Goal: Contribute content: Contribute content

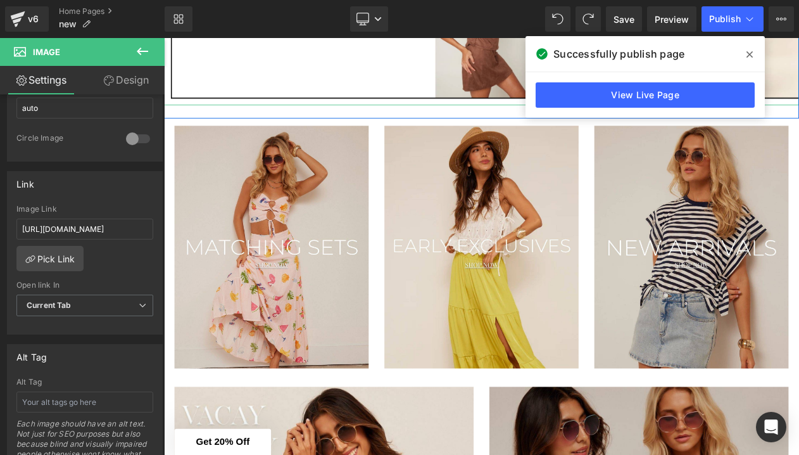
scroll to position [445, 0]
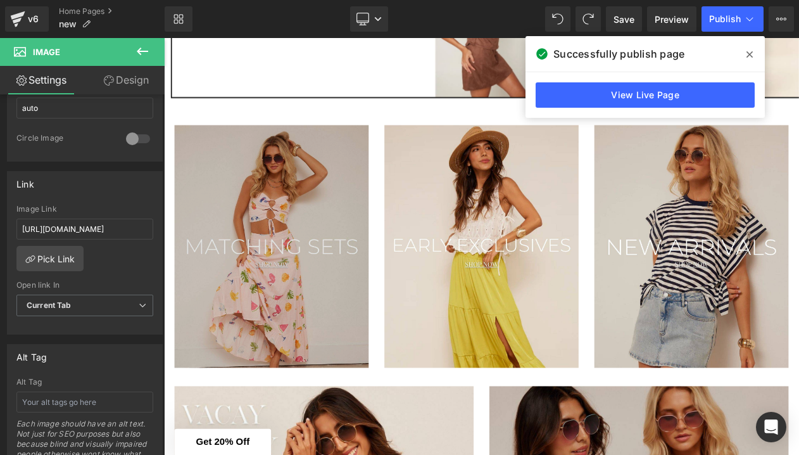
click at [267, 291] on div "Image" at bounding box center [294, 289] width 234 height 293
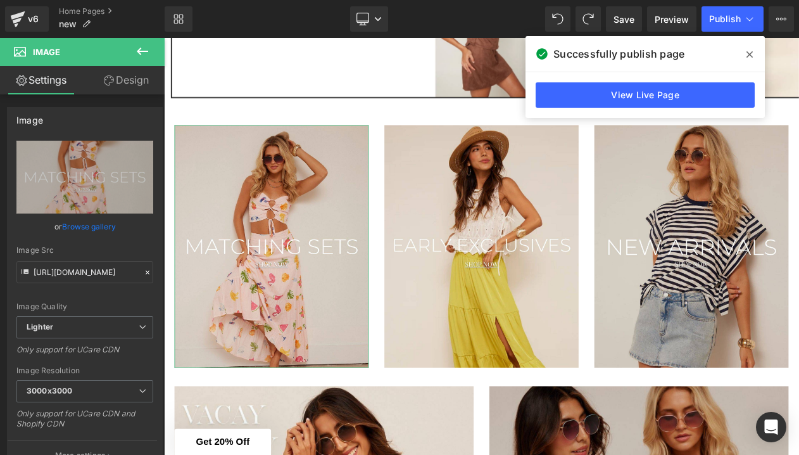
scroll to position [0, 0]
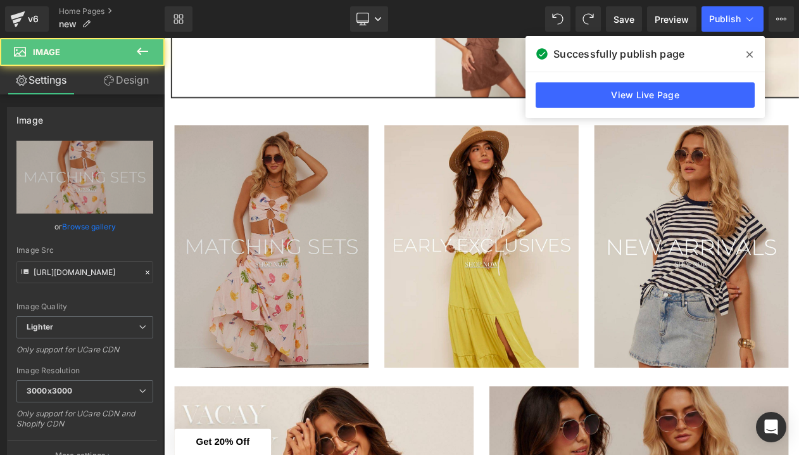
click at [290, 337] on img at bounding box center [294, 289] width 234 height 293
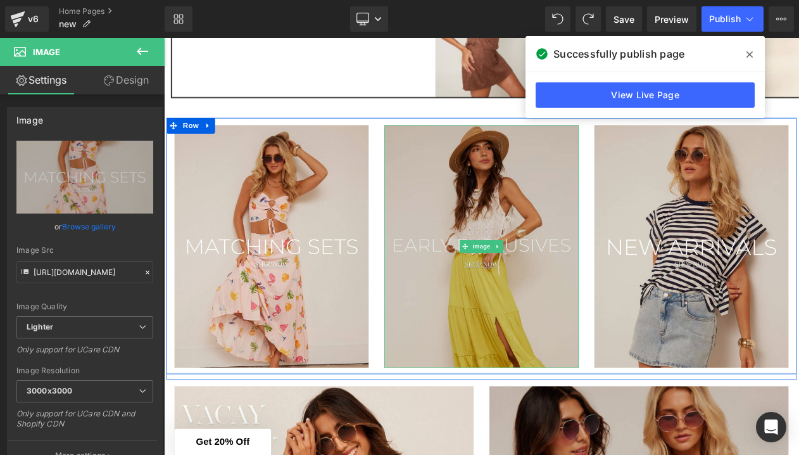
click at [502, 236] on img at bounding box center [547, 289] width 234 height 293
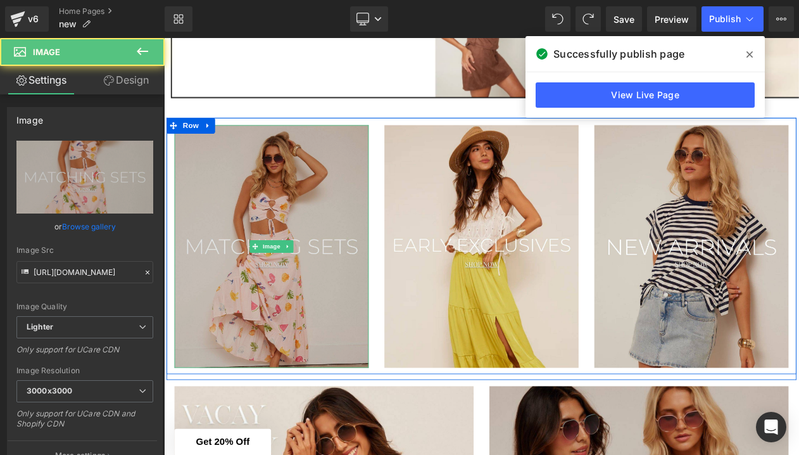
click at [195, 230] on img at bounding box center [294, 289] width 234 height 293
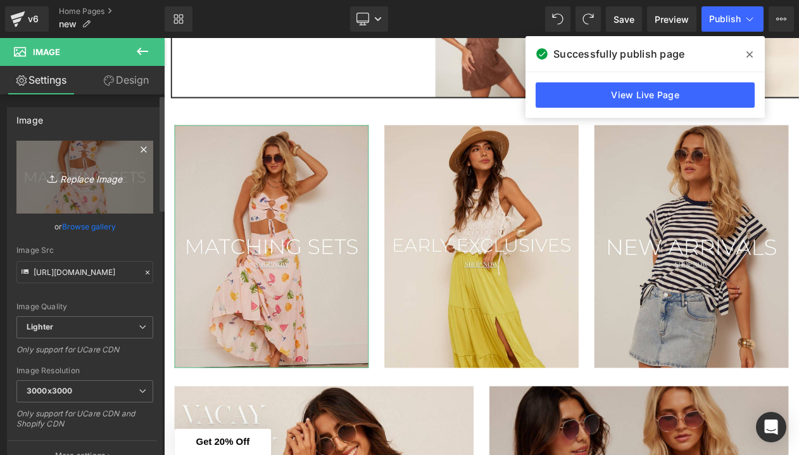
click at [72, 181] on icon "Replace Image" at bounding box center [84, 177] width 101 height 16
type input "C:\fakepath\3.png"
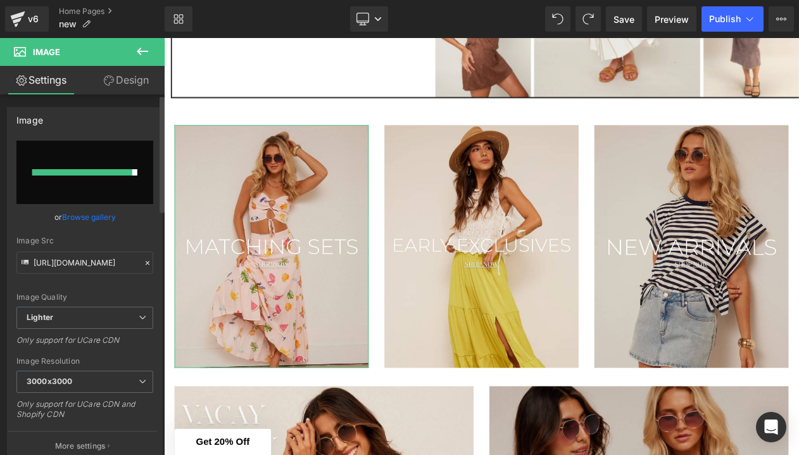
click at [112, 179] on input "file" at bounding box center [84, 172] width 137 height 63
click at [101, 219] on link "Browse gallery" at bounding box center [89, 217] width 54 height 22
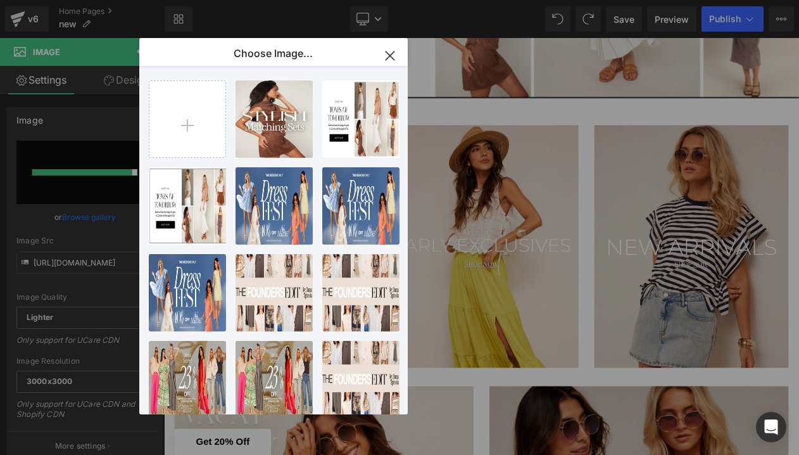
click at [388, 56] on icon "button" at bounding box center [390, 56] width 20 height 20
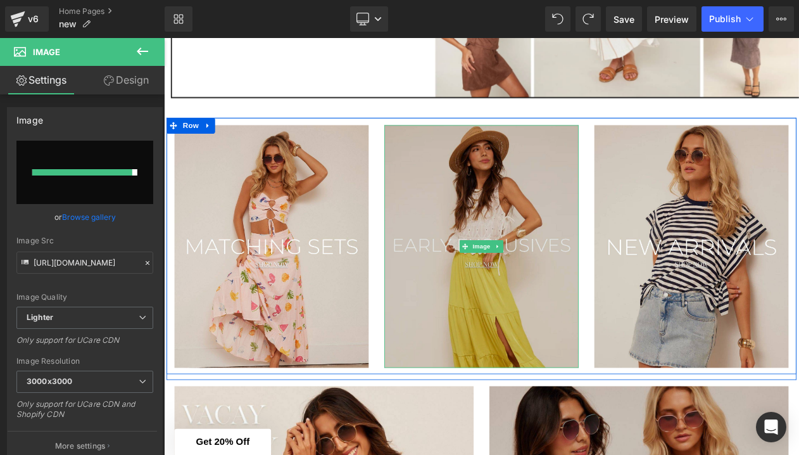
click at [497, 220] on img at bounding box center [547, 289] width 234 height 293
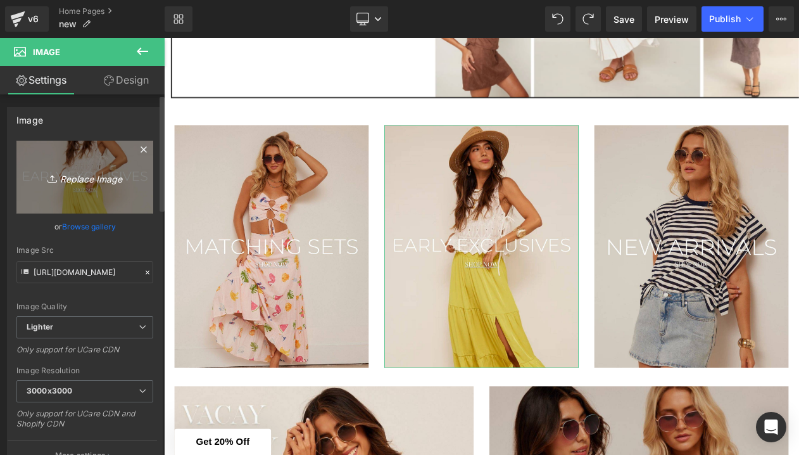
click at [94, 179] on icon "Replace Image" at bounding box center [84, 177] width 101 height 16
type input "C:\fakepath\4.png"
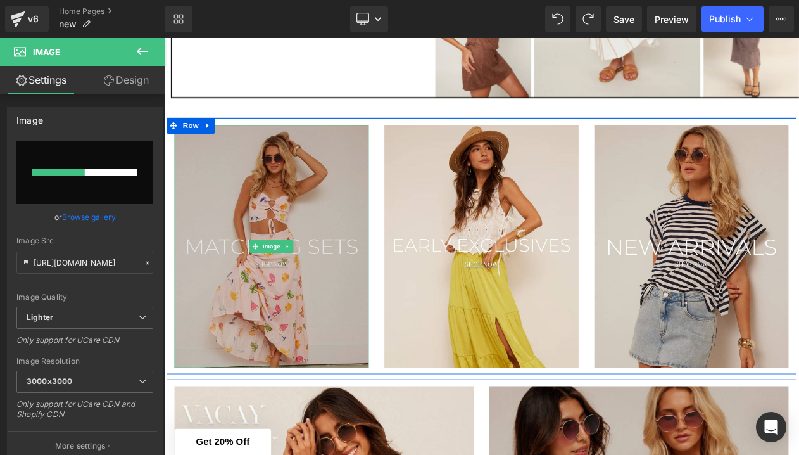
click at [323, 242] on img at bounding box center [294, 289] width 234 height 293
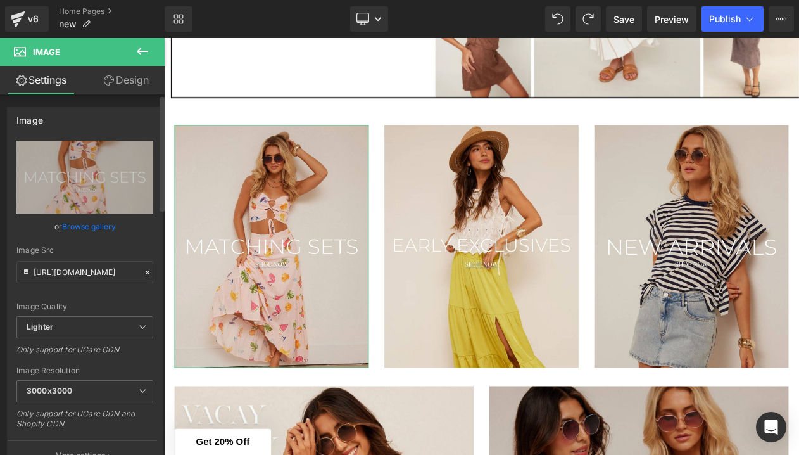
click at [104, 231] on link "Browse gallery" at bounding box center [89, 226] width 54 height 22
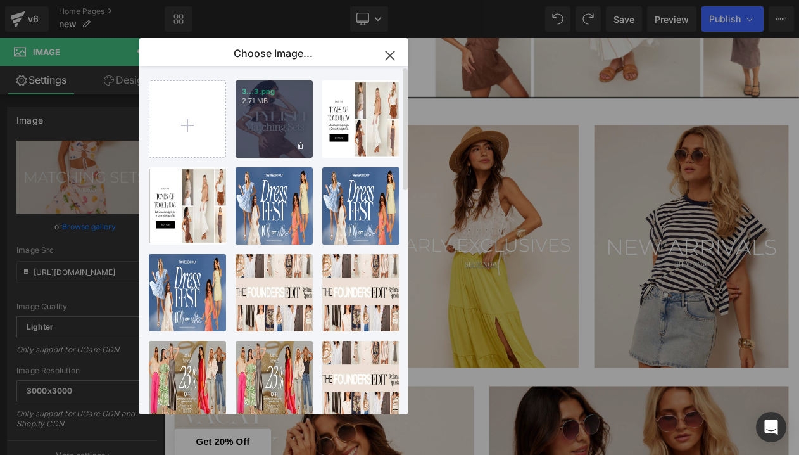
click at [303, 110] on div "3...3.png 2.71 MB" at bounding box center [274, 118] width 77 height 77
type input "[URL][DOMAIN_NAME]"
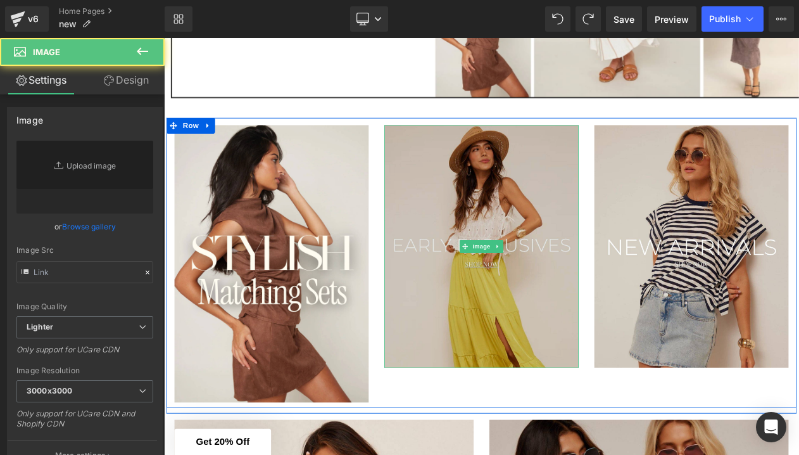
type input "[URL][DOMAIN_NAME]"
click at [523, 377] on img at bounding box center [547, 289] width 234 height 293
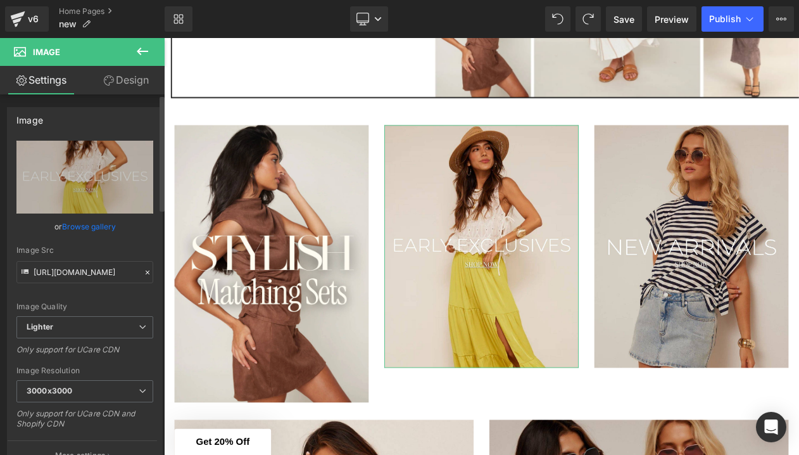
click at [99, 227] on link "Browse gallery" at bounding box center [89, 226] width 54 height 22
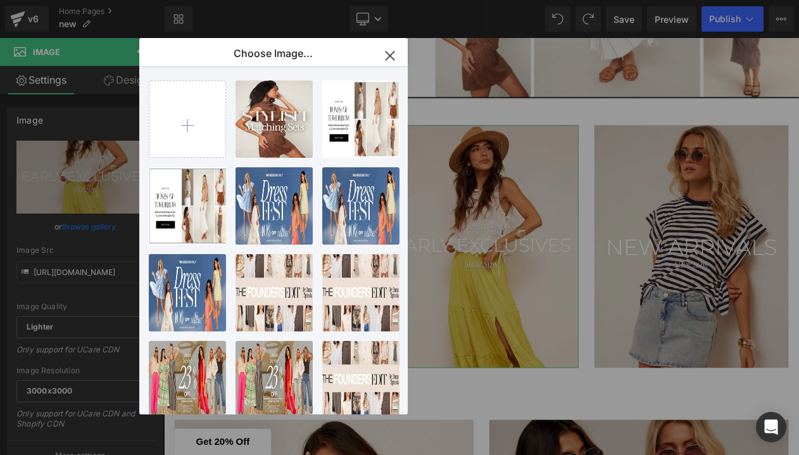
click at [99, 0] on div "Pricing You are previewing how the will restyle your page. You can not edit Ele…" at bounding box center [399, 0] width 799 height 0
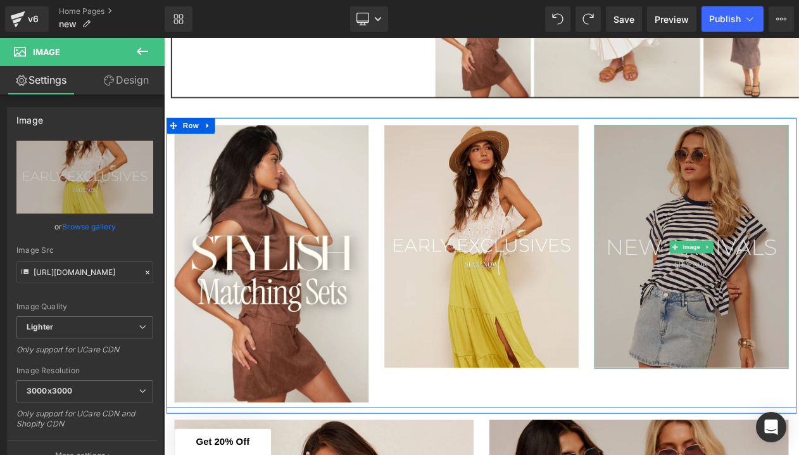
click at [799, 396] on img at bounding box center [800, 290] width 234 height 294
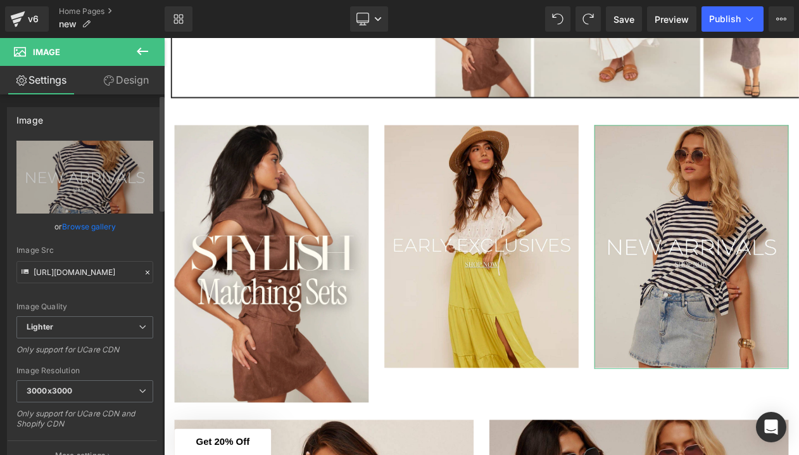
click at [77, 228] on link "Browse gallery" at bounding box center [89, 226] width 54 height 22
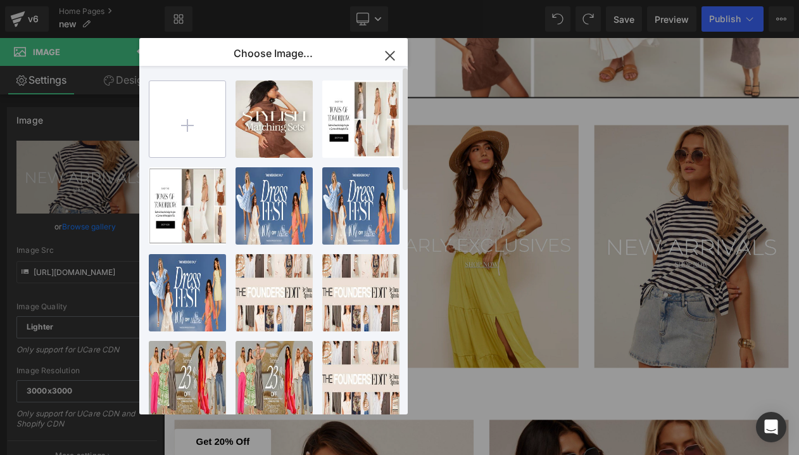
click at [218, 115] on input "file" at bounding box center [187, 119] width 76 height 76
type input "C:\fakepath\19.png"
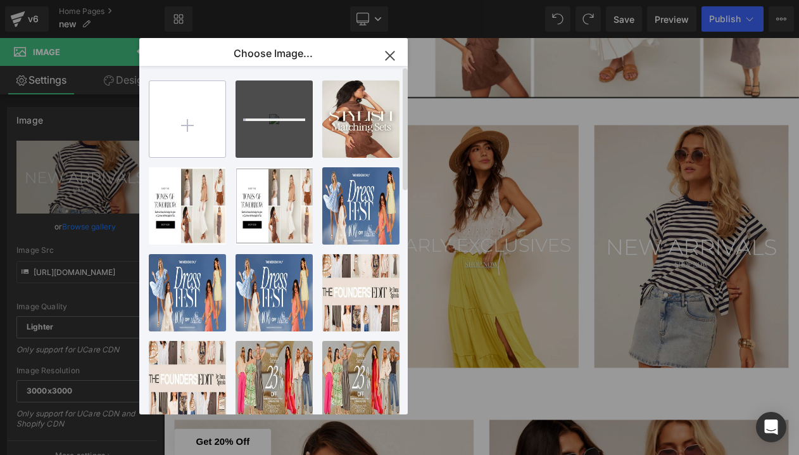
click at [194, 111] on input "file" at bounding box center [187, 119] width 76 height 76
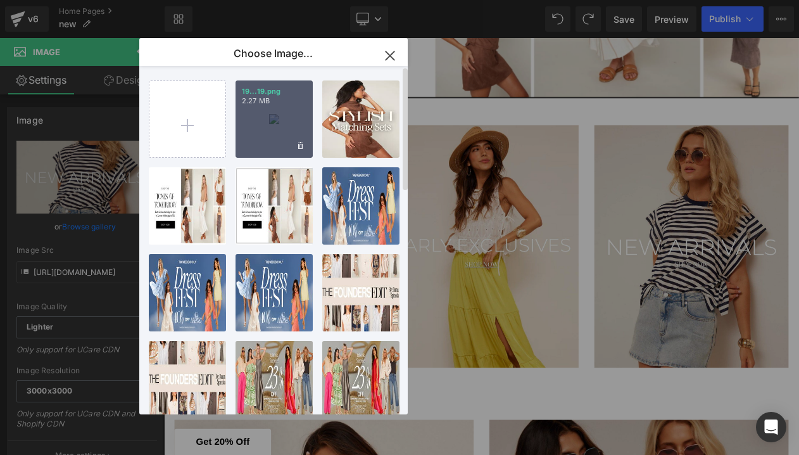
click at [277, 122] on div "19...19.png 2.27 MB" at bounding box center [274, 118] width 77 height 77
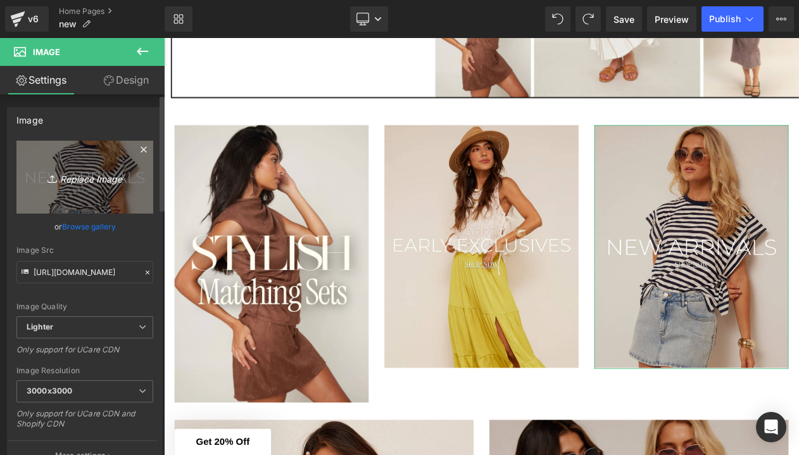
click at [98, 181] on icon "Replace Image" at bounding box center [84, 177] width 101 height 16
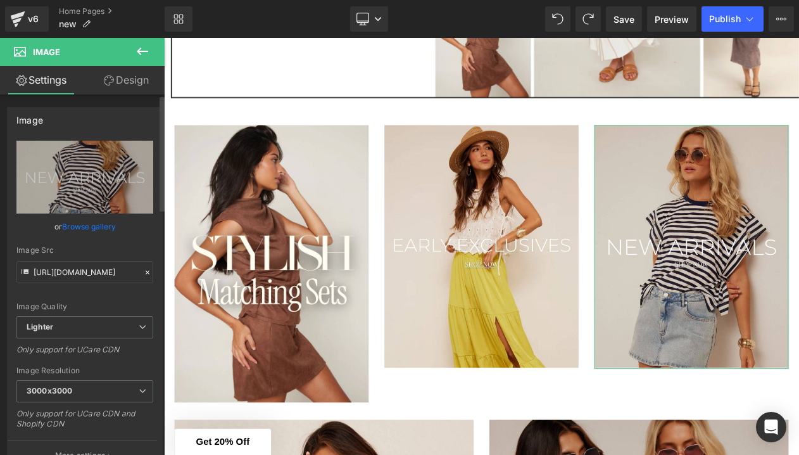
click at [88, 229] on link "Browse gallery" at bounding box center [89, 226] width 54 height 22
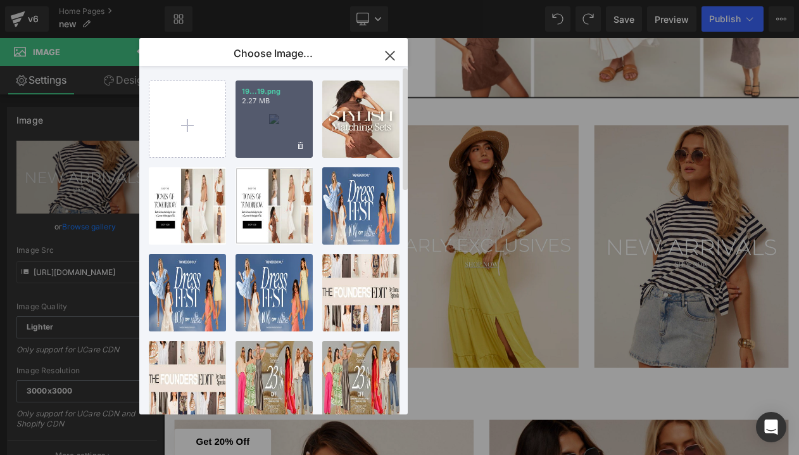
drag, startPoint x: 269, startPoint y: 141, endPoint x: 122, endPoint y: 125, distance: 147.9
click at [269, 141] on div "19...19.png 2.27 MB" at bounding box center [274, 118] width 77 height 77
type input "[URL][DOMAIN_NAME]"
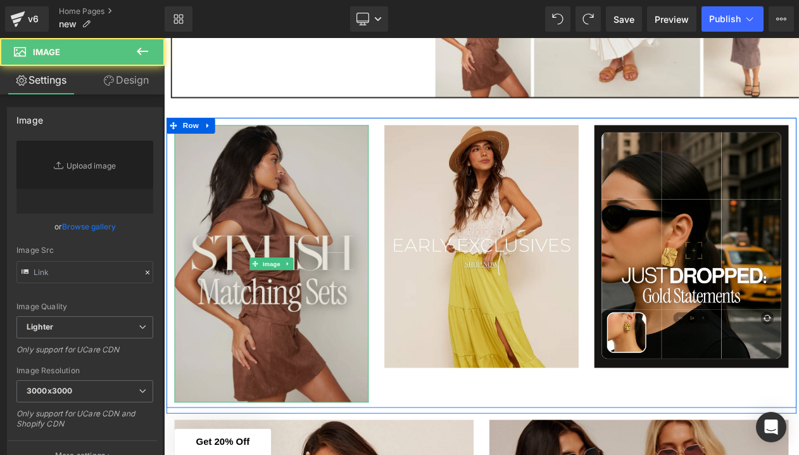
type input "[URL][DOMAIN_NAME]"
click at [305, 419] on img at bounding box center [294, 310] width 234 height 335
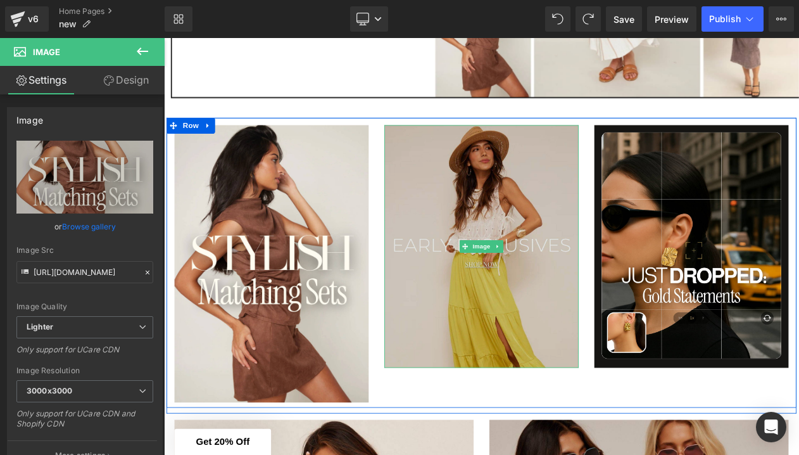
click at [535, 364] on img at bounding box center [547, 289] width 234 height 293
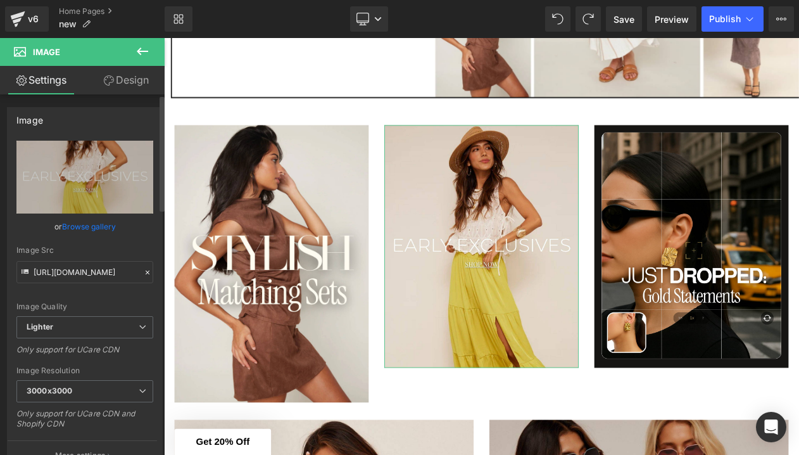
click at [82, 225] on link "Browse gallery" at bounding box center [89, 226] width 54 height 22
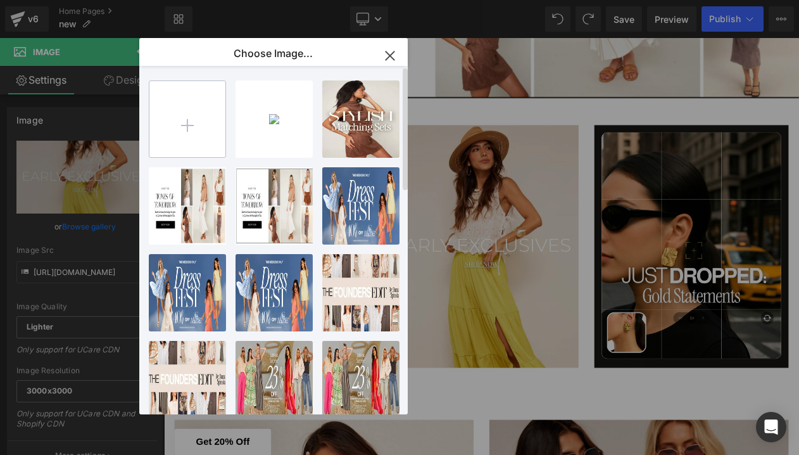
click at [206, 118] on input "file" at bounding box center [187, 119] width 76 height 76
type input "C:\fakepath\4.png"
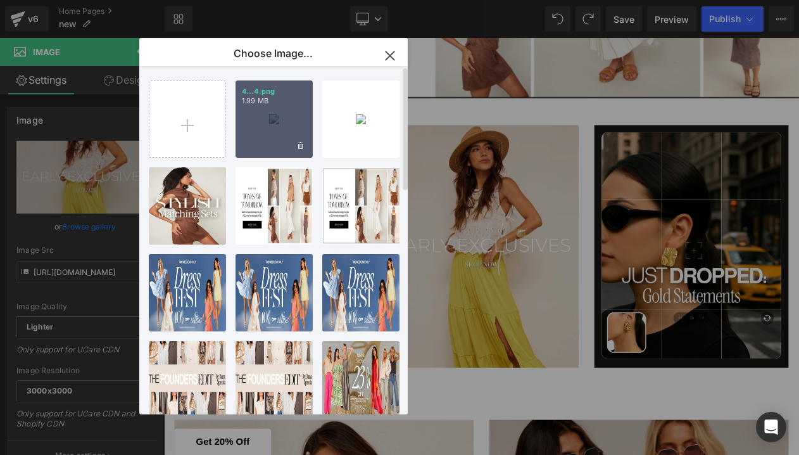
click at [279, 121] on div "4...4.png 1.99 MB" at bounding box center [274, 118] width 77 height 77
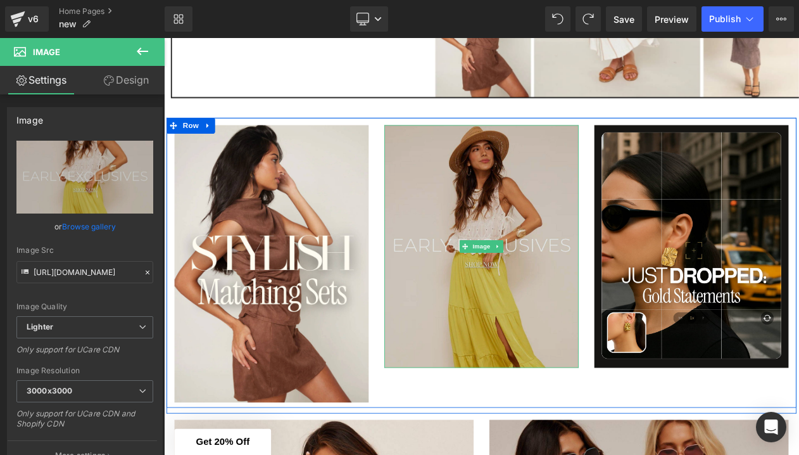
click at [593, 265] on img at bounding box center [547, 289] width 234 height 293
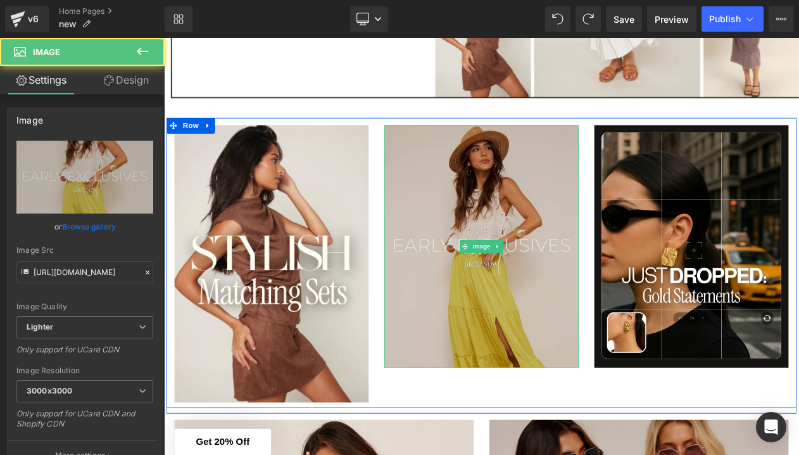
click at [586, 250] on img at bounding box center [547, 289] width 234 height 293
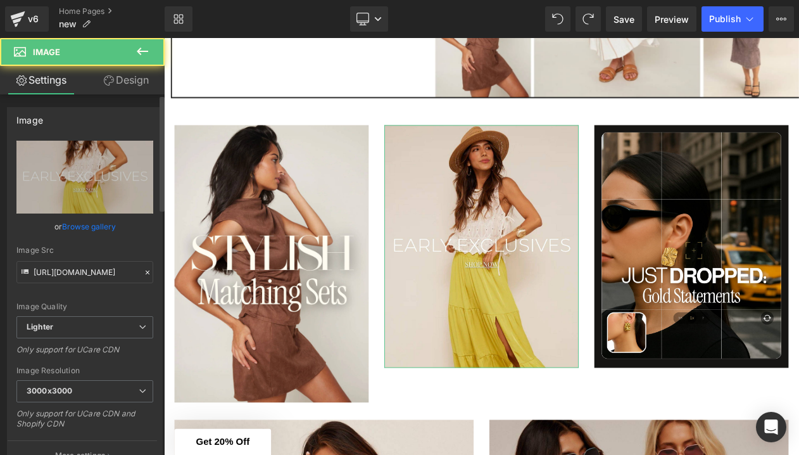
click at [105, 229] on link "Browse gallery" at bounding box center [89, 226] width 54 height 22
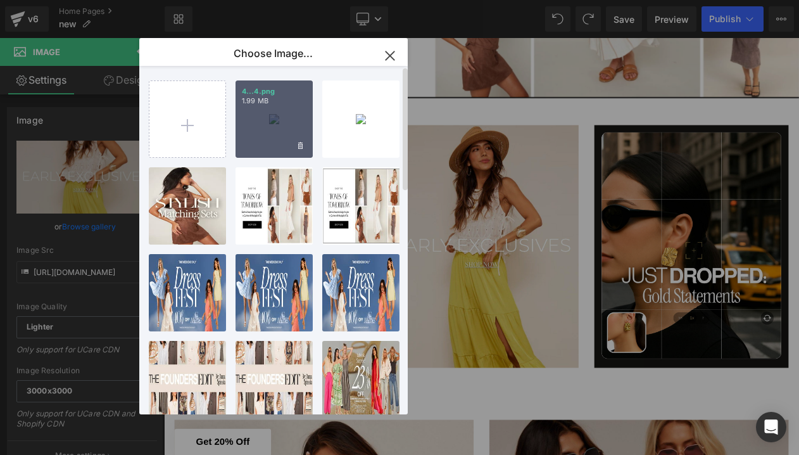
click at [280, 139] on div "4...4.png 1.99 MB" at bounding box center [274, 118] width 77 height 77
type input "[URL][DOMAIN_NAME]"
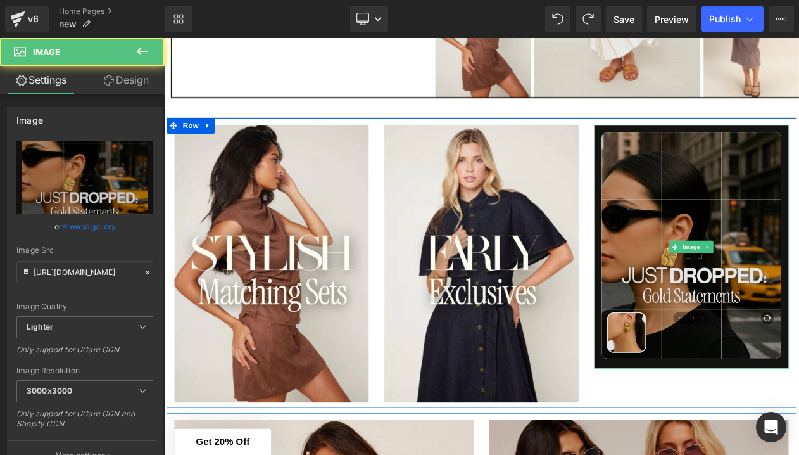
click at [727, 331] on img at bounding box center [800, 290] width 234 height 294
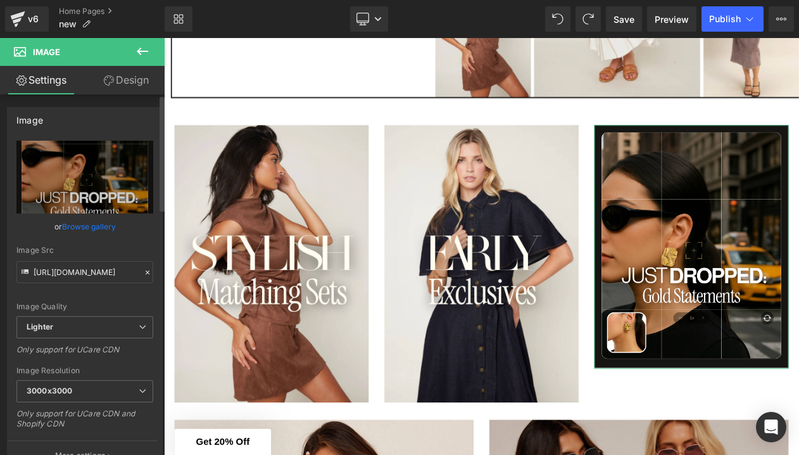
click at [102, 225] on link "Browse gallery" at bounding box center [89, 226] width 54 height 22
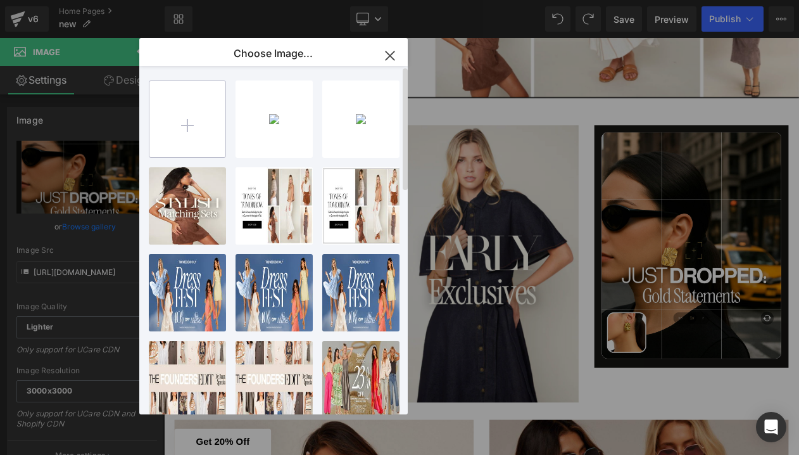
click at [183, 134] on input "file" at bounding box center [187, 119] width 76 height 76
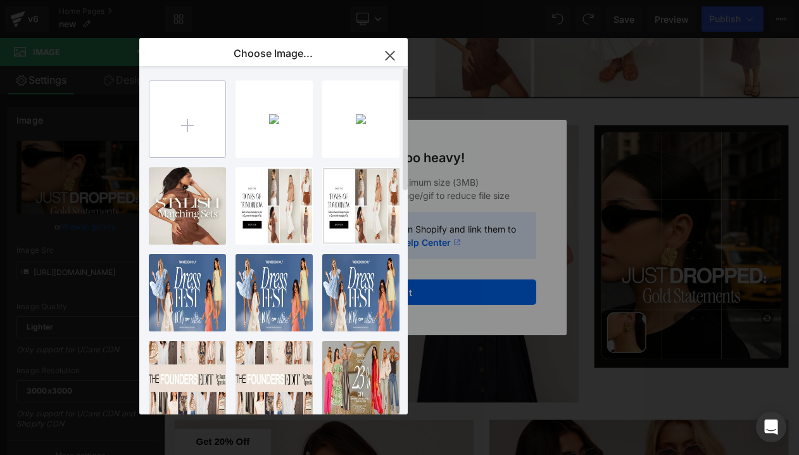
click at [193, 131] on input "file" at bounding box center [187, 119] width 76 height 76
type input "C:\fakepath\3.jpg"
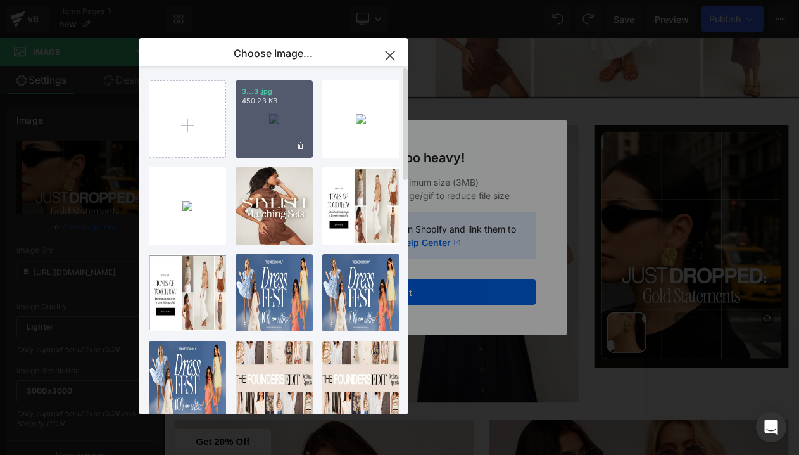
click at [285, 114] on div "3...3.jpg 450.23 KB" at bounding box center [274, 118] width 77 height 77
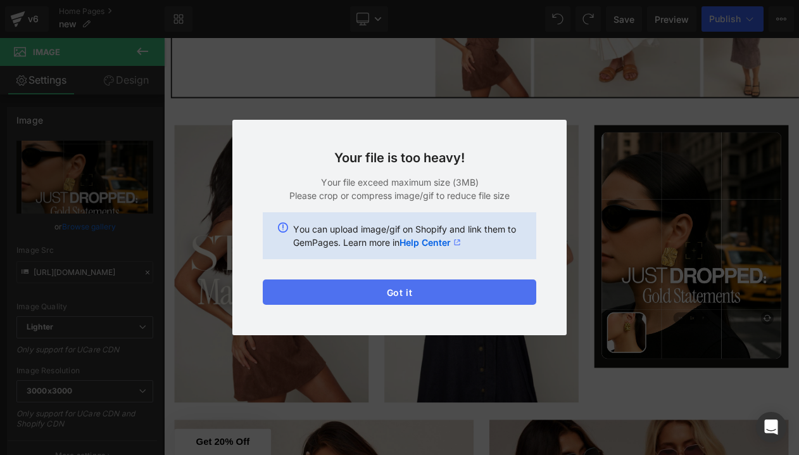
click at [379, 287] on button "Got it" at bounding box center [400, 291] width 274 height 25
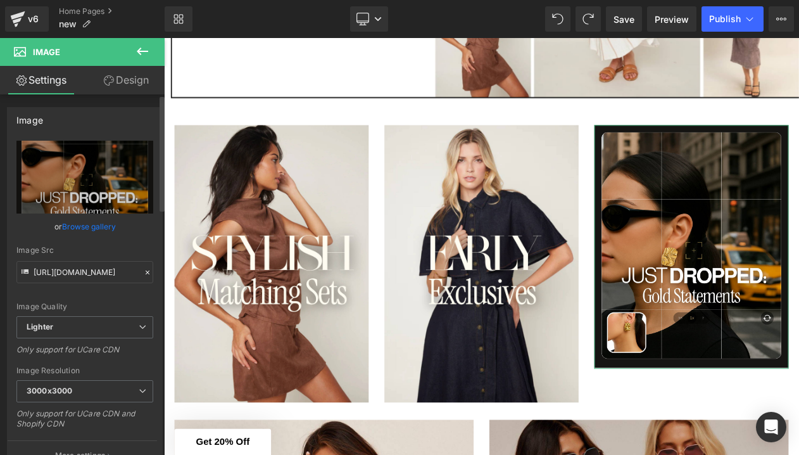
click at [87, 223] on link "Browse gallery" at bounding box center [89, 226] width 54 height 22
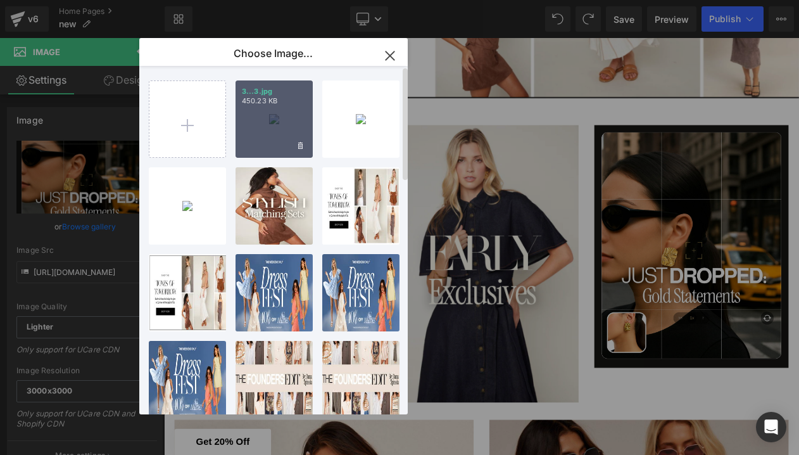
click at [236, 124] on div "3...3.jpg 450.23 KB" at bounding box center [274, 118] width 77 height 77
type input "[URL][DOMAIN_NAME]"
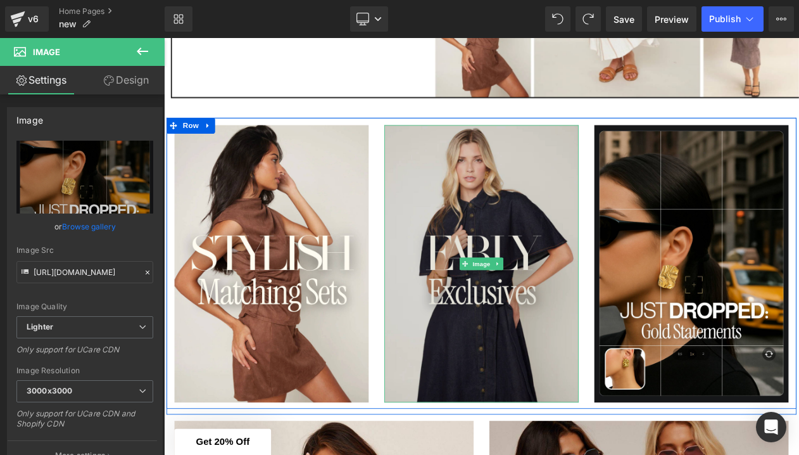
scroll to position [447, 0]
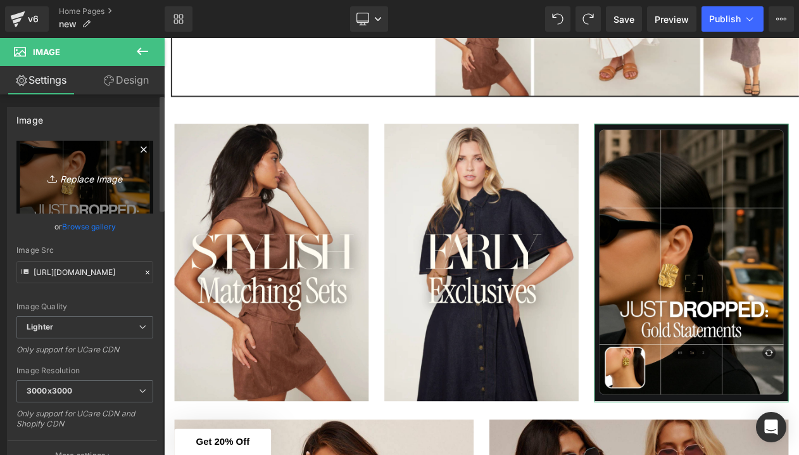
click at [95, 177] on icon "Replace Image" at bounding box center [84, 177] width 101 height 16
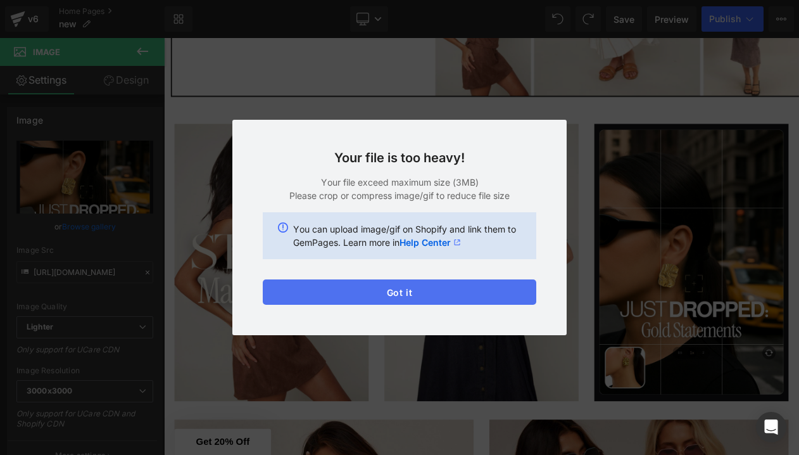
click at [426, 300] on button "Got it" at bounding box center [400, 291] width 274 height 25
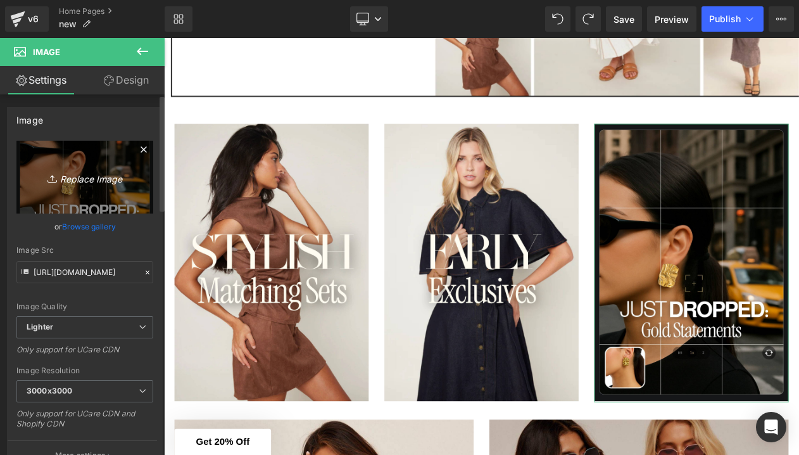
click at [67, 178] on icon "Replace Image" at bounding box center [84, 177] width 101 height 16
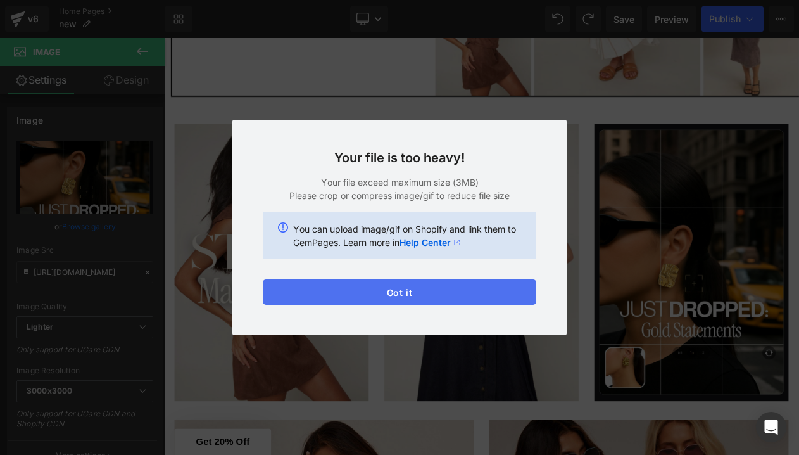
click at [322, 301] on button "Got it" at bounding box center [400, 291] width 274 height 25
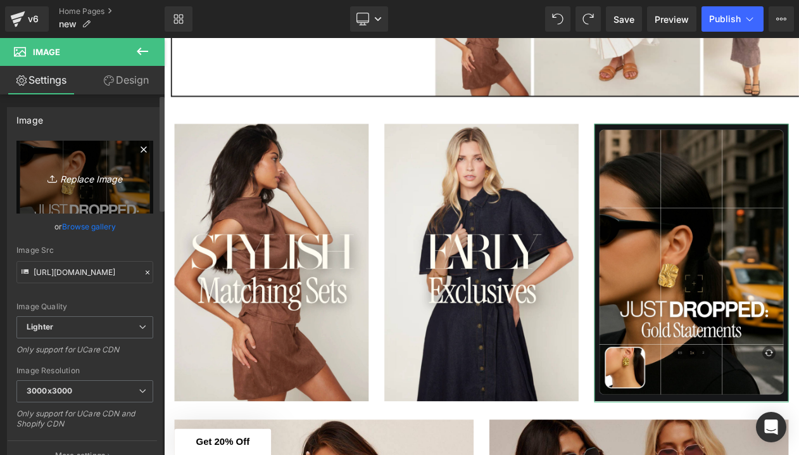
click at [89, 170] on icon "Replace Image" at bounding box center [84, 177] width 101 height 16
type input "C:\fakepath\2.jpg"
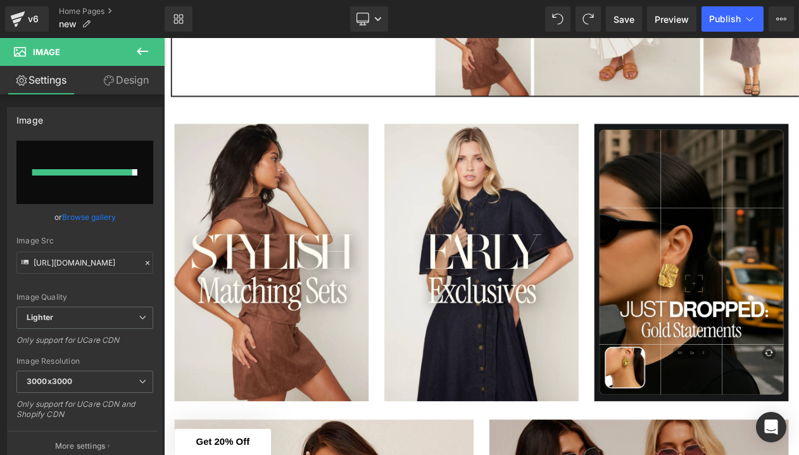
scroll to position [443, 0]
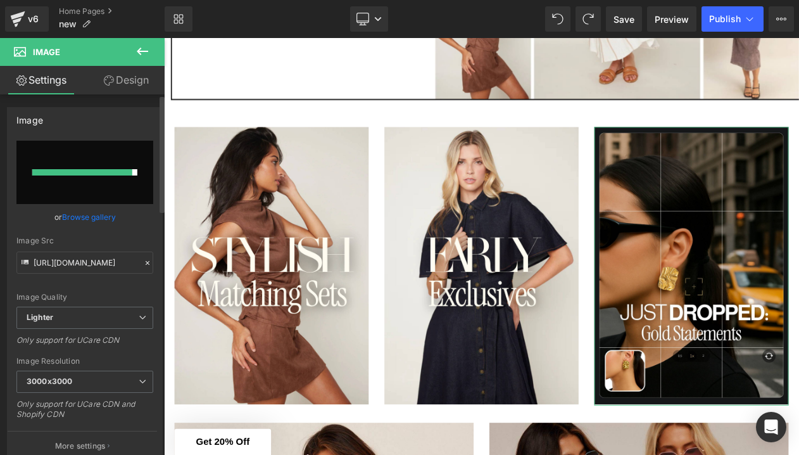
click at [80, 219] on link "Browse gallery" at bounding box center [89, 217] width 54 height 22
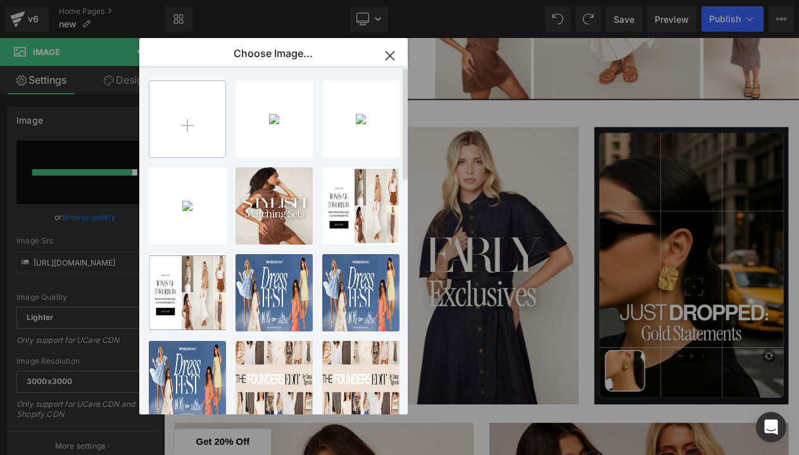
click at [205, 117] on input "file" at bounding box center [187, 119] width 76 height 76
type input "C:\fakepath\2.jpg"
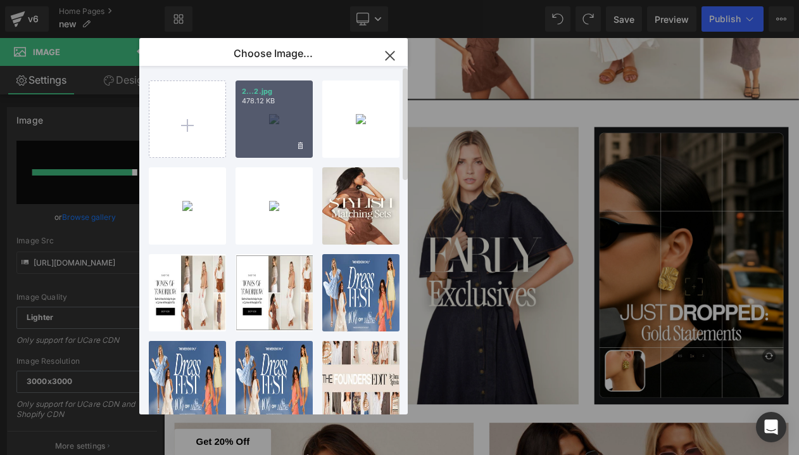
click at [273, 122] on div "2...2.jpg 478.12 KB" at bounding box center [274, 118] width 77 height 77
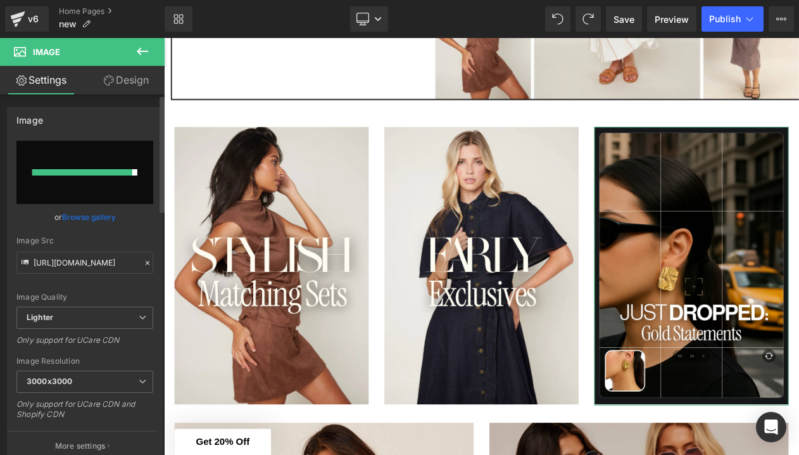
click at [88, 217] on link "Browse gallery" at bounding box center [89, 217] width 54 height 22
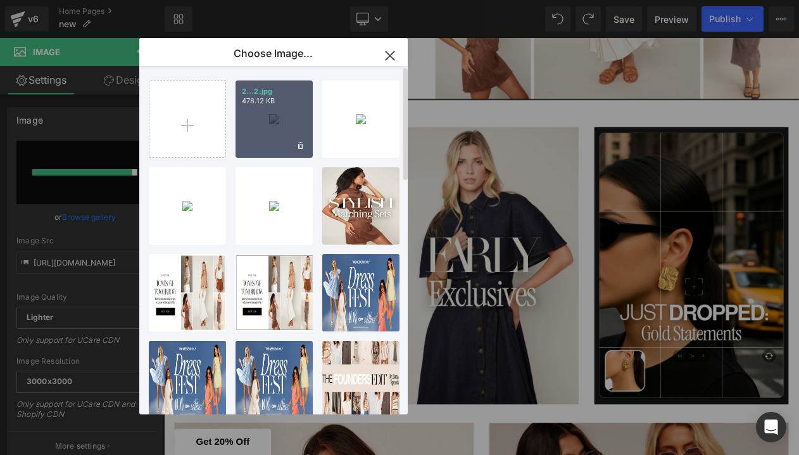
click at [272, 117] on div "2...2.jpg 478.12 KB" at bounding box center [274, 118] width 77 height 77
type input "[URL][DOMAIN_NAME]"
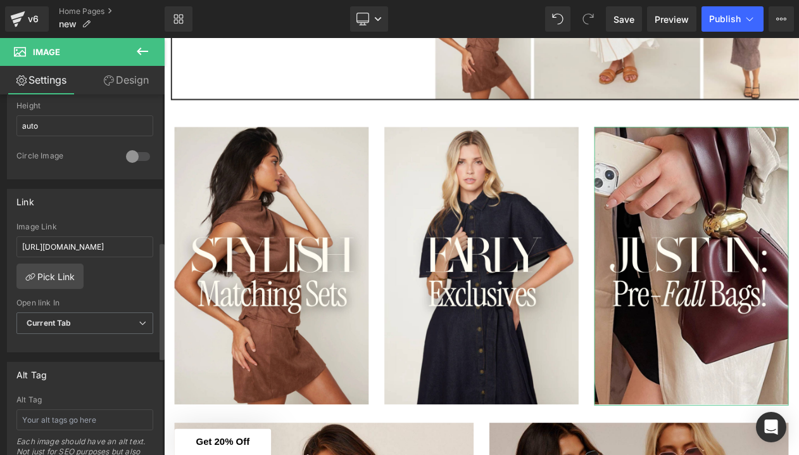
scroll to position [461, 0]
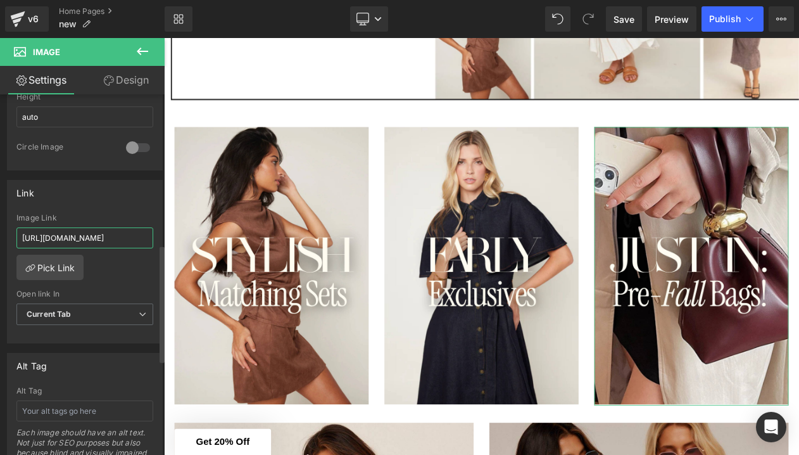
click at [45, 241] on input "[URL][DOMAIN_NAME]" at bounding box center [84, 237] width 137 height 21
paste input "[DOMAIN_NAME][URL]"
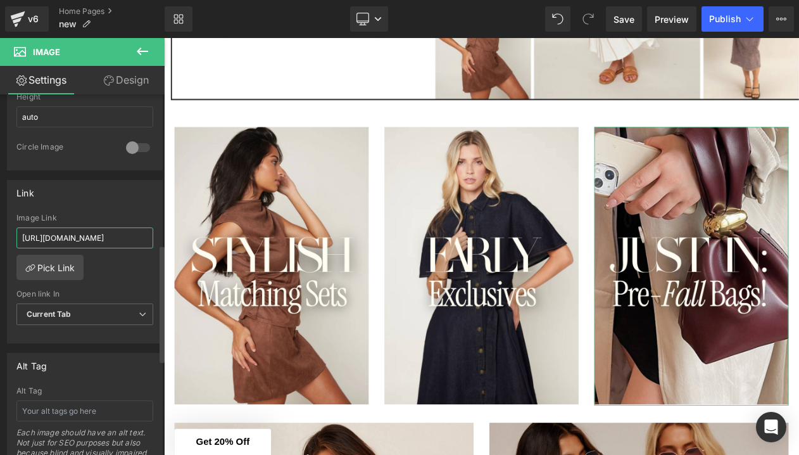
type input "[URL][DOMAIN_NAME]"
click at [93, 215] on div "Image Link" at bounding box center [84, 217] width 137 height 9
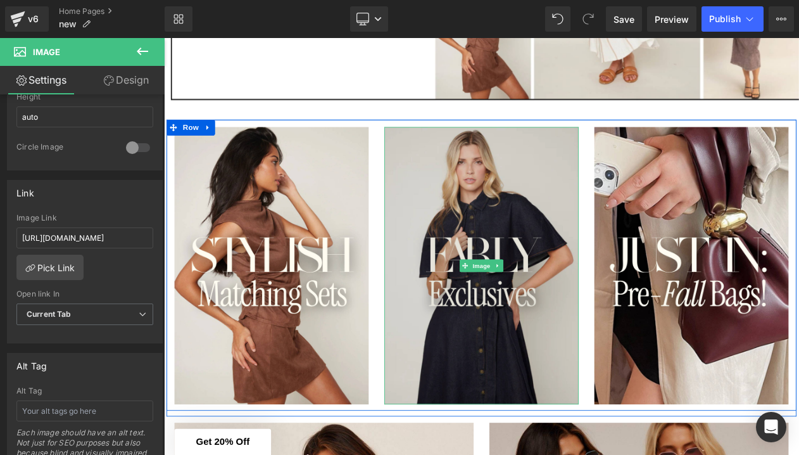
click at [508, 245] on img at bounding box center [547, 312] width 234 height 335
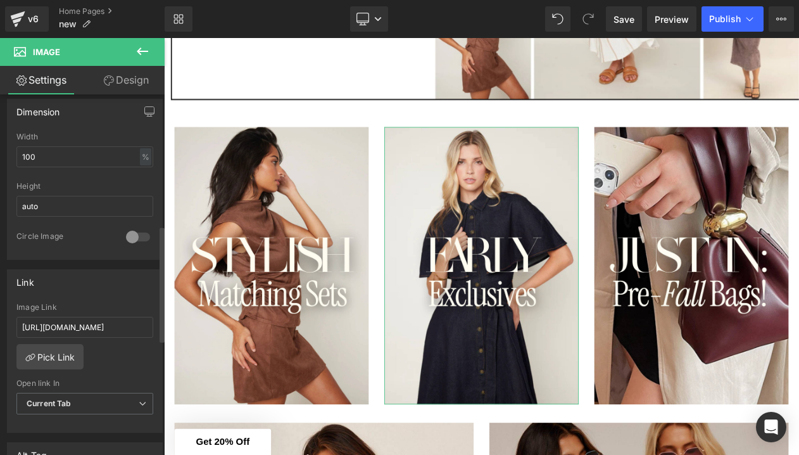
scroll to position [406, 0]
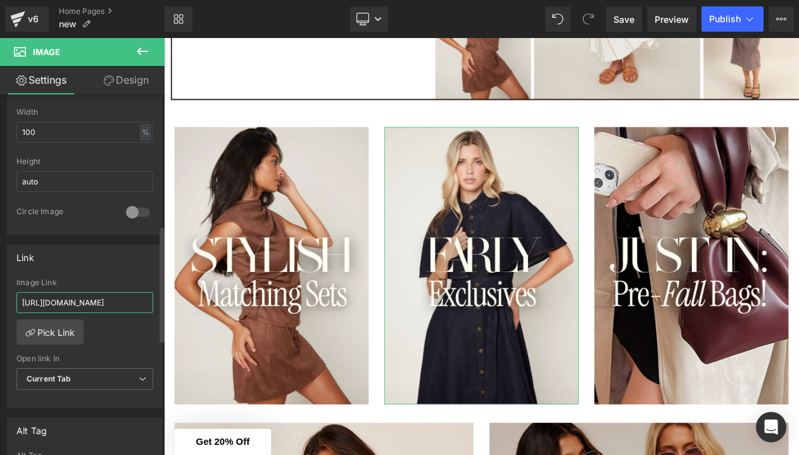
drag, startPoint x: 108, startPoint y: 300, endPoint x: 156, endPoint y: 307, distance: 48.6
click at [156, 307] on div "[URL][DOMAIN_NAME] Image Link [URL][DOMAIN_NAME] Pick Link Current Tab New Tab …" at bounding box center [85, 343] width 155 height 130
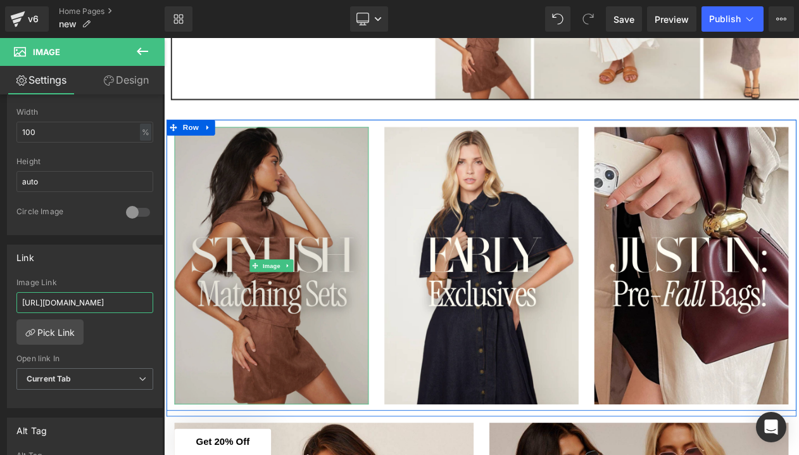
click at [319, 327] on img at bounding box center [294, 312] width 234 height 335
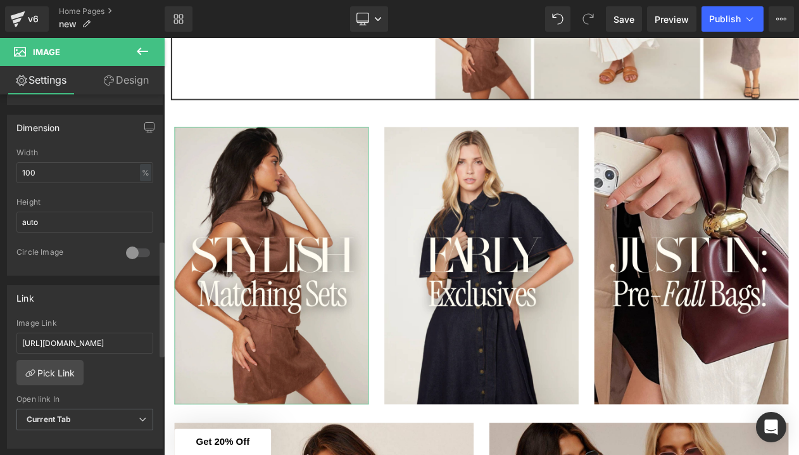
scroll to position [452, 0]
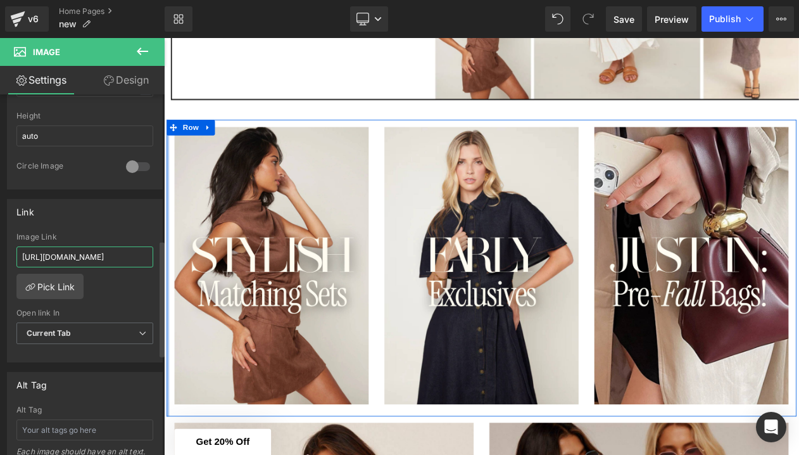
drag, startPoint x: 94, startPoint y: 258, endPoint x: 156, endPoint y: 260, distance: 62.1
click at [156, 260] on div "[URL][DOMAIN_NAME] Image Link [URL][DOMAIN_NAME] Pick Link Current Tab New Tab …" at bounding box center [85, 297] width 155 height 130
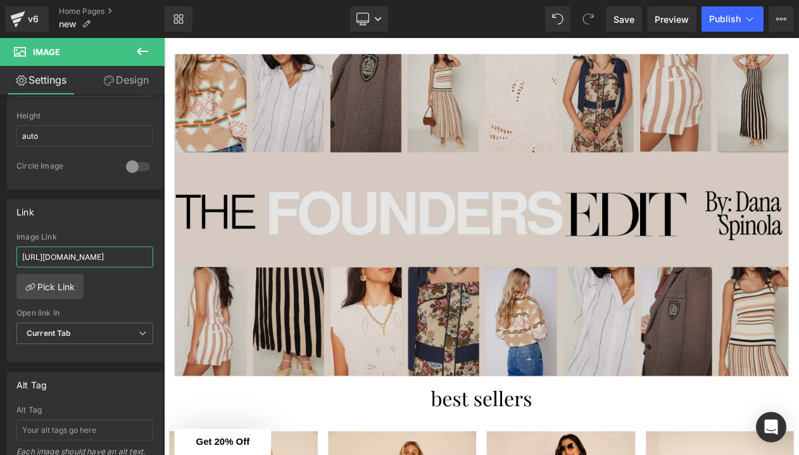
scroll to position [1286, 0]
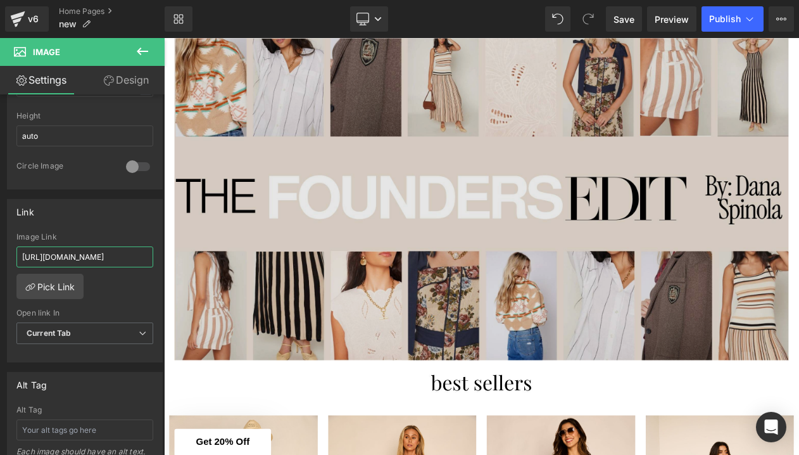
click at [498, 333] on img at bounding box center [547, 233] width 741 height 388
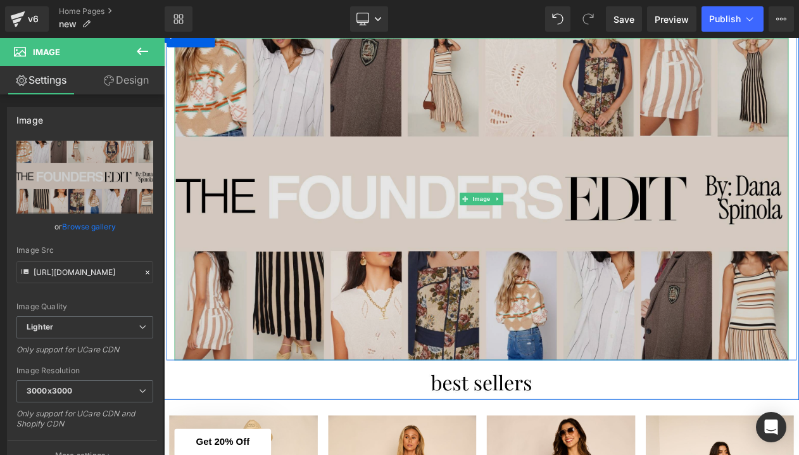
scroll to position [1252, 0]
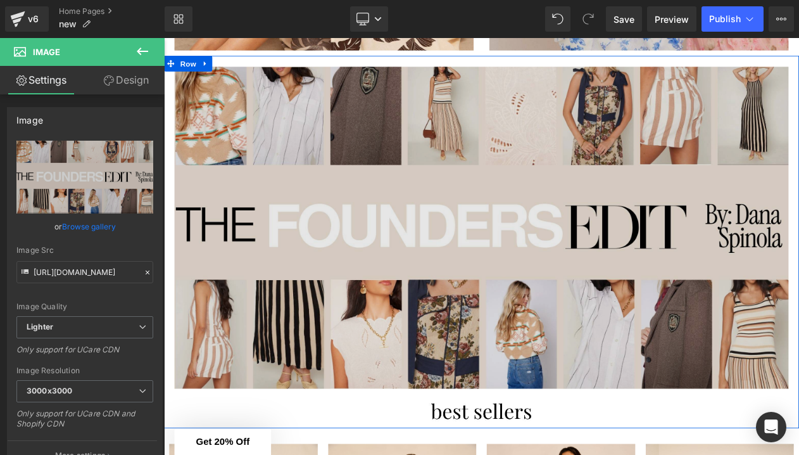
click at [228, 89] on img at bounding box center [547, 267] width 741 height 388
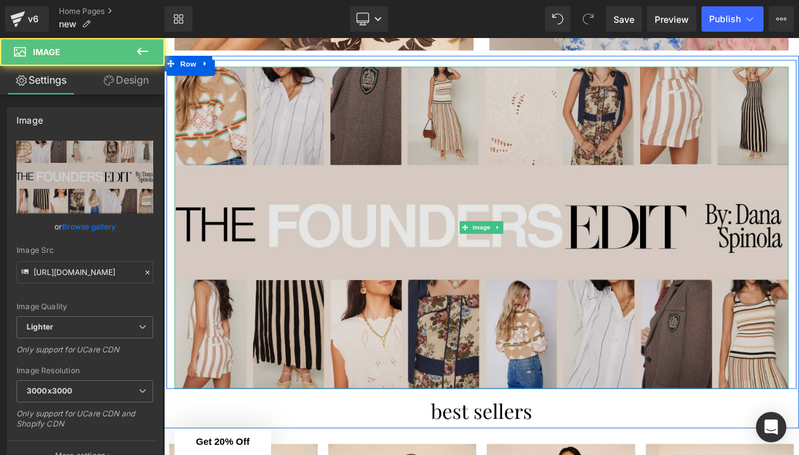
click at [448, 172] on img at bounding box center [547, 267] width 741 height 388
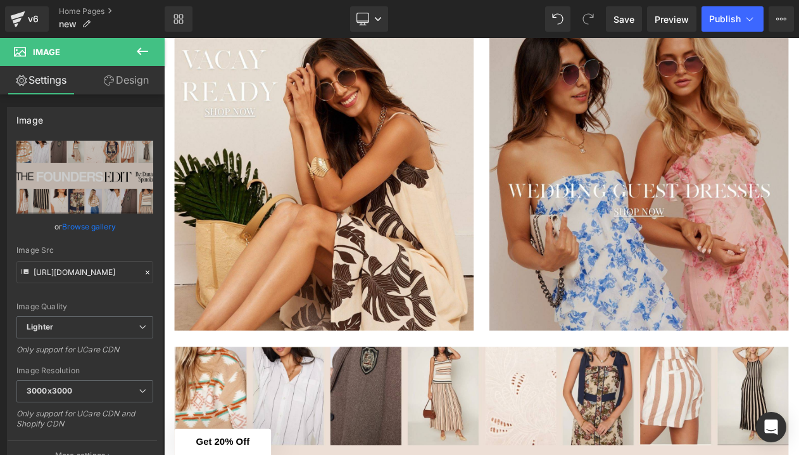
scroll to position [922, 0]
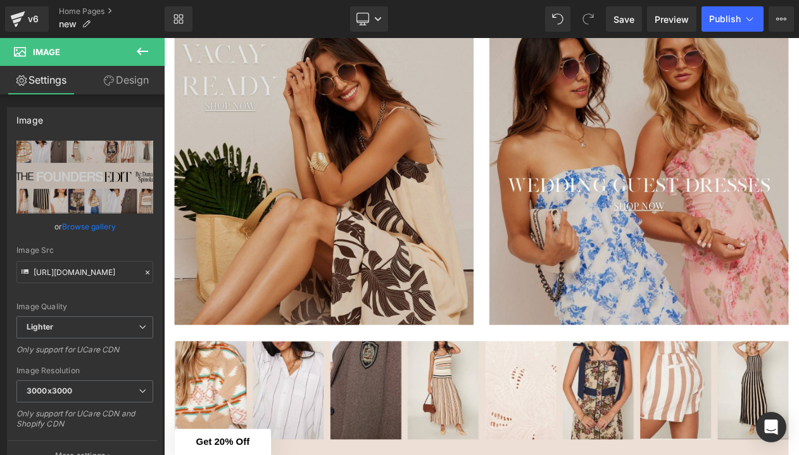
click at [409, 223] on img at bounding box center [357, 203] width 361 height 361
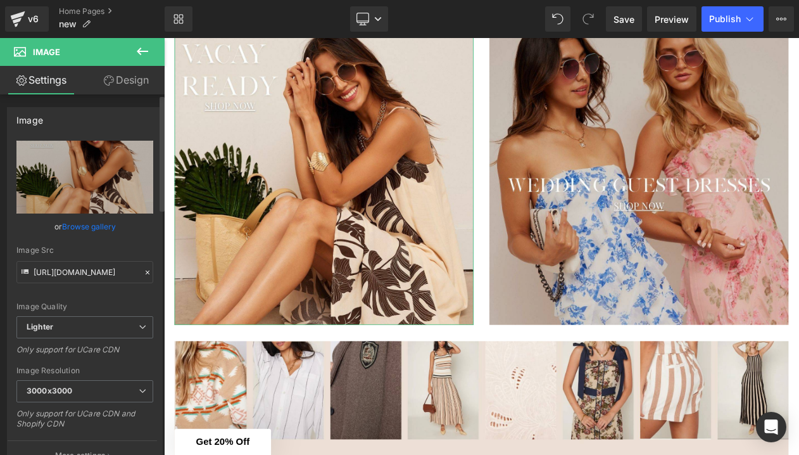
click at [95, 227] on link "Browse gallery" at bounding box center [89, 226] width 54 height 22
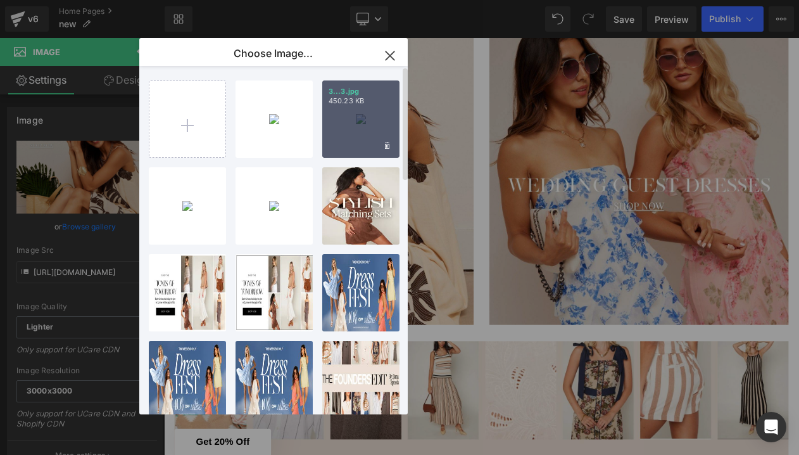
click at [363, 136] on div "3...3.jpg 450.23 KB" at bounding box center [360, 118] width 77 height 77
type input "[URL][DOMAIN_NAME]"
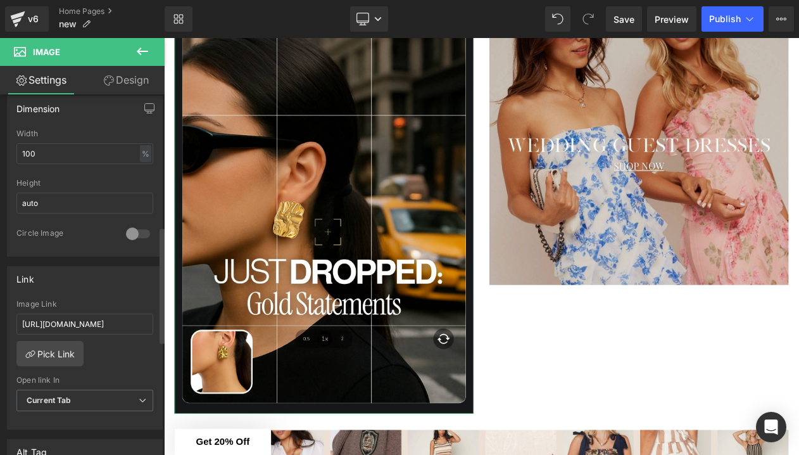
scroll to position [414, 0]
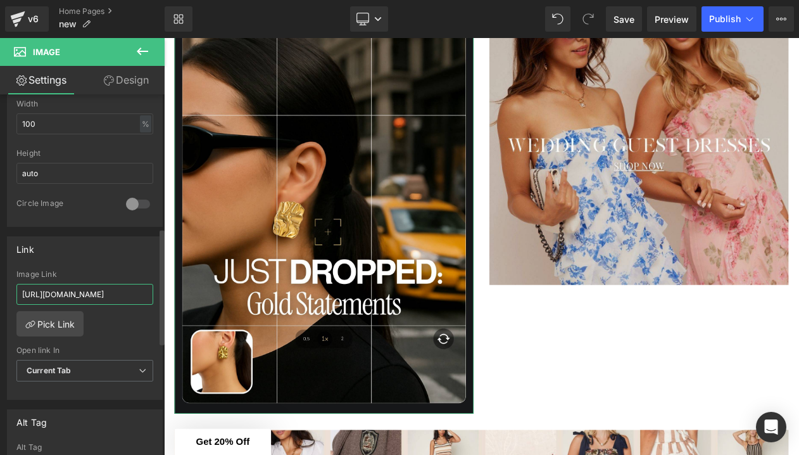
click at [92, 284] on input "[URL][DOMAIN_NAME]" at bounding box center [84, 294] width 137 height 21
paste input "[DOMAIN_NAME][URL]"
type input "[URL][DOMAIN_NAME]"
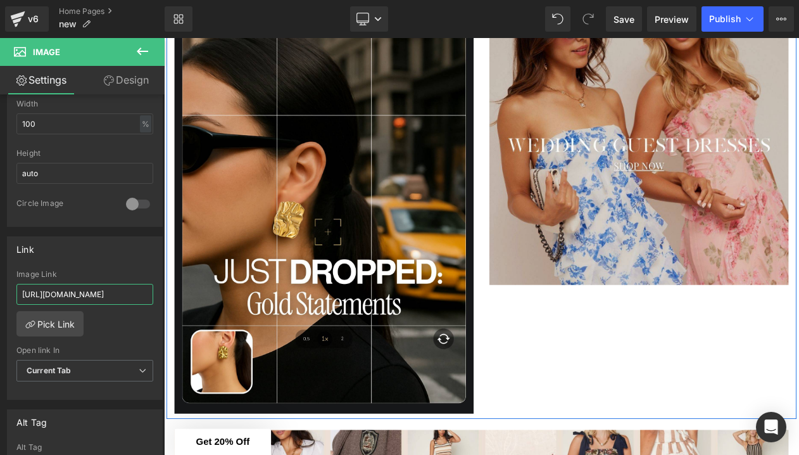
click at [602, 381] on div "Image Image Row" at bounding box center [547, 231] width 760 height 529
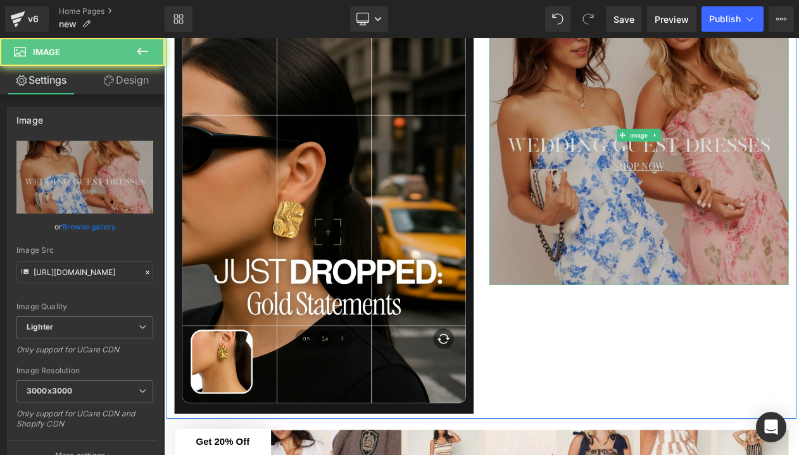
click at [652, 282] on img at bounding box center [737, 155] width 361 height 361
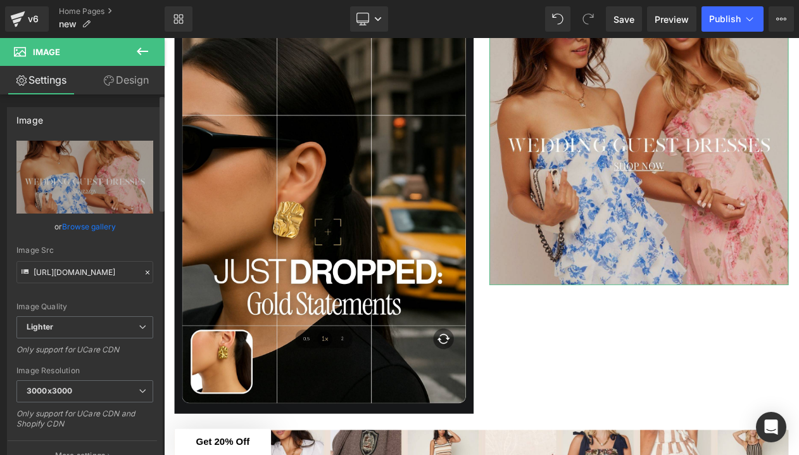
click at [79, 232] on link "Browse gallery" at bounding box center [89, 226] width 54 height 22
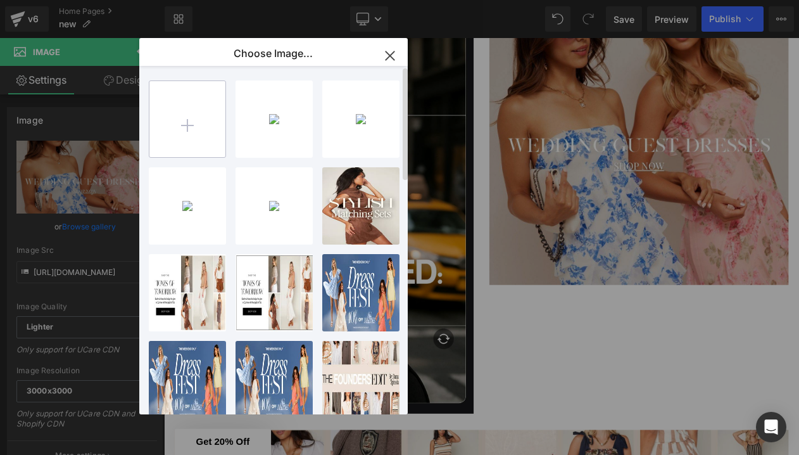
click at [208, 116] on input "file" at bounding box center [187, 119] width 76 height 76
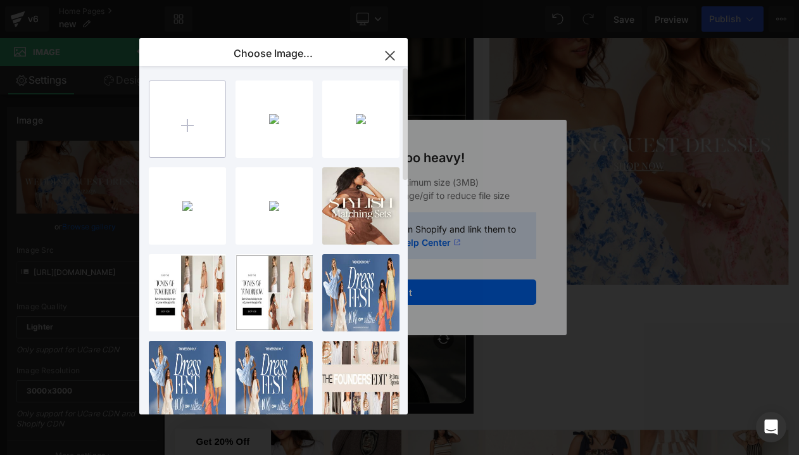
click at [192, 112] on input "file" at bounding box center [187, 119] width 76 height 76
type input "C:\fakepath\4.jpg"
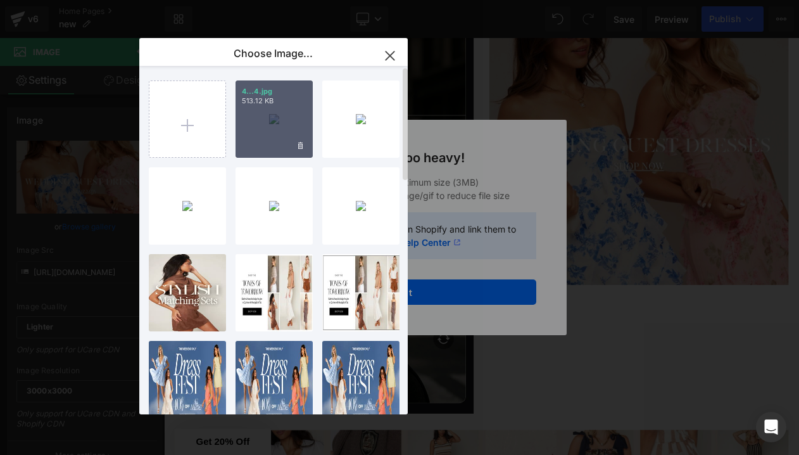
click at [286, 118] on div "4...4.jpg 513.12 KB" at bounding box center [274, 118] width 77 height 77
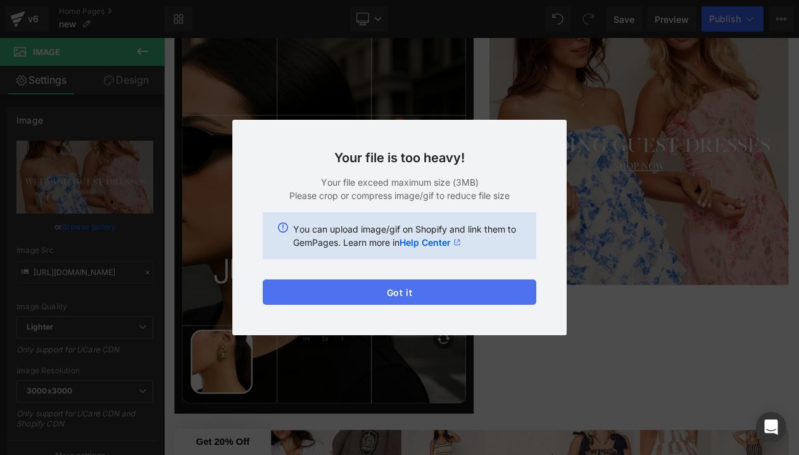
click at [357, 290] on button "Got it" at bounding box center [400, 291] width 274 height 25
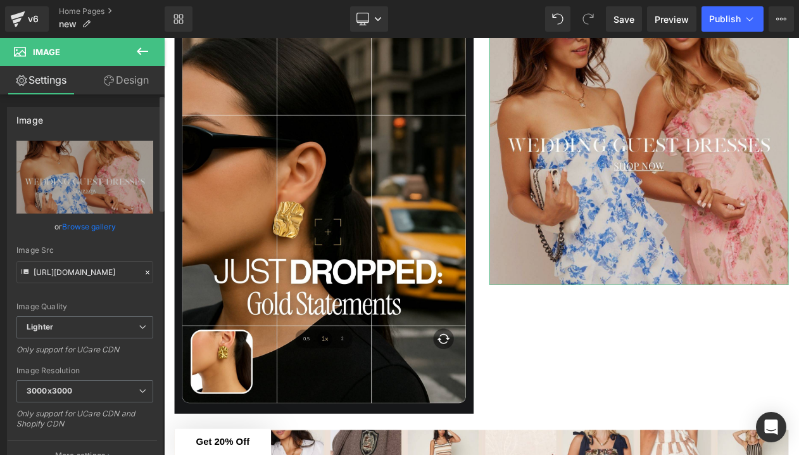
click at [92, 222] on link "Browse gallery" at bounding box center [89, 226] width 54 height 22
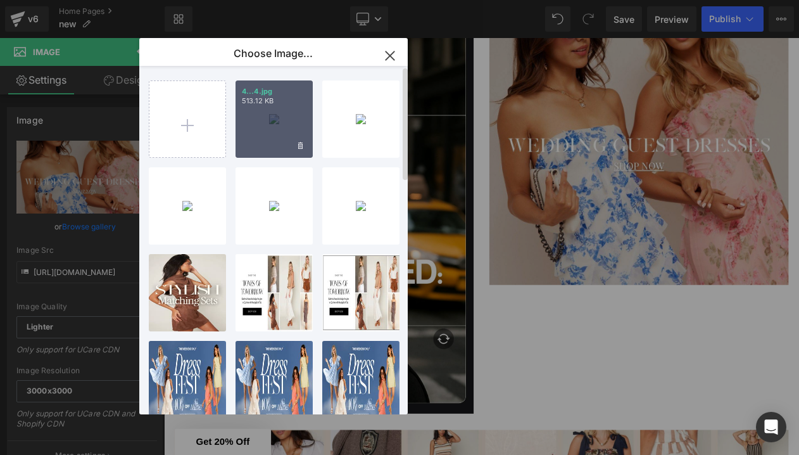
drag, startPoint x: 291, startPoint y: 140, endPoint x: 149, endPoint y: 123, distance: 142.9
click at [291, 140] on div "4...4.jpg 513.12 KB" at bounding box center [274, 118] width 77 height 77
type input "[URL][DOMAIN_NAME]"
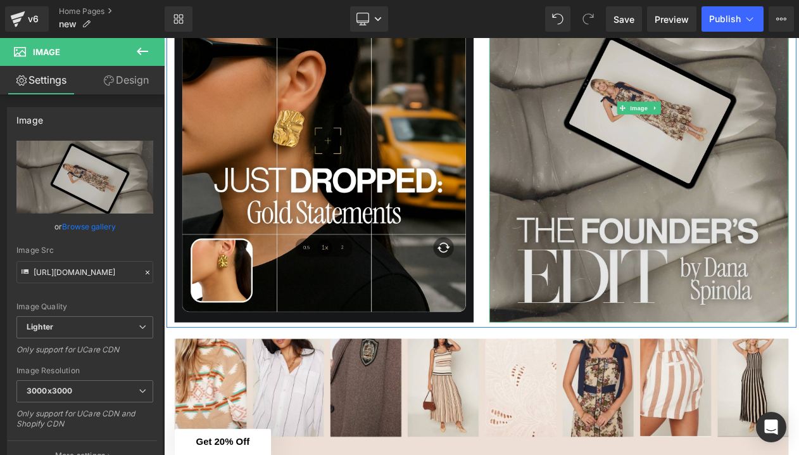
scroll to position [1079, 0]
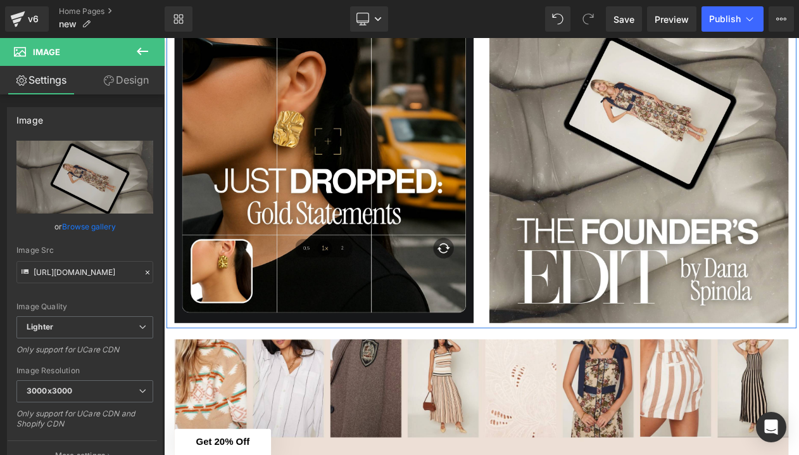
click at [550, 296] on div "Image" at bounding box center [737, 123] width 380 height 516
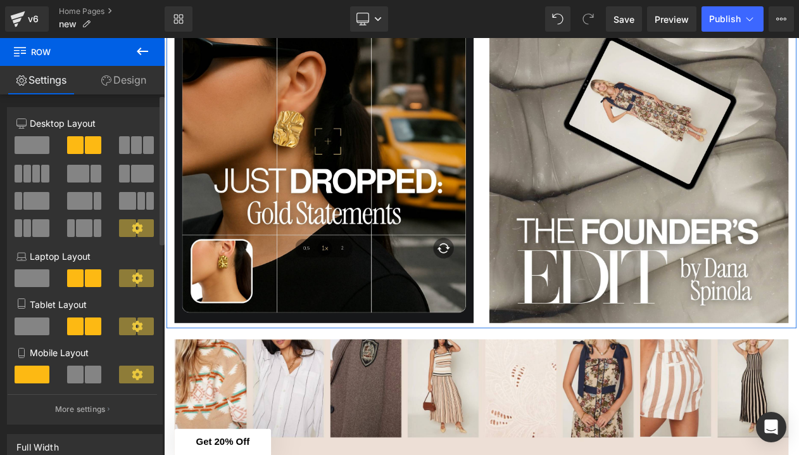
click at [85, 379] on span at bounding box center [93, 374] width 16 height 18
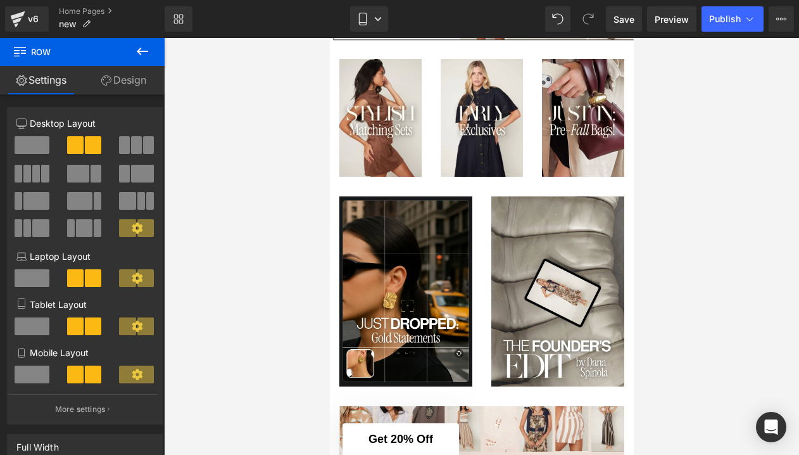
scroll to position [276, 0]
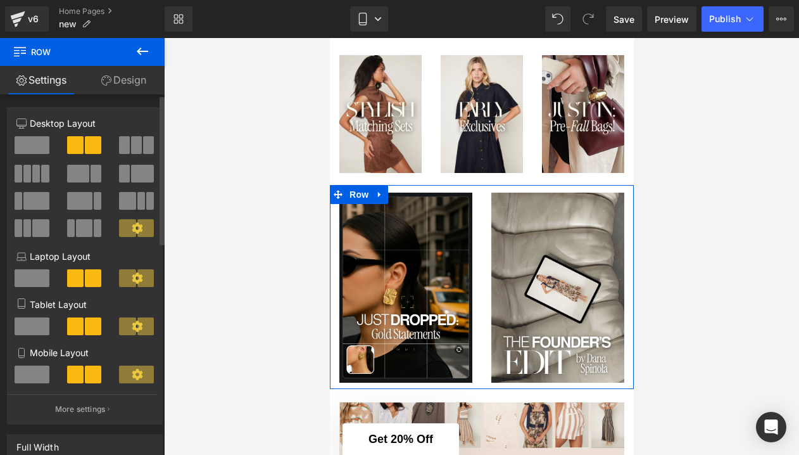
click at [35, 201] on span at bounding box center [35, 201] width 25 height 18
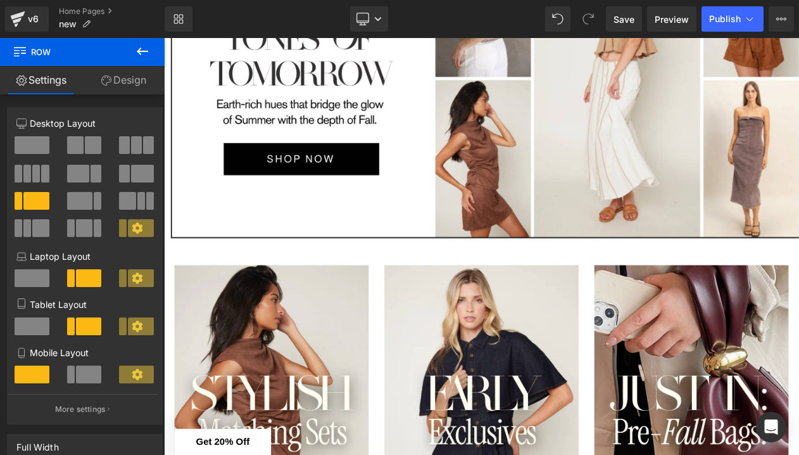
scroll to position [754, 0]
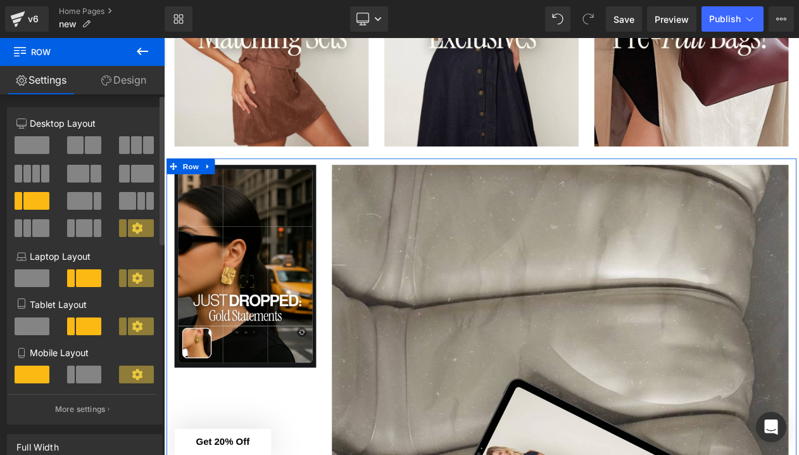
click at [88, 150] on span at bounding box center [93, 145] width 16 height 18
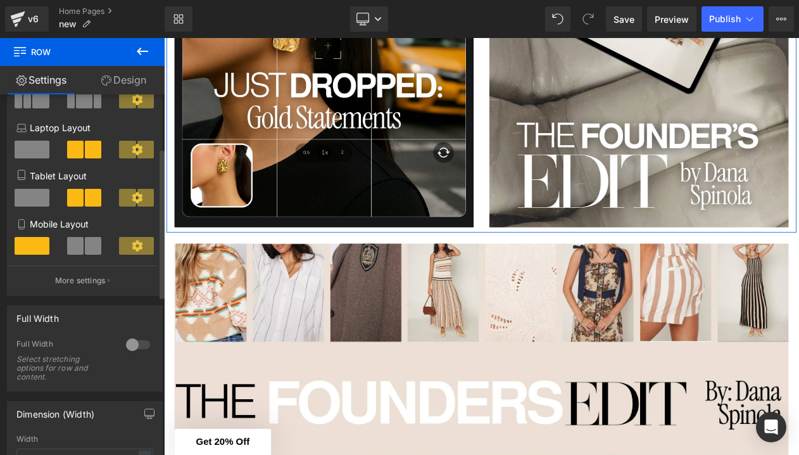
scroll to position [139, 0]
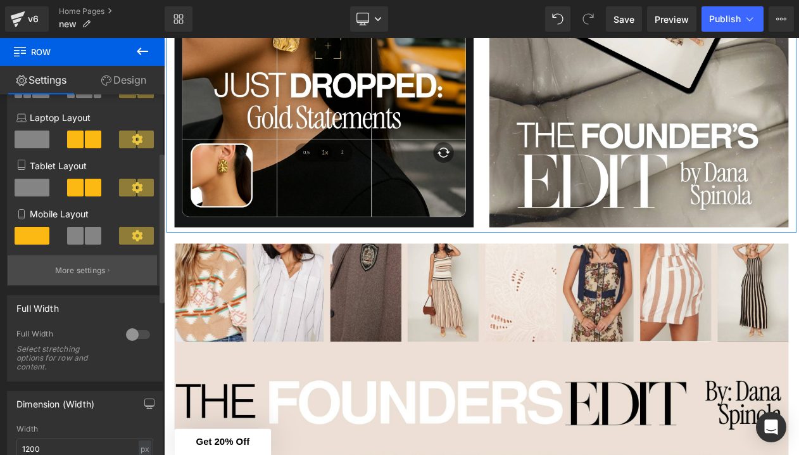
click at [84, 274] on p "More settings" at bounding box center [80, 270] width 51 height 11
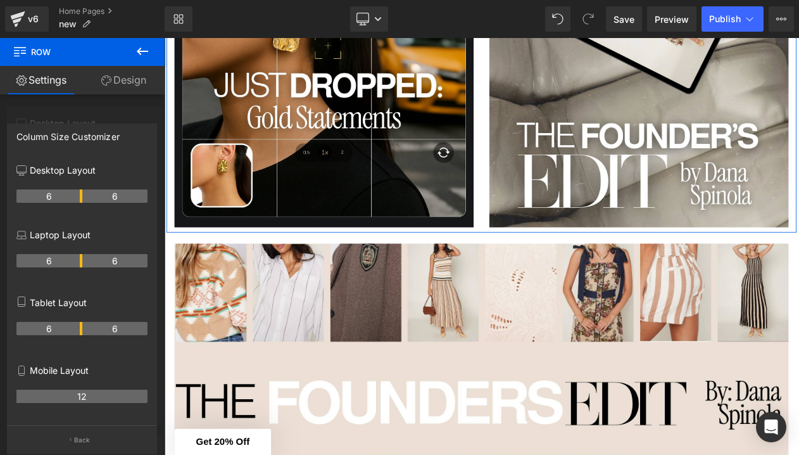
scroll to position [0, 0]
click at [108, 103] on div at bounding box center [82, 249] width 165 height 423
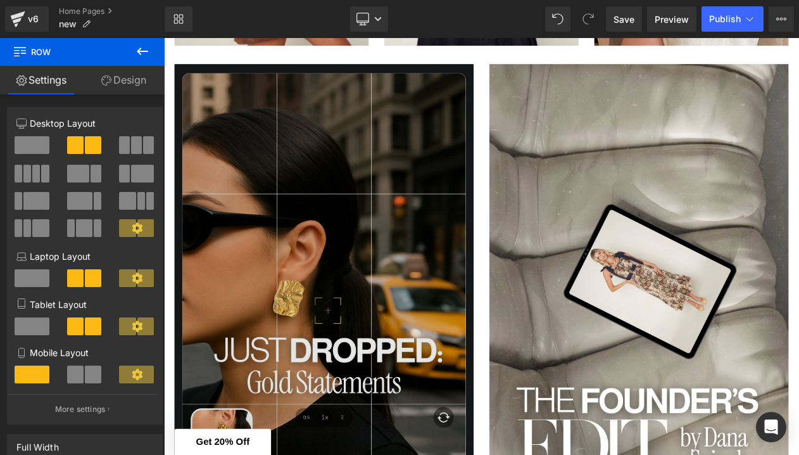
scroll to position [916, 0]
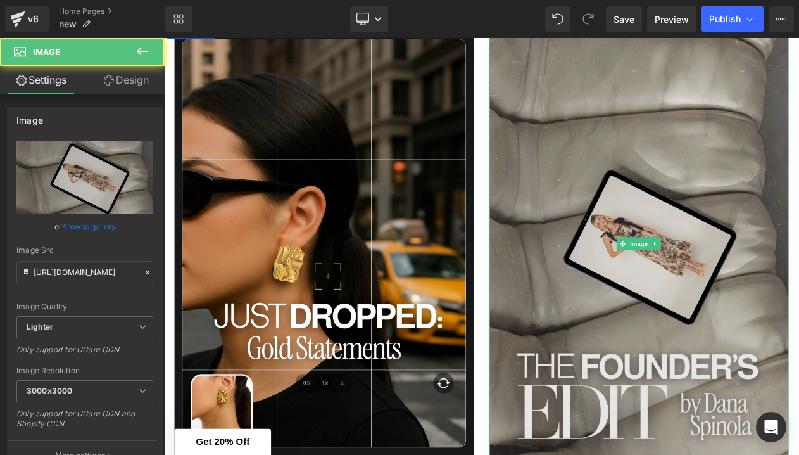
click at [645, 160] on img at bounding box center [737, 286] width 361 height 516
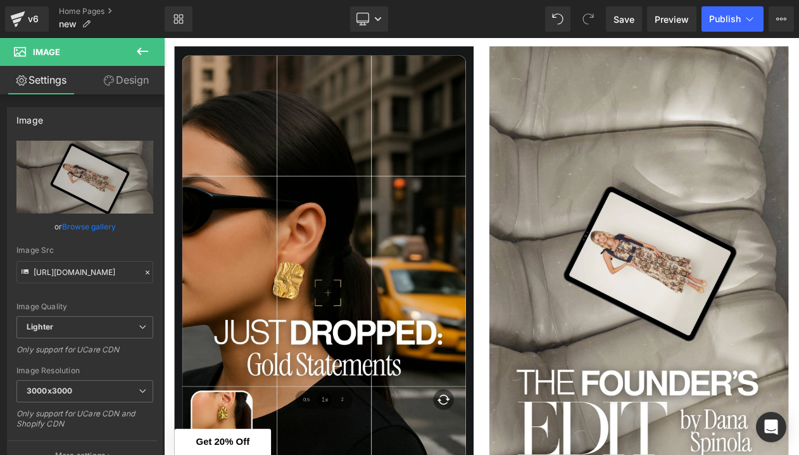
scroll to position [1034, 0]
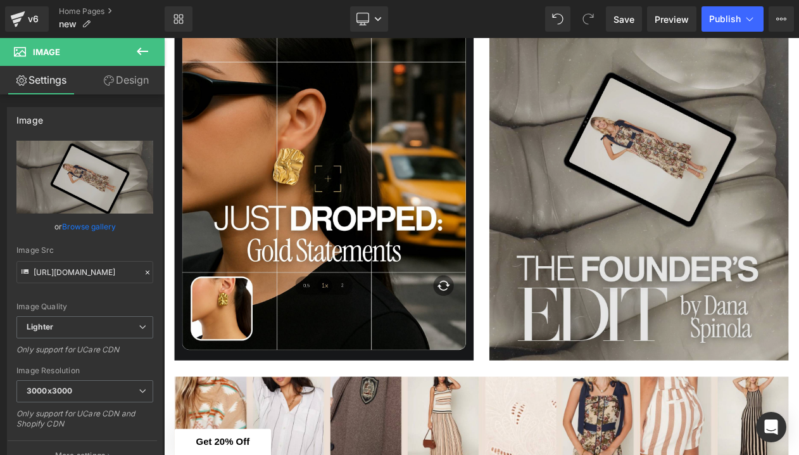
click at [594, 323] on img at bounding box center [737, 169] width 361 height 516
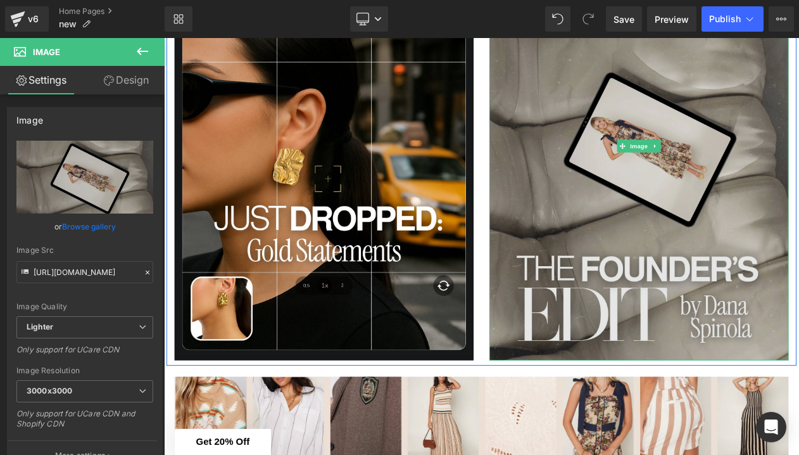
click at [599, 330] on img at bounding box center [737, 169] width 361 height 516
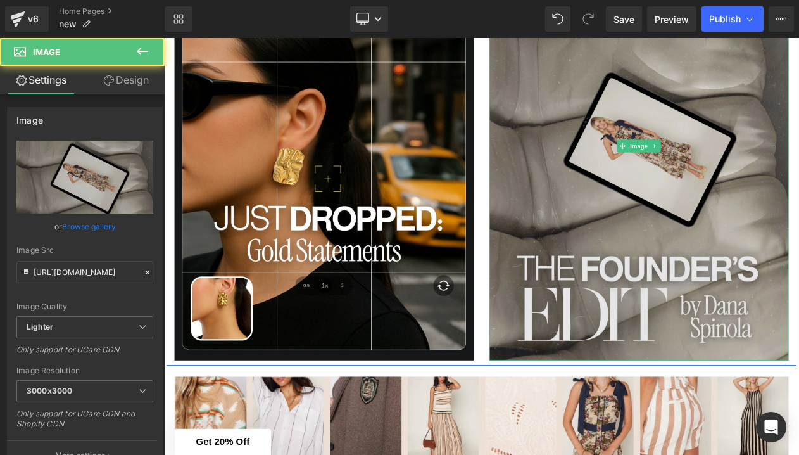
click at [599, 330] on img at bounding box center [737, 169] width 361 height 516
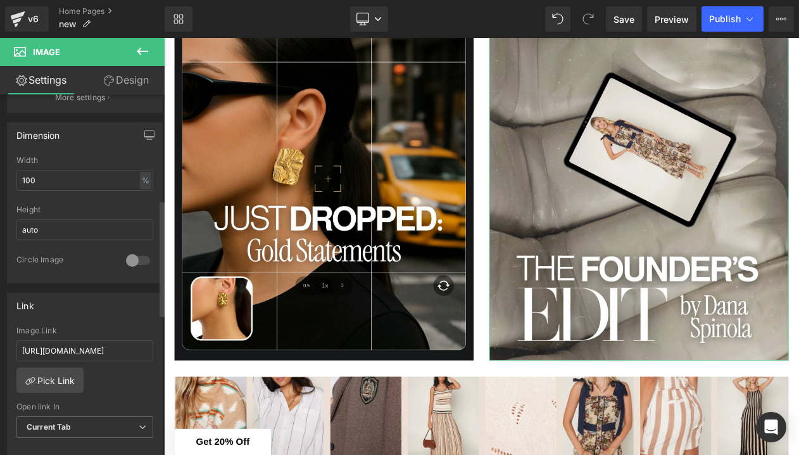
scroll to position [481, 0]
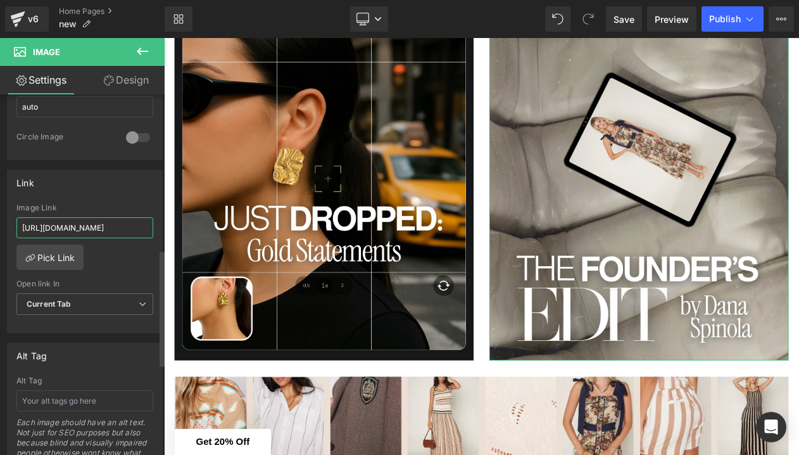
click at [56, 231] on input "[URL][DOMAIN_NAME]" at bounding box center [84, 227] width 137 height 21
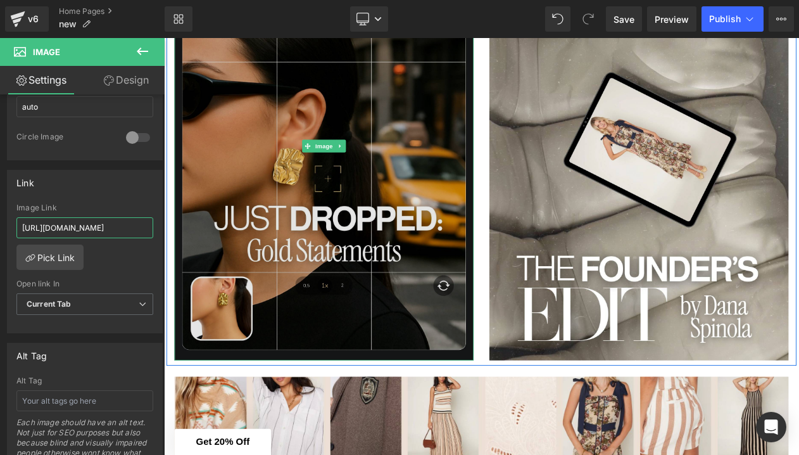
drag, startPoint x: 220, startPoint y: 269, endPoint x: 183, endPoint y: 274, distance: 37.2
paste input "[DOMAIN_NAME][URL]"
type input "[URL][DOMAIN_NAME]"
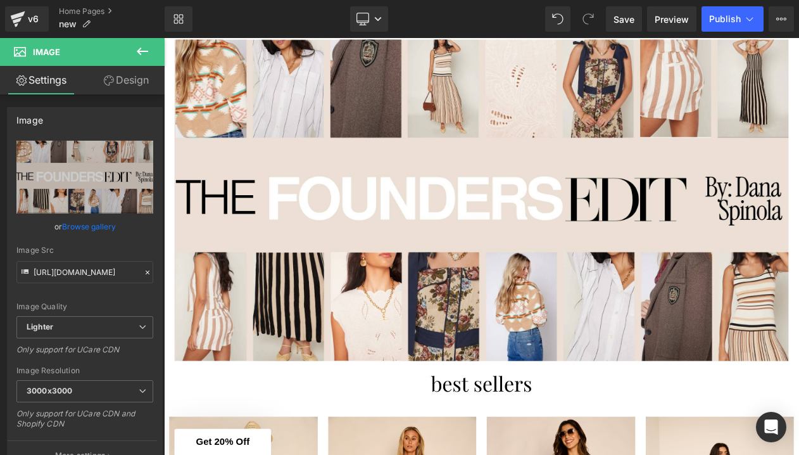
scroll to position [1450, 0]
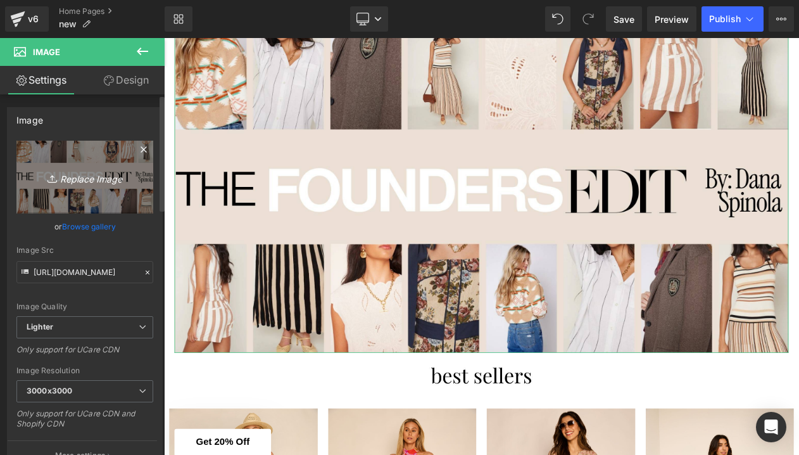
click at [90, 186] on link "Replace Image" at bounding box center [84, 177] width 137 height 73
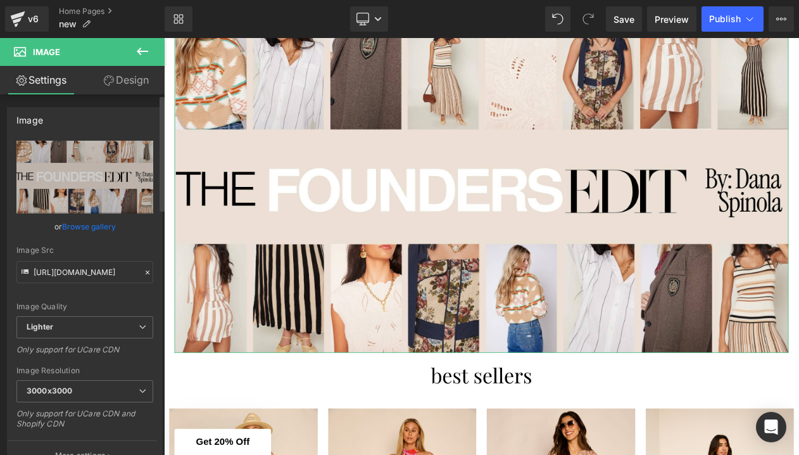
click at [73, 225] on link "Browse gallery" at bounding box center [89, 226] width 54 height 22
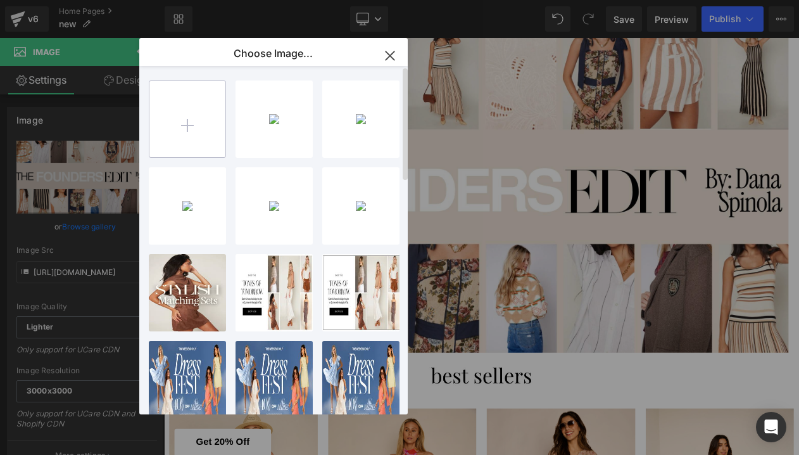
click at [207, 113] on input "file" at bounding box center [187, 119] width 76 height 76
type input "C:\fakepath\19.png"
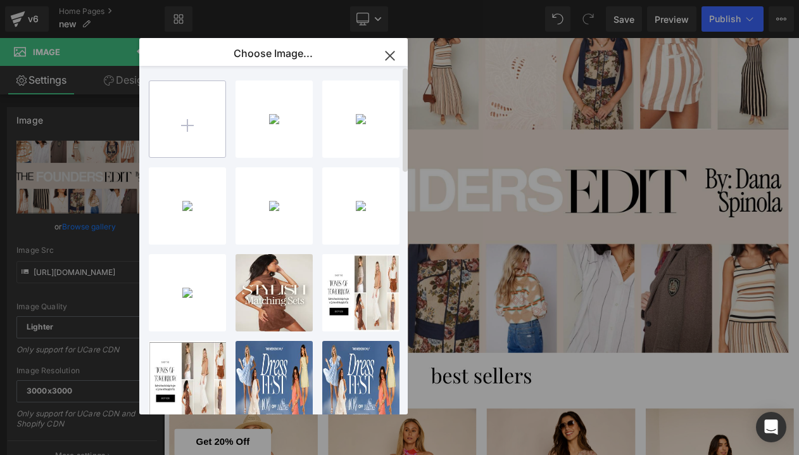
click at [185, 128] on input "file" at bounding box center [187, 119] width 76 height 76
type input "C:\fakepath\EMAIL TEXT GRAPHICS FABRIK-5.png"
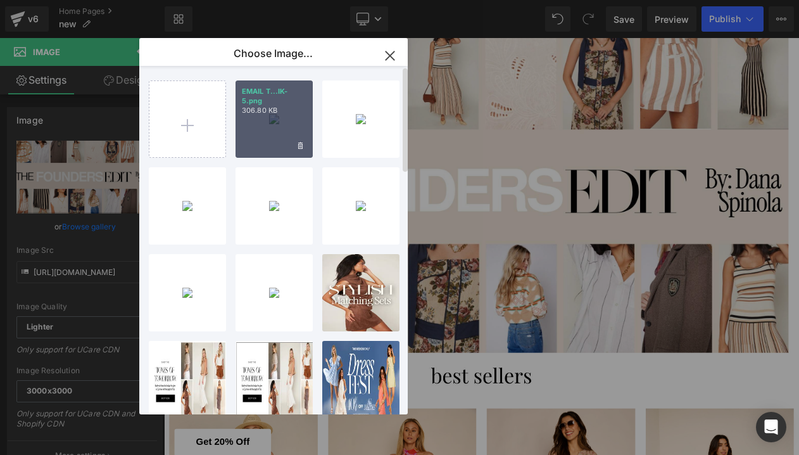
click at [286, 128] on div "EMAIL T...IK-5.png 306.80 KB" at bounding box center [274, 118] width 77 height 77
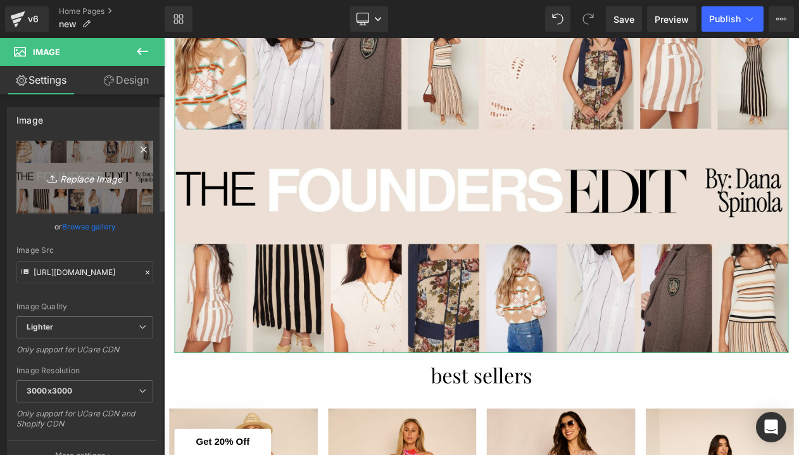
click at [89, 180] on icon "Replace Image" at bounding box center [84, 177] width 101 height 16
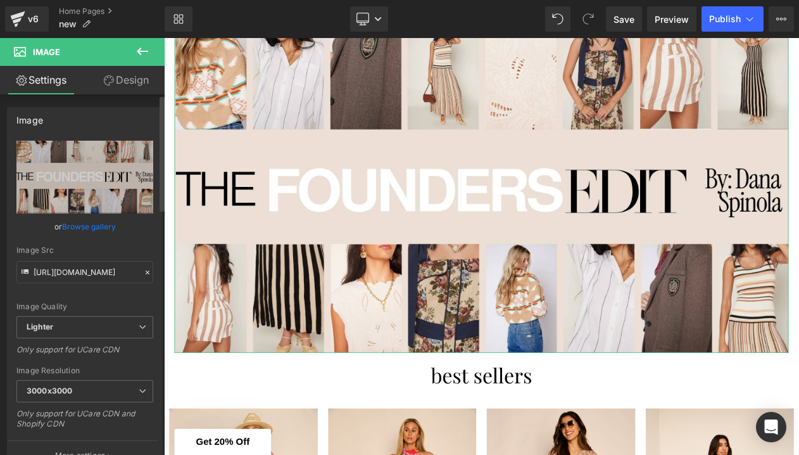
click at [105, 226] on link "Browse gallery" at bounding box center [89, 226] width 54 height 22
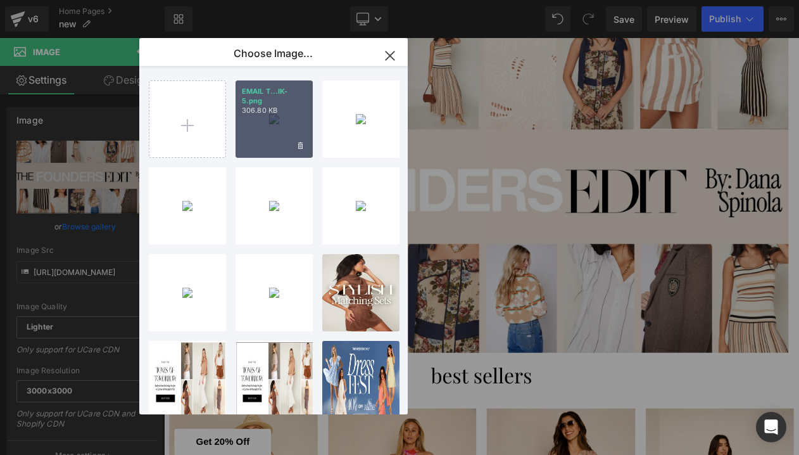
click at [284, 123] on div "EMAIL T...IK-5.png 306.80 KB" at bounding box center [274, 118] width 77 height 77
type input "[URL][DOMAIN_NAME]"
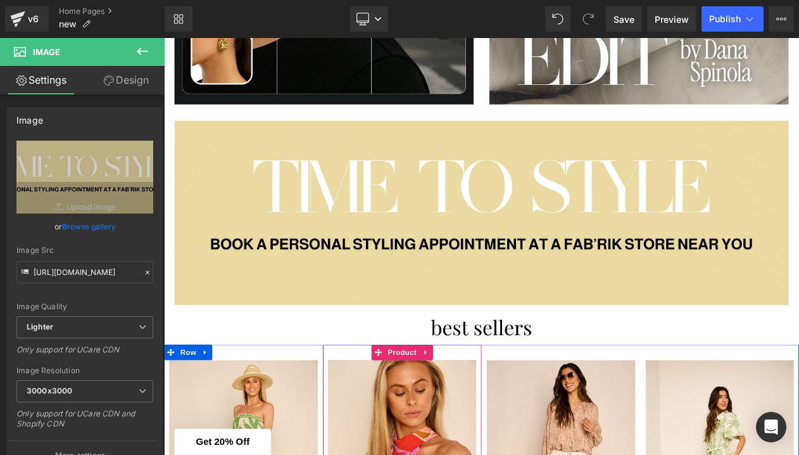
scroll to position [1340, 0]
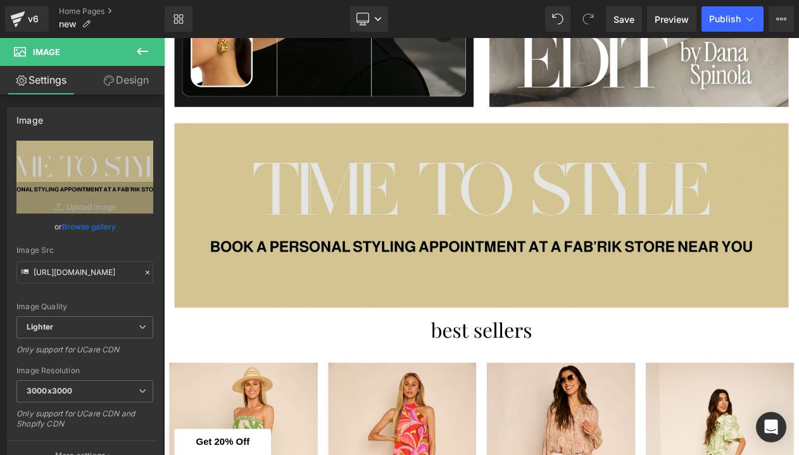
click at [421, 311] on img at bounding box center [547, 252] width 741 height 222
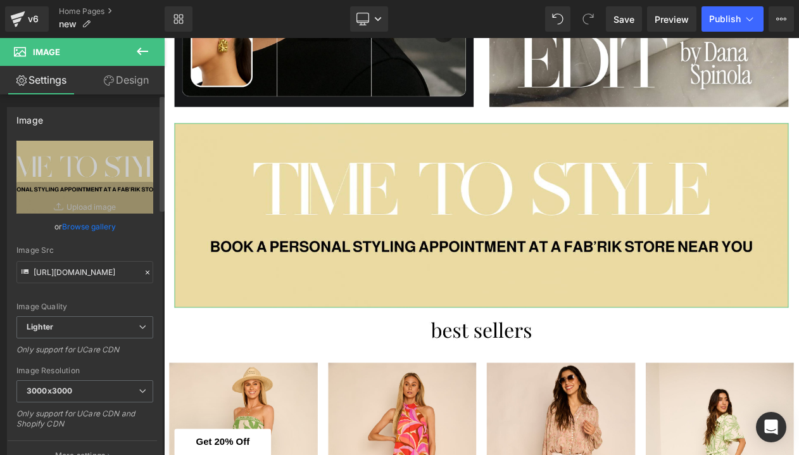
scroll to position [0, 0]
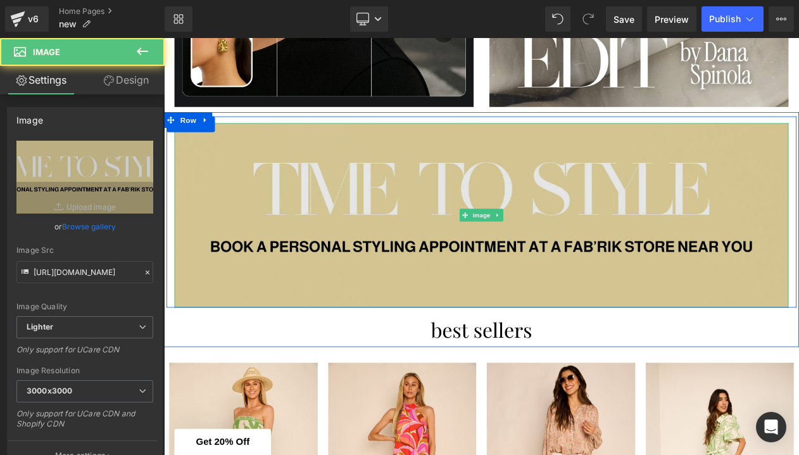
click at [224, 203] on img at bounding box center [547, 252] width 741 height 222
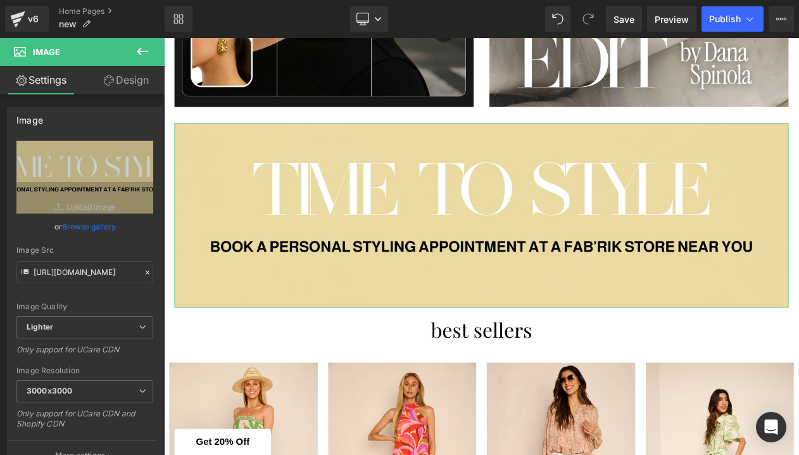
click at [137, 72] on link "Design" at bounding box center [126, 80] width 82 height 29
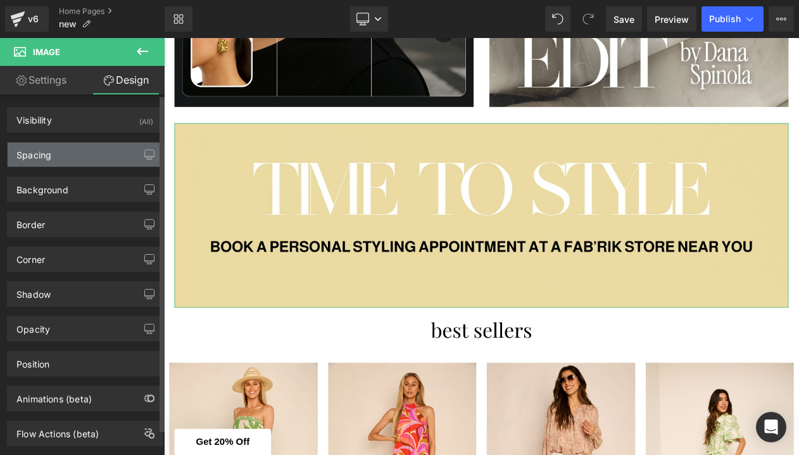
click at [55, 158] on div "Spacing" at bounding box center [85, 155] width 155 height 24
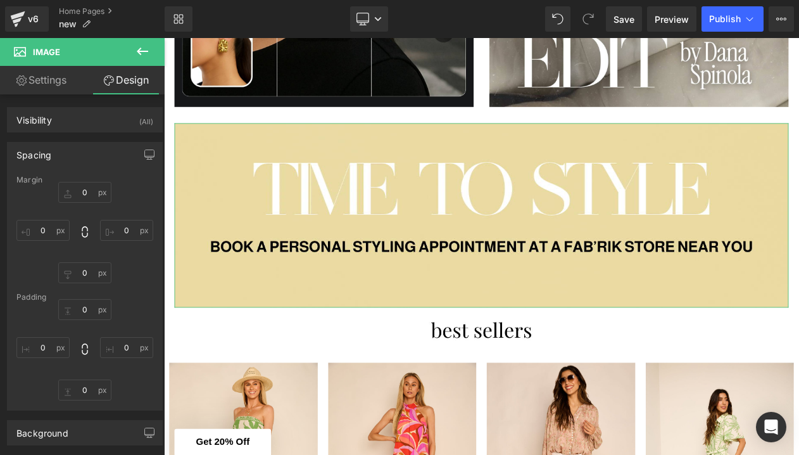
click at [43, 75] on link "Settings" at bounding box center [41, 80] width 82 height 29
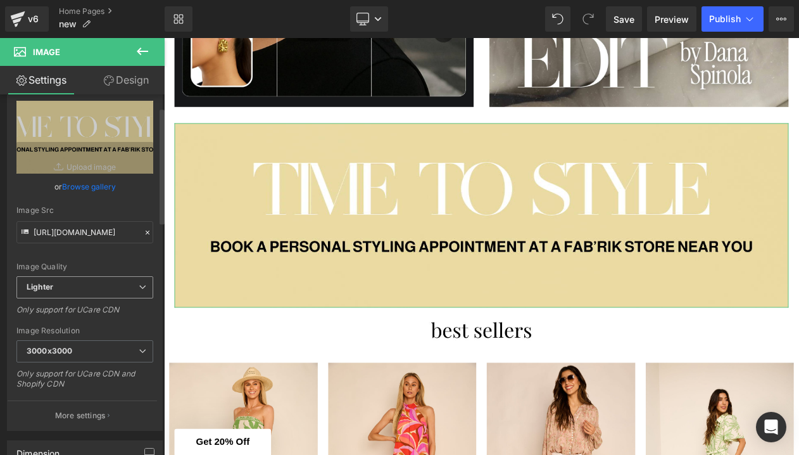
scroll to position [43, 0]
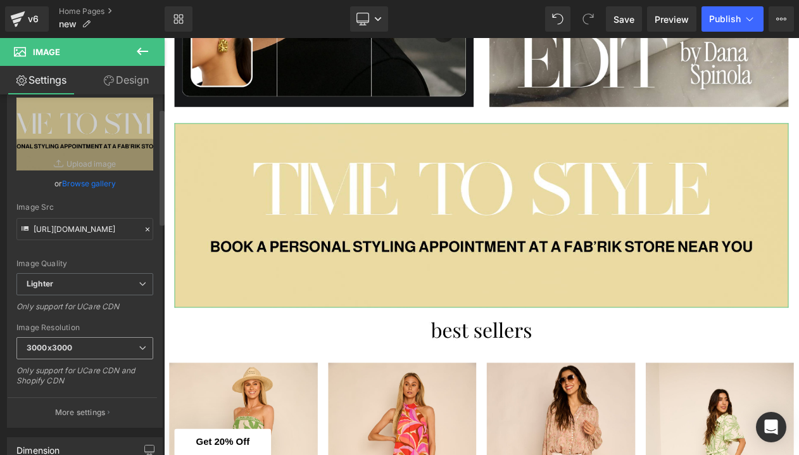
click at [88, 344] on span "3000x3000" at bounding box center [84, 348] width 137 height 22
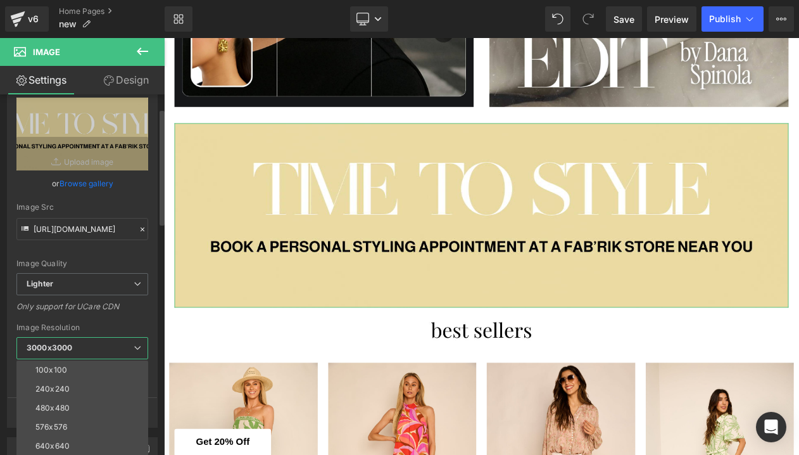
click at [110, 314] on div "Only support for UCare CDN" at bounding box center [82, 310] width 132 height 18
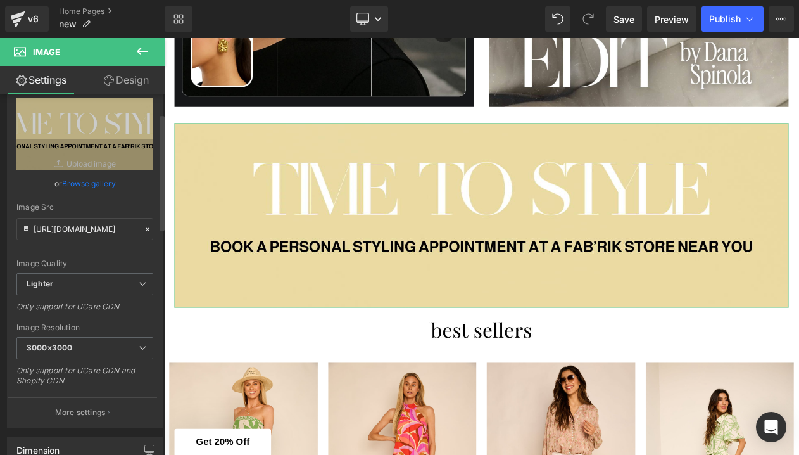
scroll to position [110, 0]
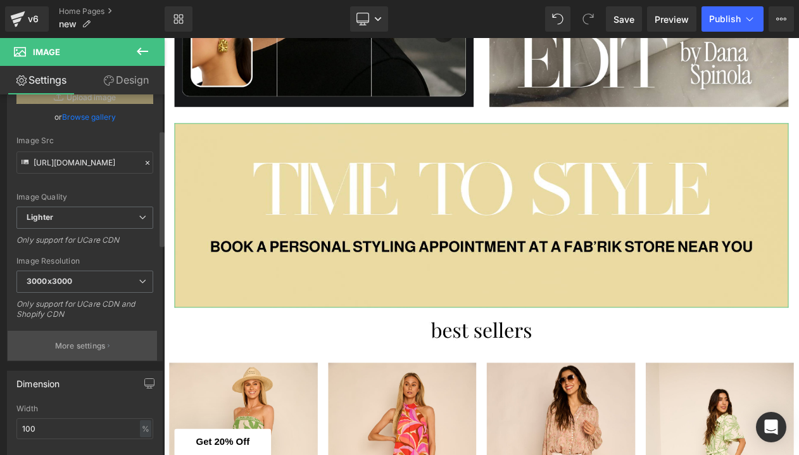
click at [84, 340] on p "More settings" at bounding box center [80, 345] width 51 height 11
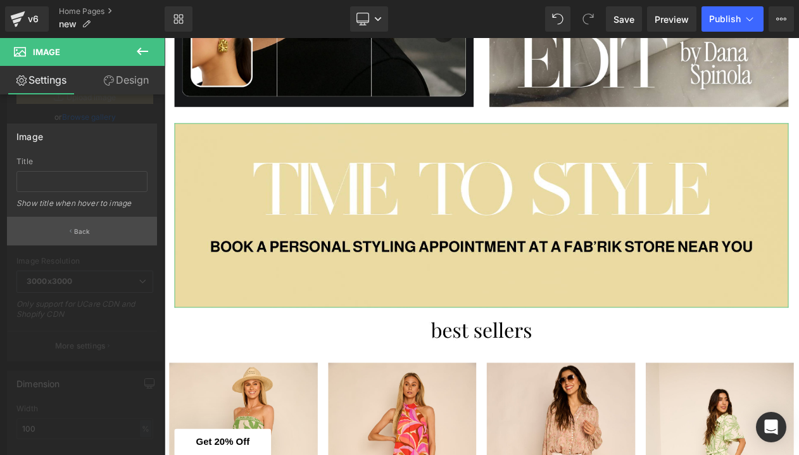
click at [92, 231] on button "Back" at bounding box center [82, 231] width 150 height 29
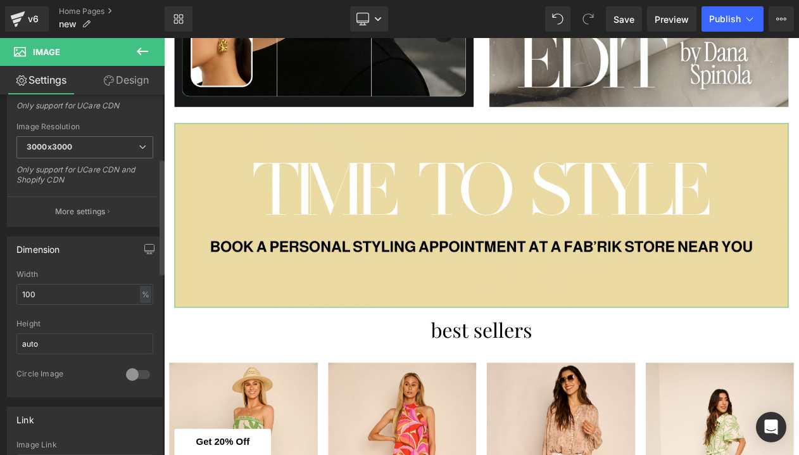
scroll to position [269, 0]
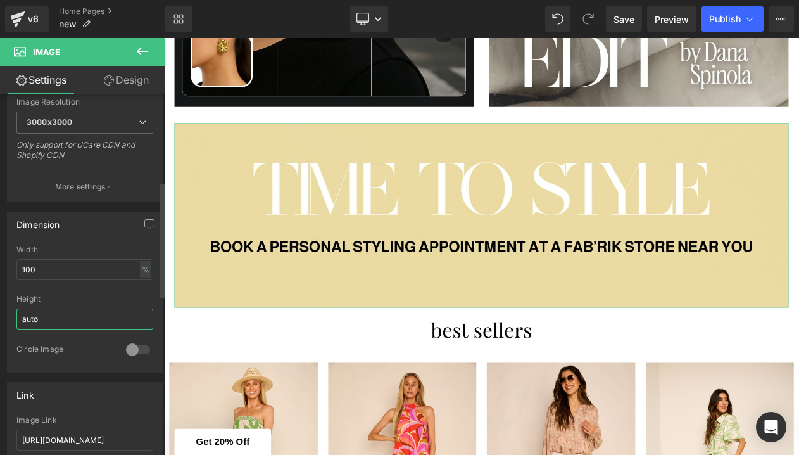
click at [89, 322] on input "auto" at bounding box center [84, 318] width 137 height 21
click at [92, 277] on input "100" at bounding box center [84, 269] width 137 height 21
click at [140, 351] on div at bounding box center [138, 349] width 30 height 20
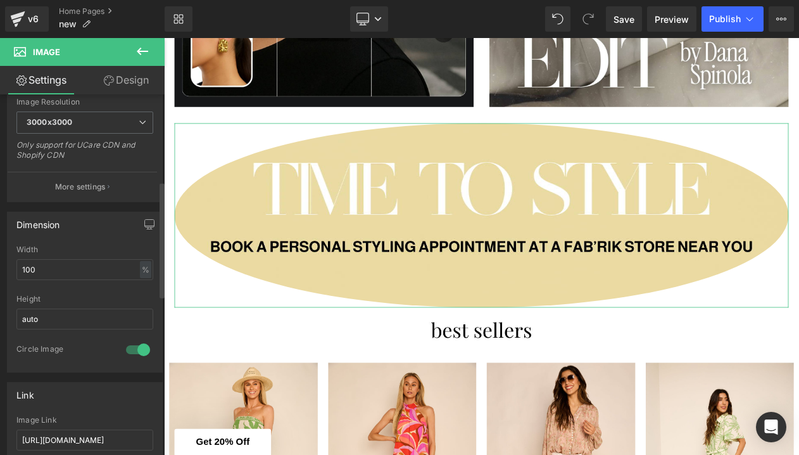
click at [132, 347] on div at bounding box center [138, 349] width 30 height 20
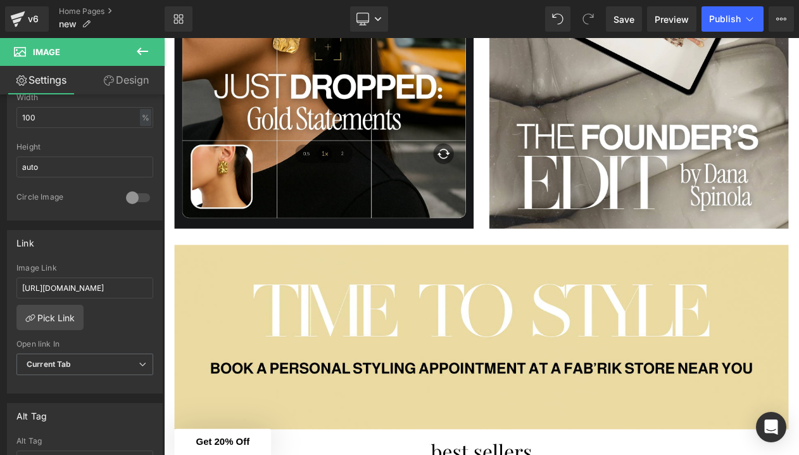
scroll to position [1228, 0]
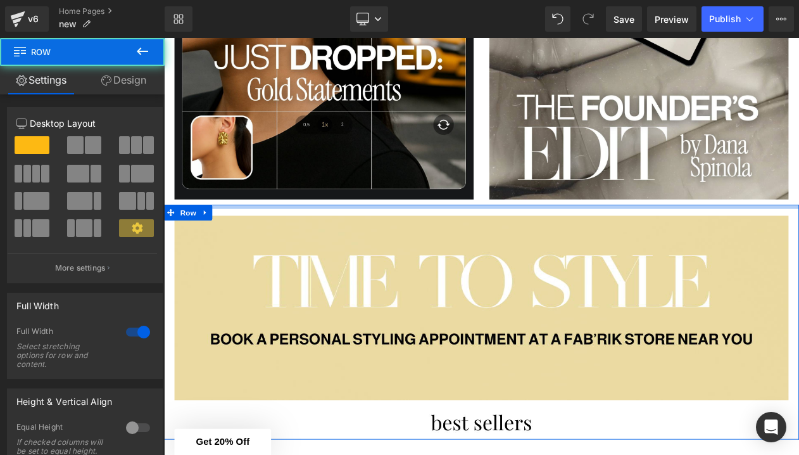
click at [239, 241] on div at bounding box center [547, 241] width 766 height 5
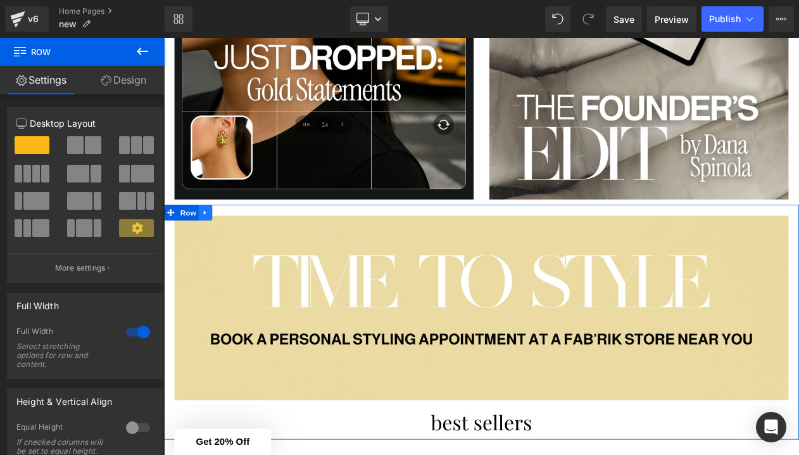
click at [212, 248] on icon at bounding box center [213, 248] width 3 height 6
click at [244, 248] on icon at bounding box center [247, 248] width 9 height 10
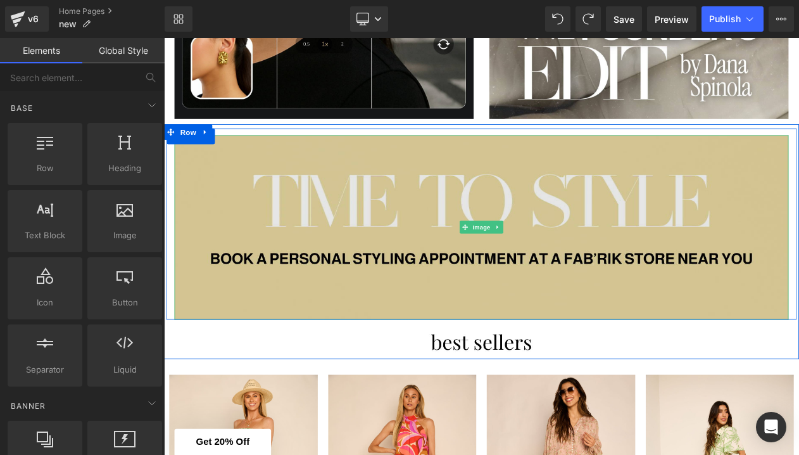
scroll to position [1327, 0]
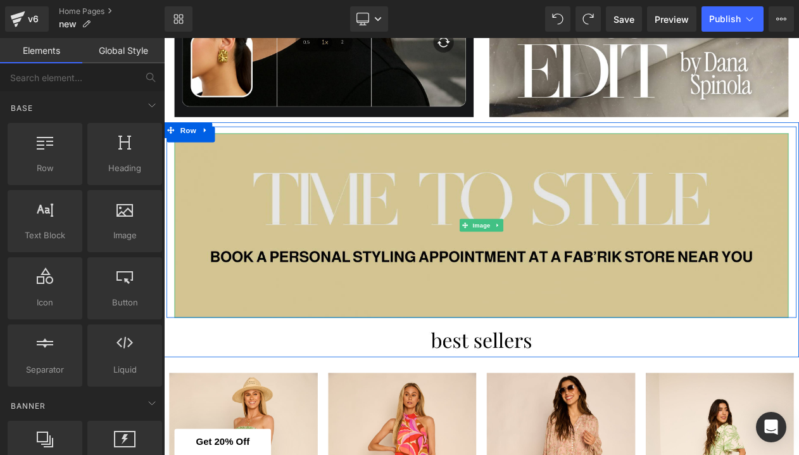
click at [416, 344] on img at bounding box center [547, 264] width 741 height 222
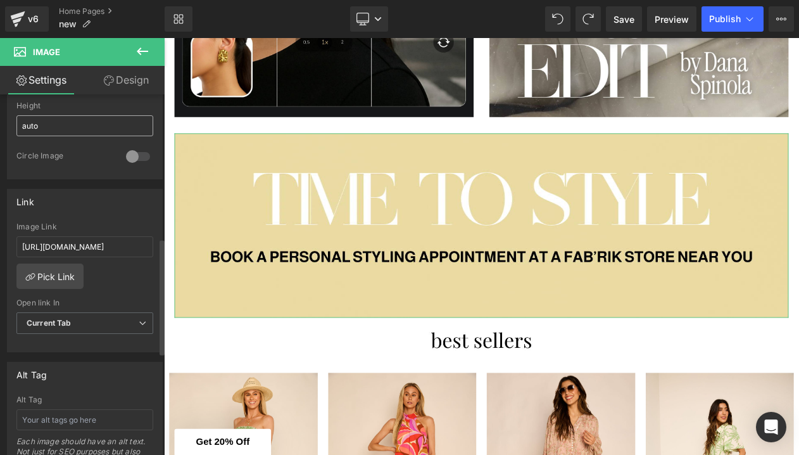
scroll to position [503, 0]
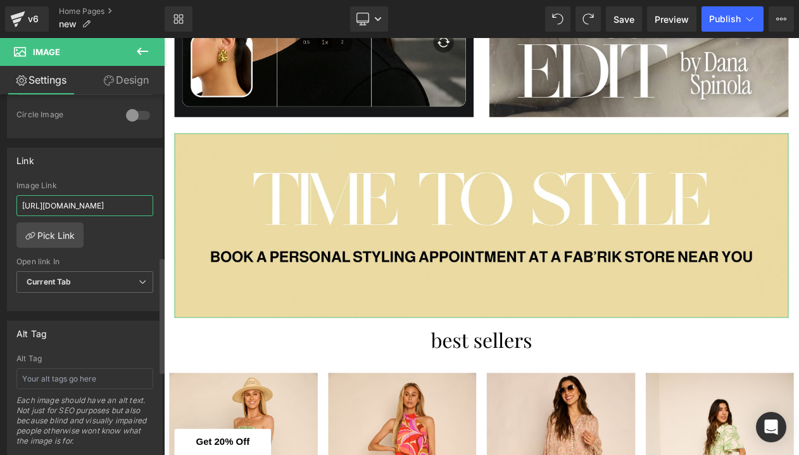
click at [71, 198] on input "[URL][DOMAIN_NAME]" at bounding box center [84, 205] width 137 height 21
paste input "pages/vip-stylist-contact-ushttps://[DOMAIN_NAME][URL]"
paste input "[URL][DOMAIN_NAME]"
type input "[URL][DOMAIN_NAME]"
click at [120, 151] on div "Link" at bounding box center [85, 160] width 155 height 24
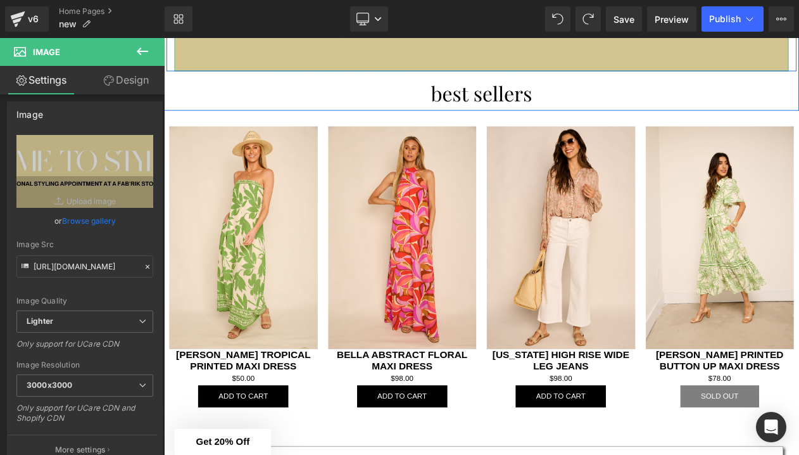
scroll to position [1632, 0]
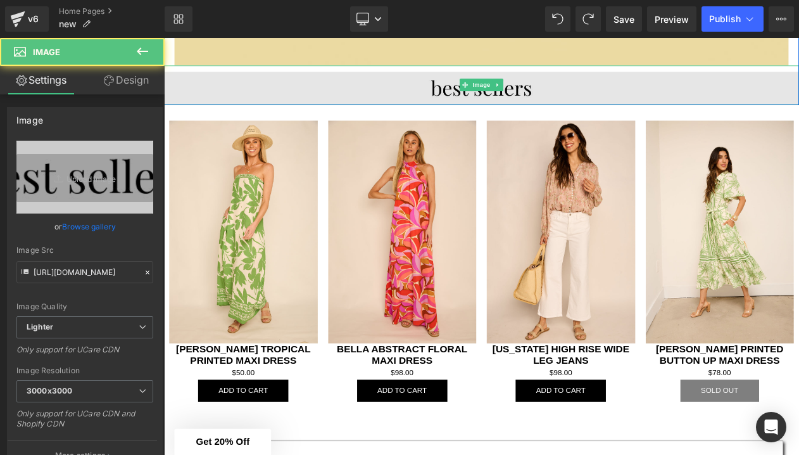
click at [509, 105] on img at bounding box center [547, 95] width 766 height 48
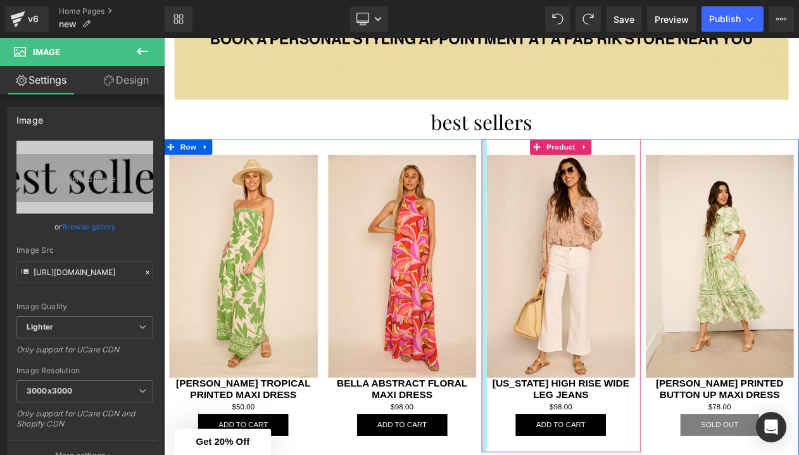
scroll to position [1598, 0]
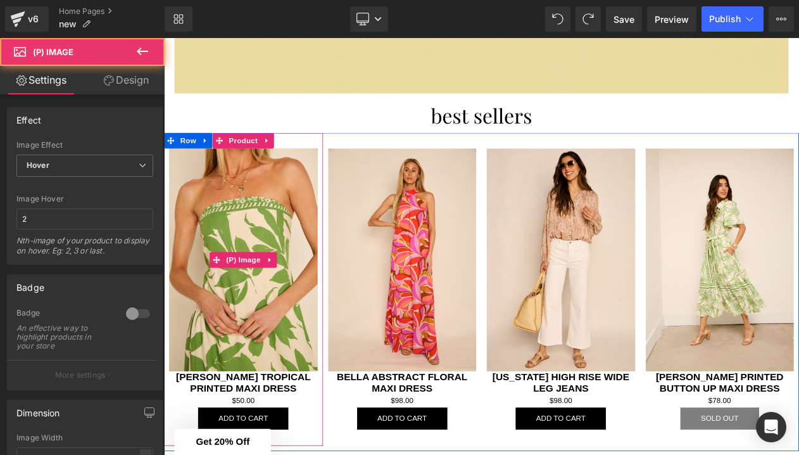
click at [237, 362] on img at bounding box center [259, 305] width 179 height 269
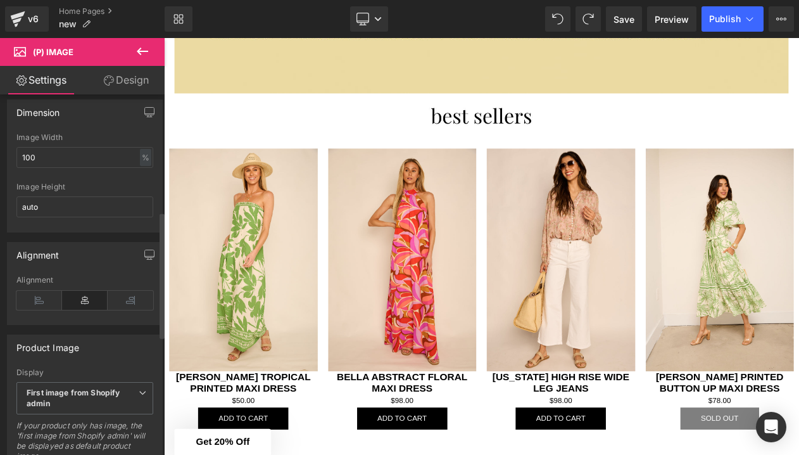
scroll to position [334, 0]
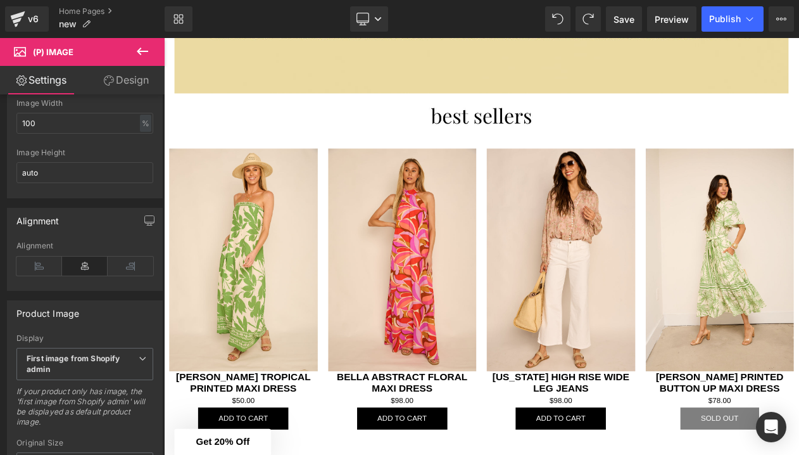
click at [148, 48] on icon at bounding box center [142, 51] width 15 height 15
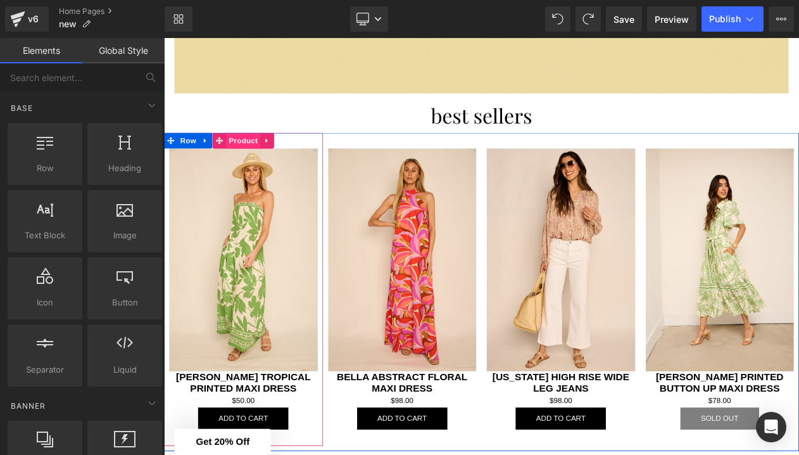
click at [263, 157] on span "Product" at bounding box center [259, 161] width 41 height 19
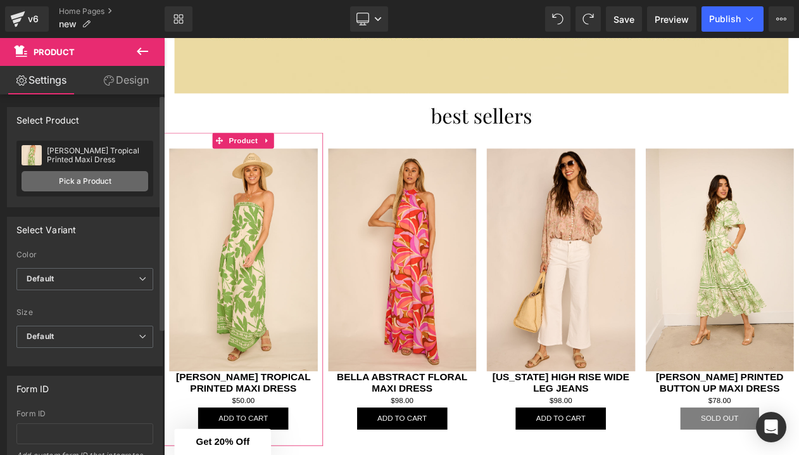
click at [106, 180] on link "Pick a Product" at bounding box center [85, 181] width 127 height 20
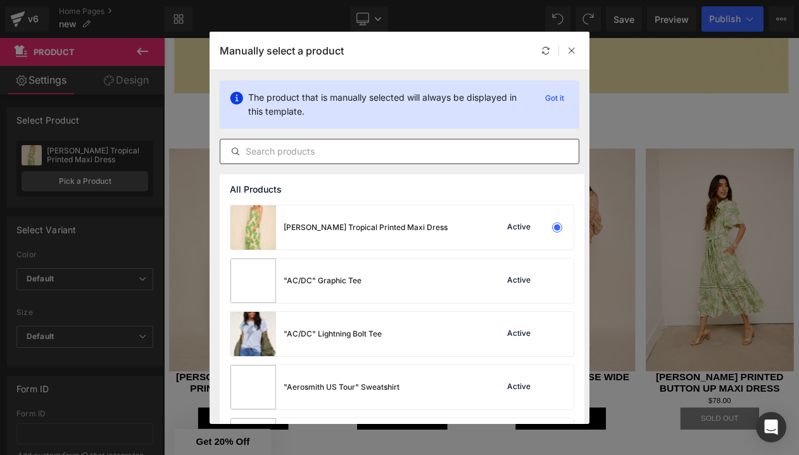
click at [345, 155] on input "text" at bounding box center [399, 151] width 358 height 15
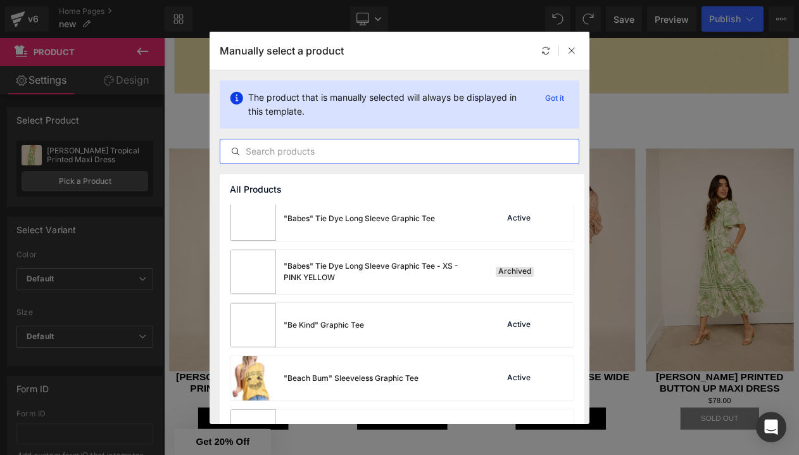
scroll to position [382, 0]
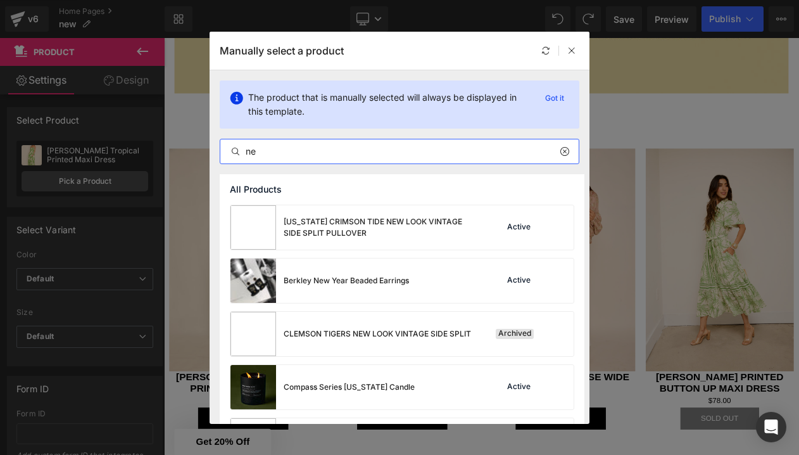
type input "n"
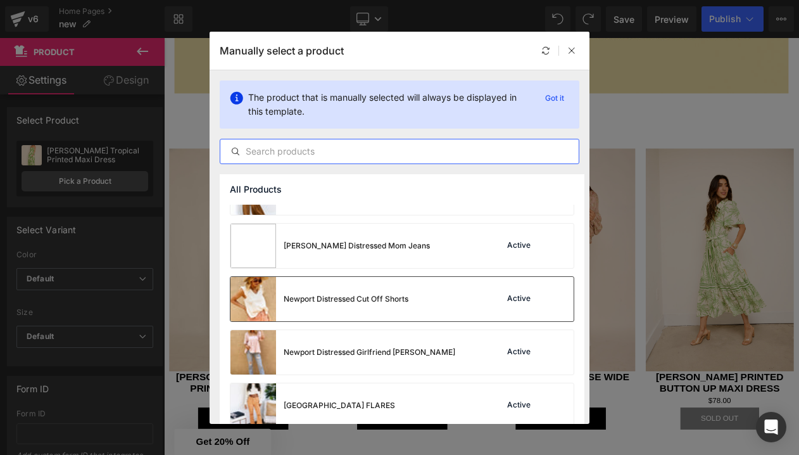
scroll to position [1685, 0]
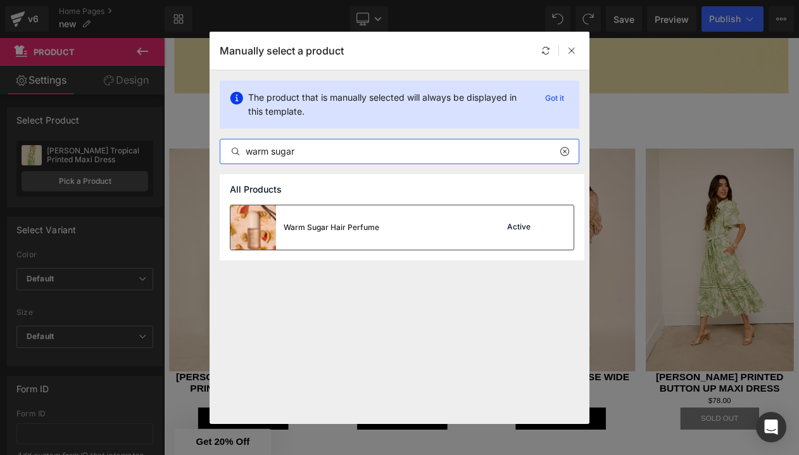
type input "warm sugar"
click at [401, 227] on div "Warm Sugar Hair Perfume Active" at bounding box center [402, 227] width 343 height 44
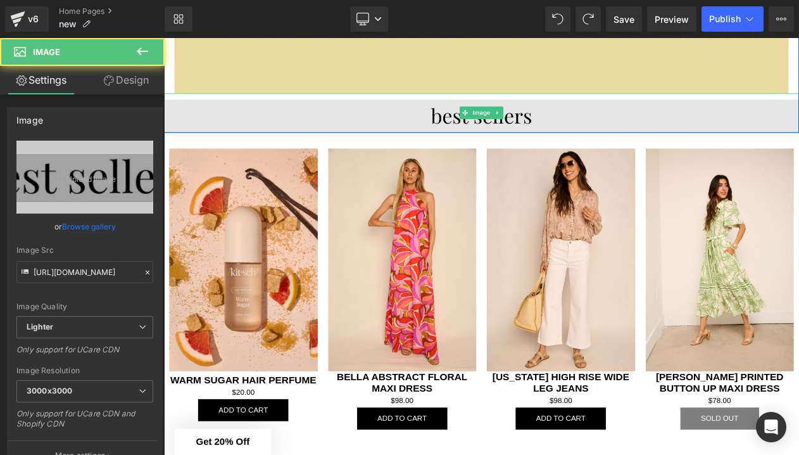
click at [535, 141] on img at bounding box center [547, 129] width 766 height 48
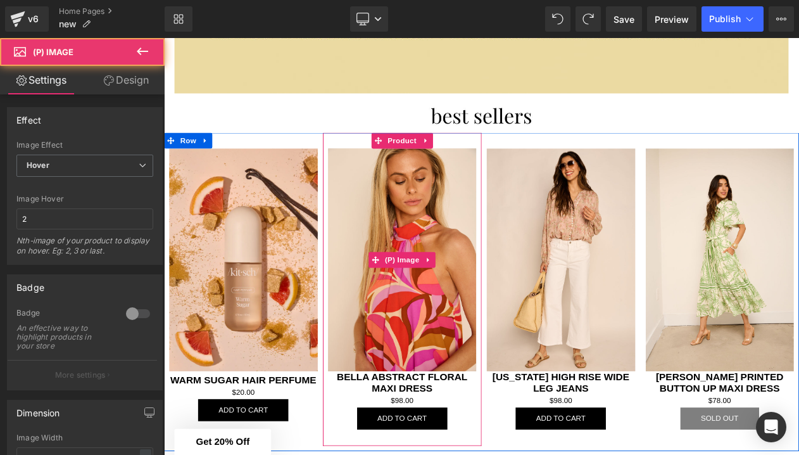
click at [388, 279] on img at bounding box center [451, 305] width 179 height 269
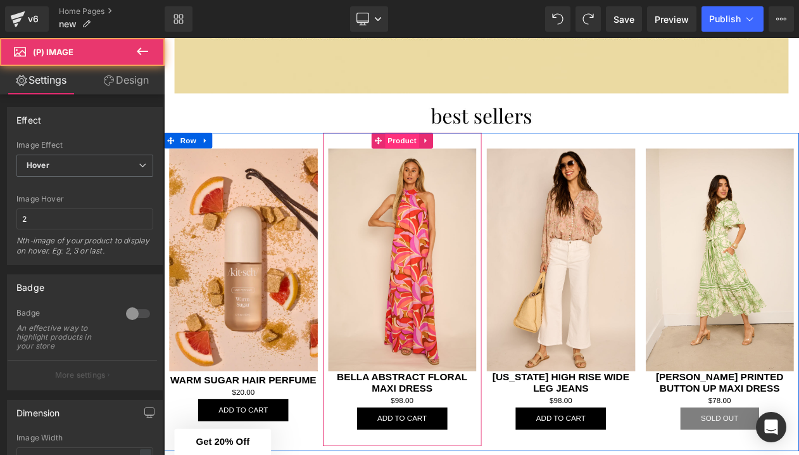
click at [438, 160] on span "Product" at bounding box center [451, 161] width 41 height 19
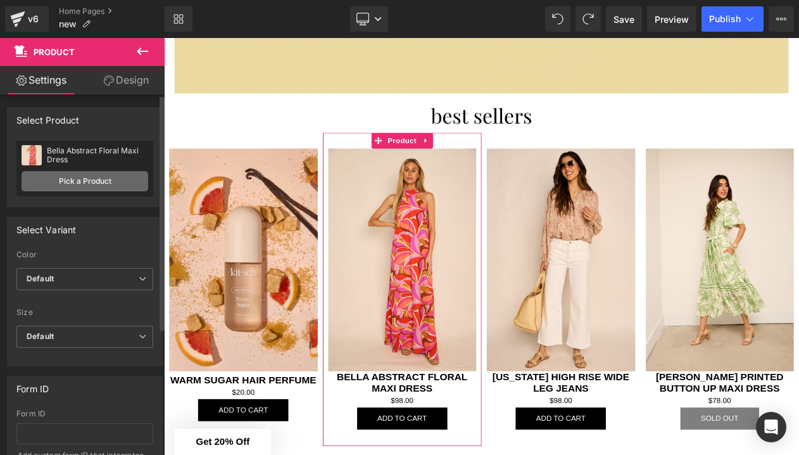
click at [104, 175] on link "Pick a Product" at bounding box center [85, 181] width 127 height 20
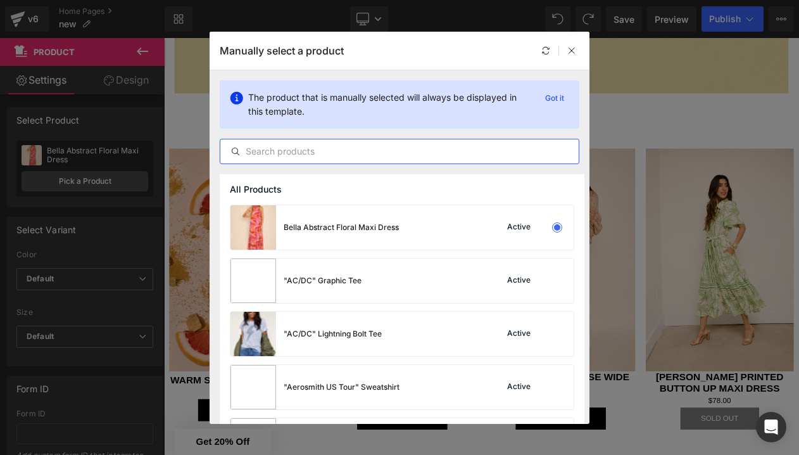
click at [320, 146] on input "text" at bounding box center [399, 151] width 358 height 15
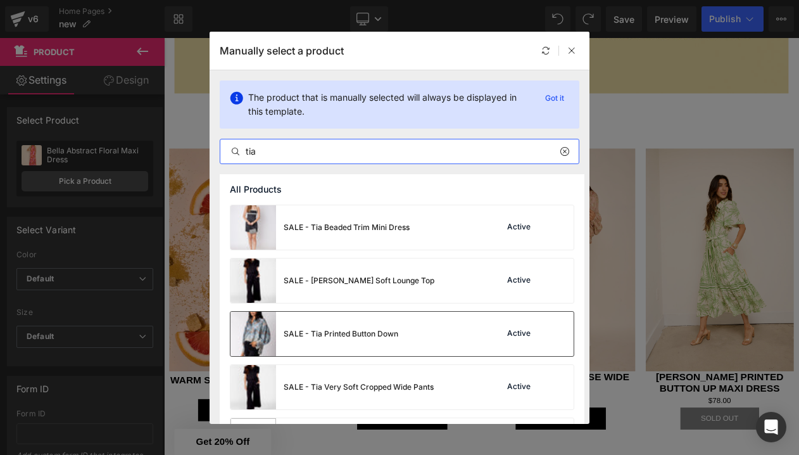
scroll to position [3, 0]
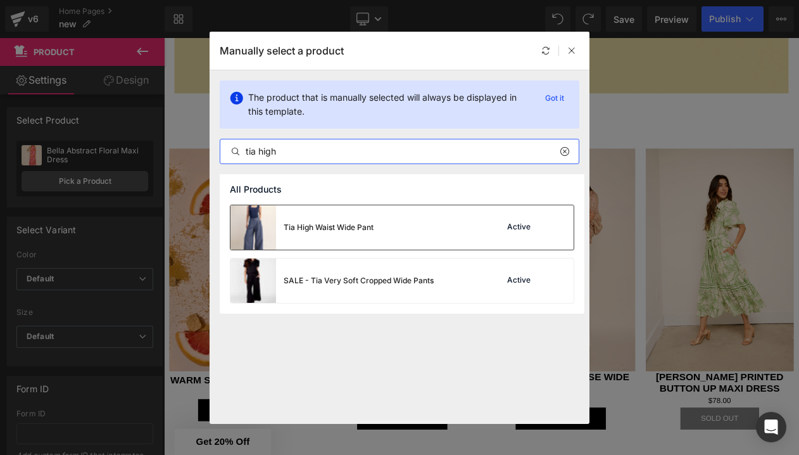
type input "tia high"
click at [255, 226] on img at bounding box center [254, 227] width 46 height 44
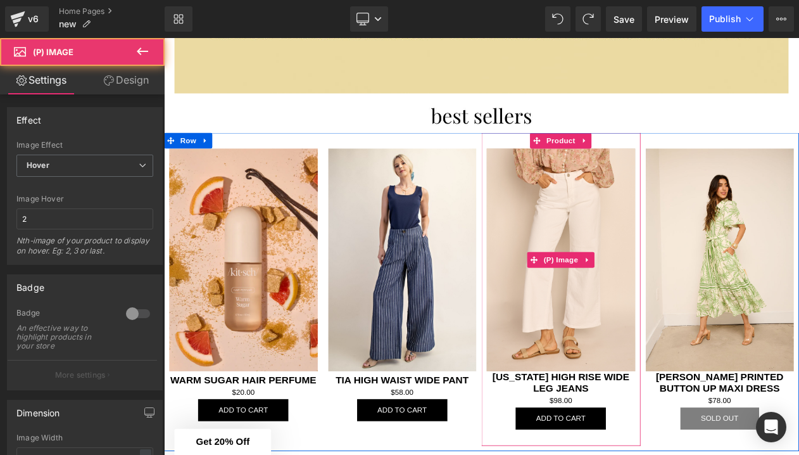
click at [615, 286] on img at bounding box center [643, 305] width 179 height 269
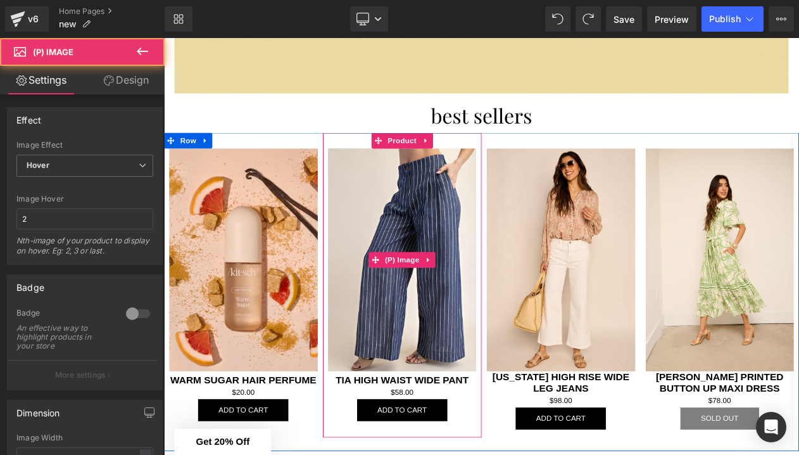
click at [391, 300] on img at bounding box center [451, 305] width 179 height 269
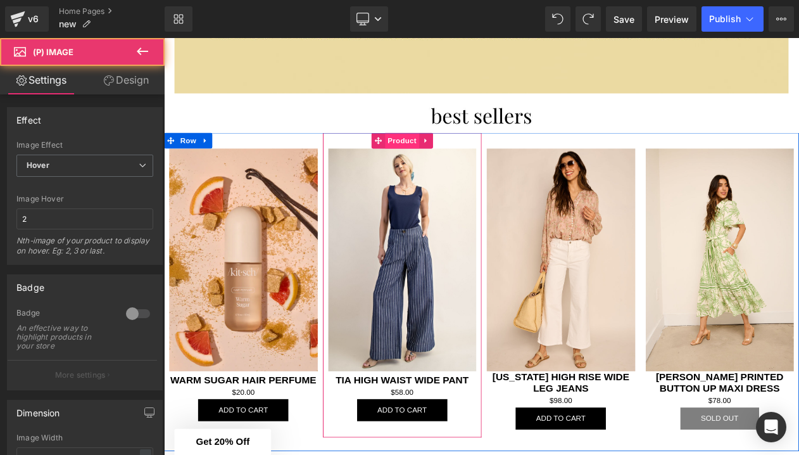
click at [448, 160] on span "Product" at bounding box center [451, 161] width 41 height 19
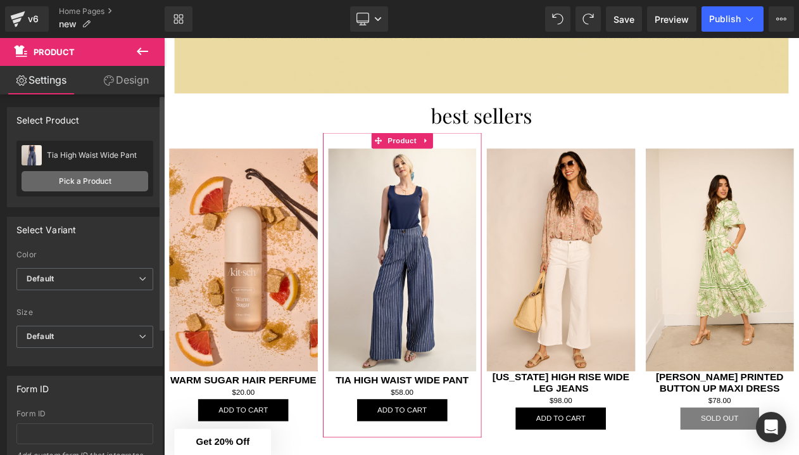
click at [81, 189] on link "Pick a Product" at bounding box center [85, 181] width 127 height 20
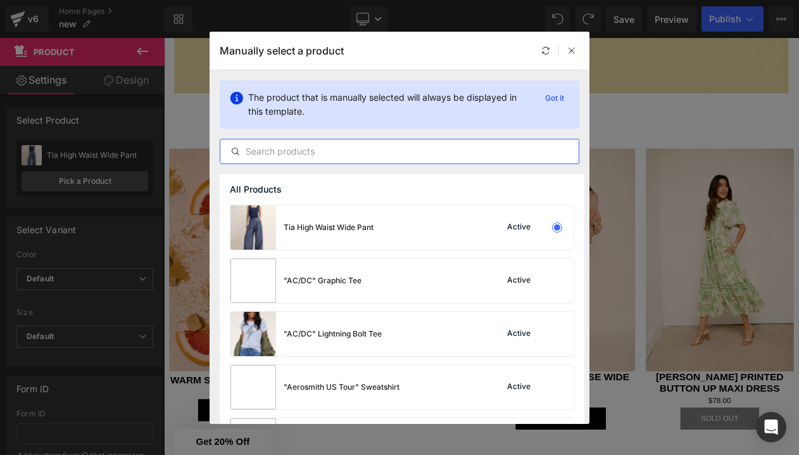
click at [291, 144] on input "text" at bounding box center [399, 151] width 358 height 15
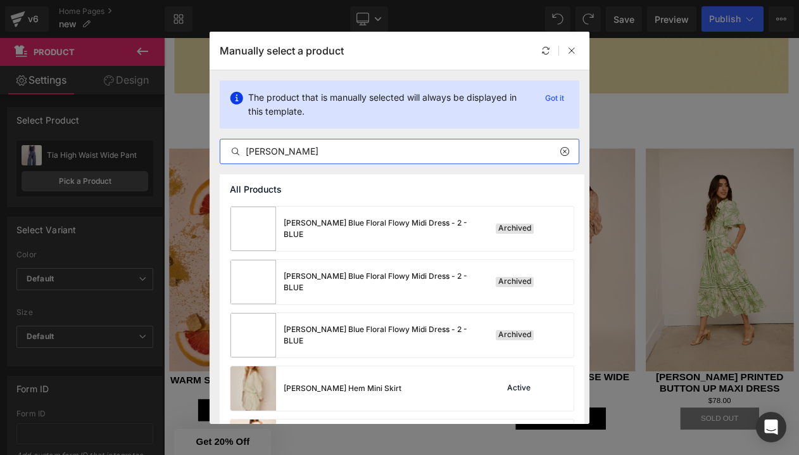
scroll to position [160, 0]
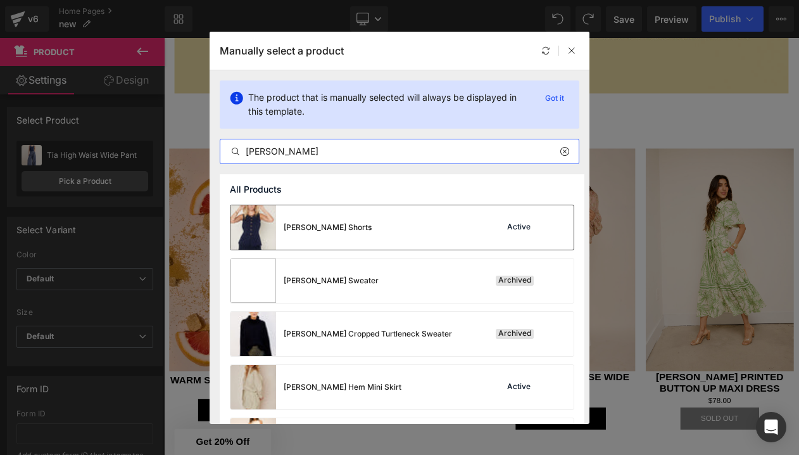
type input "[PERSON_NAME]"
click at [474, 210] on div "[PERSON_NAME] Shorts Active" at bounding box center [402, 227] width 343 height 44
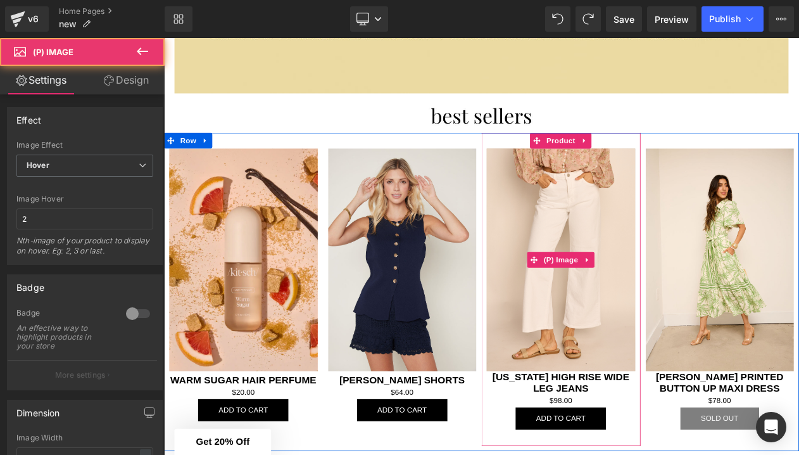
click at [641, 374] on img at bounding box center [643, 305] width 179 height 269
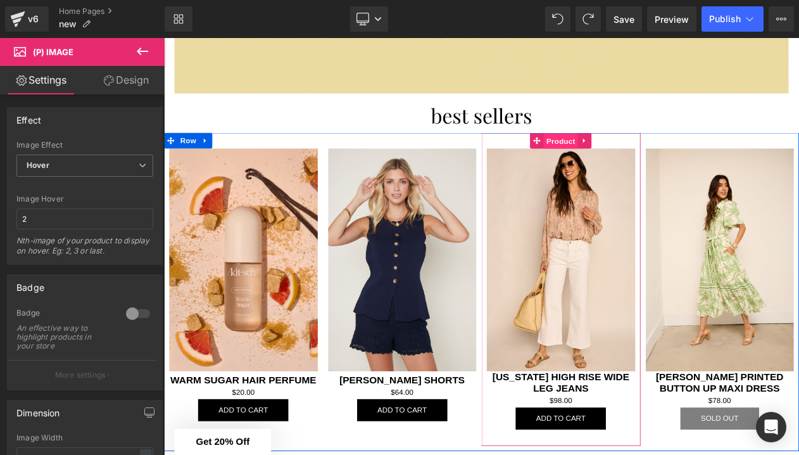
click at [628, 158] on span "Product" at bounding box center [643, 162] width 41 height 19
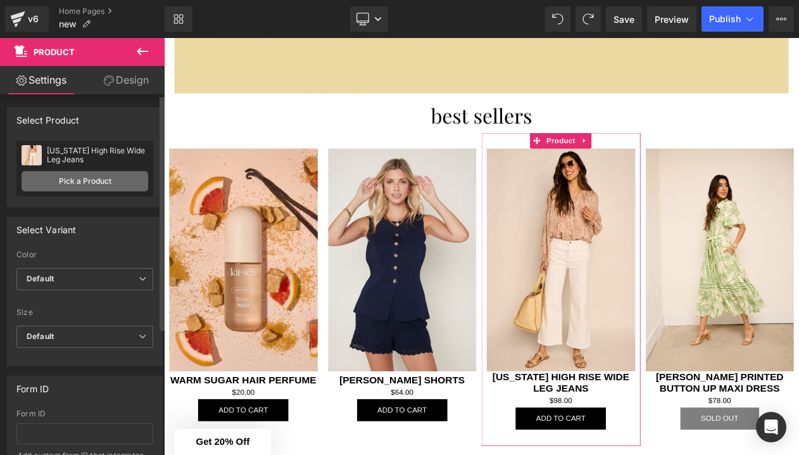
click at [94, 181] on link "Pick a Product" at bounding box center [85, 181] width 127 height 20
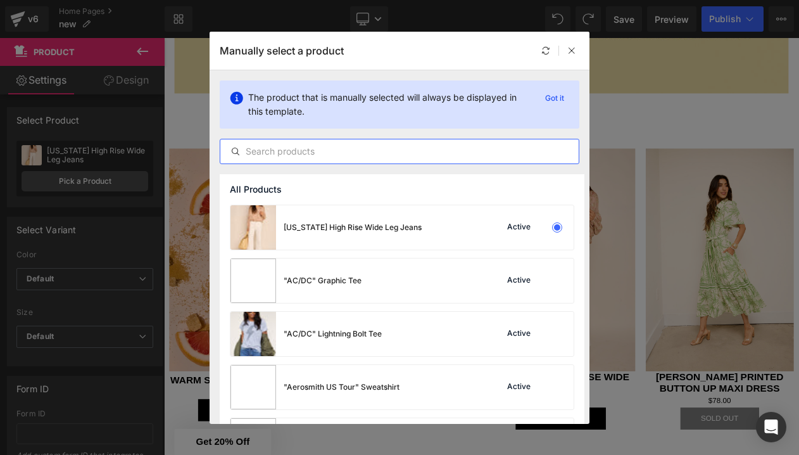
click at [293, 146] on input "text" at bounding box center [399, 151] width 358 height 15
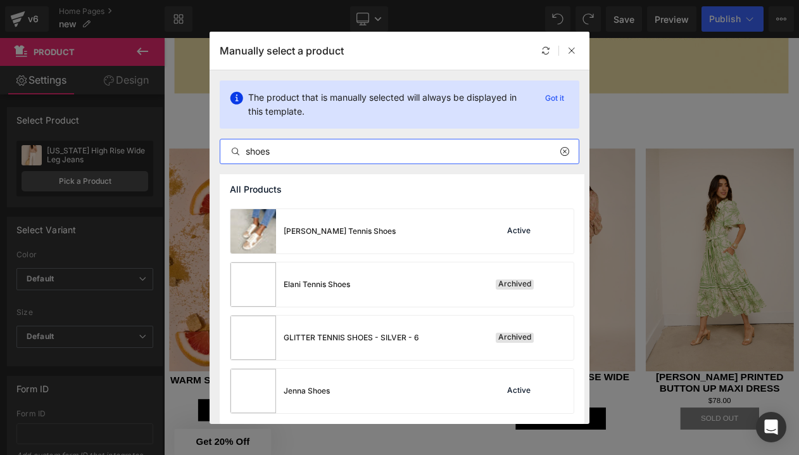
scroll to position [156, 0]
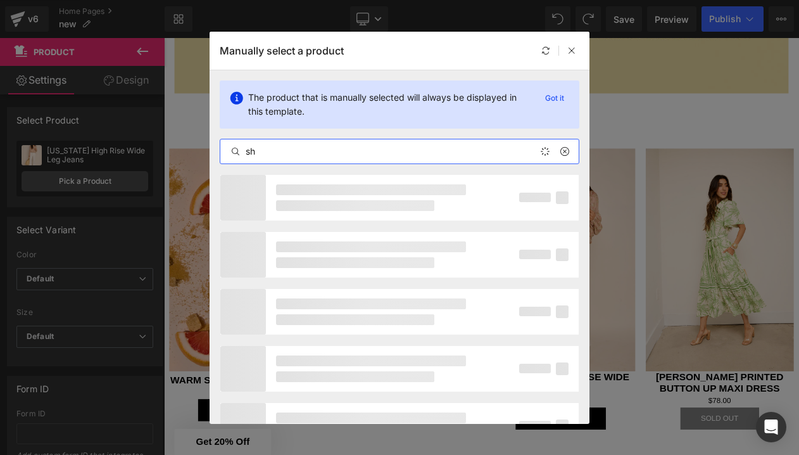
type input "s"
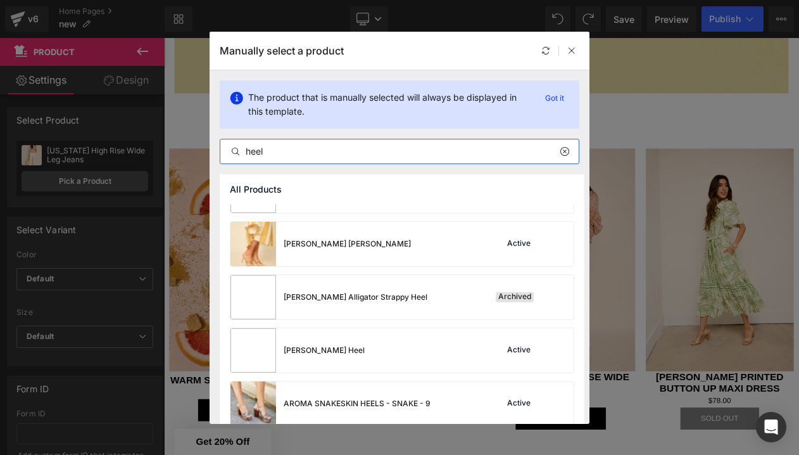
scroll to position [51, 0]
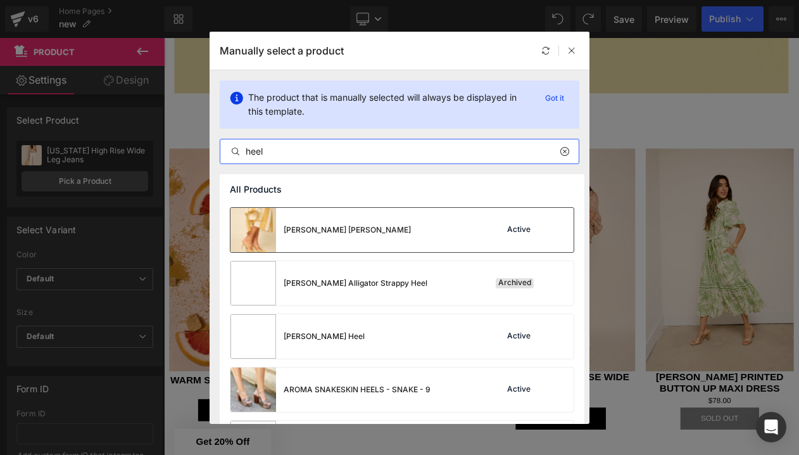
type input "heel"
click at [257, 236] on img at bounding box center [254, 230] width 46 height 44
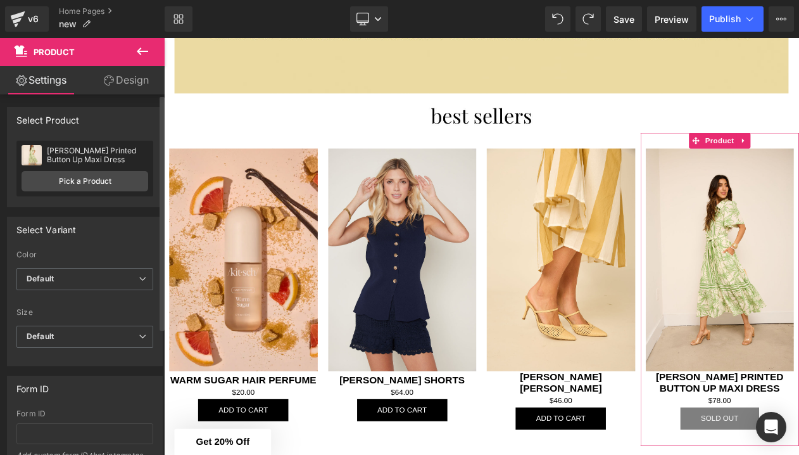
click at [60, 170] on div "[PERSON_NAME] Printed Button Up Maxi Dress [PERSON_NAME] Printed Button Up Maxi…" at bounding box center [84, 169] width 137 height 56
click at [68, 178] on link "Pick a Product" at bounding box center [85, 181] width 127 height 20
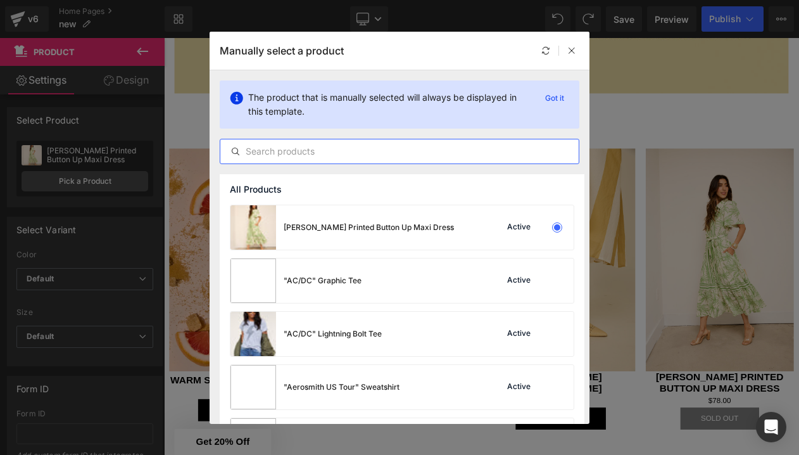
click at [276, 150] on input "text" at bounding box center [399, 151] width 358 height 15
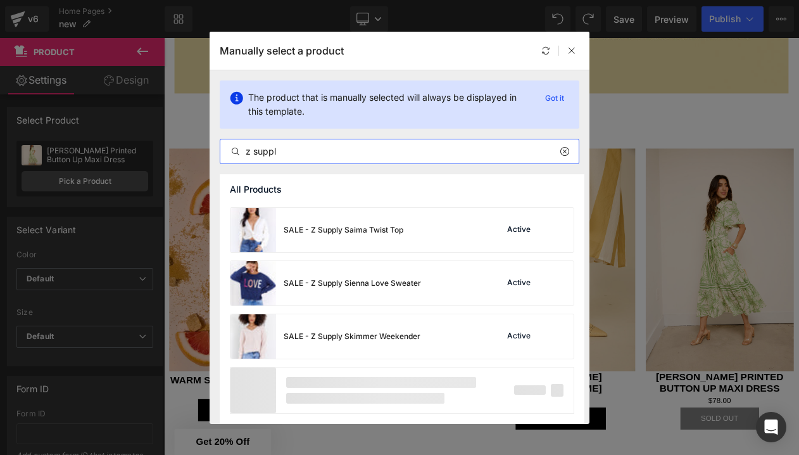
scroll to position [1966, 0]
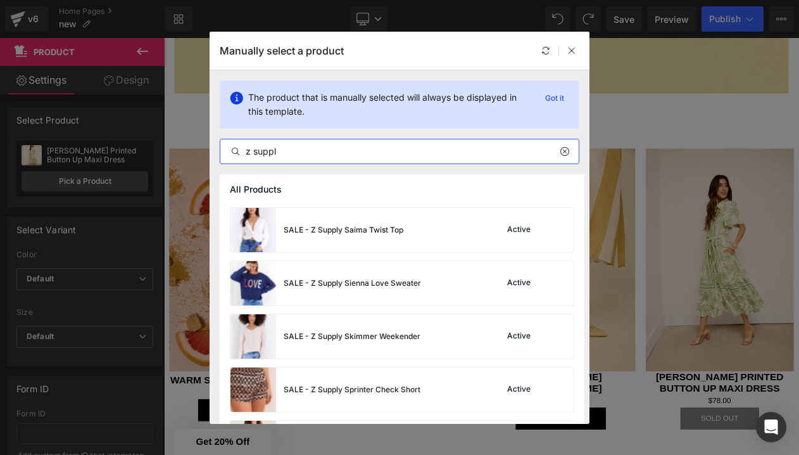
drag, startPoint x: 291, startPoint y: 150, endPoint x: 198, endPoint y: 150, distance: 93.7
click at [198, 150] on div "Manually select a product The product that is manually selected will always be …" at bounding box center [399, 227] width 799 height 455
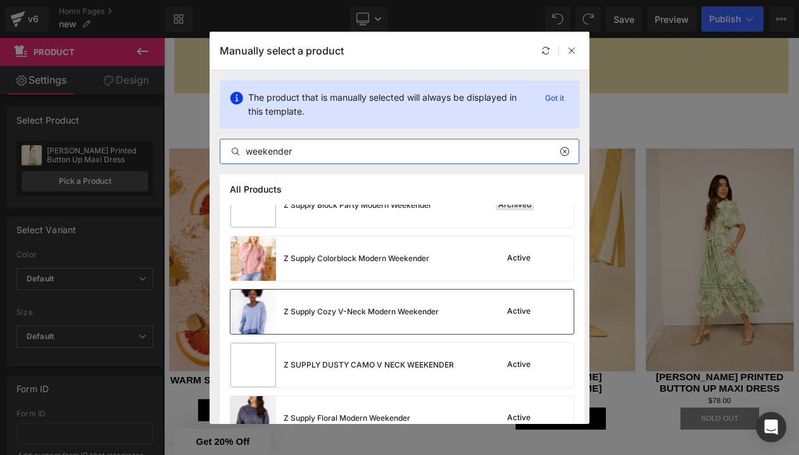
scroll to position [821, 0]
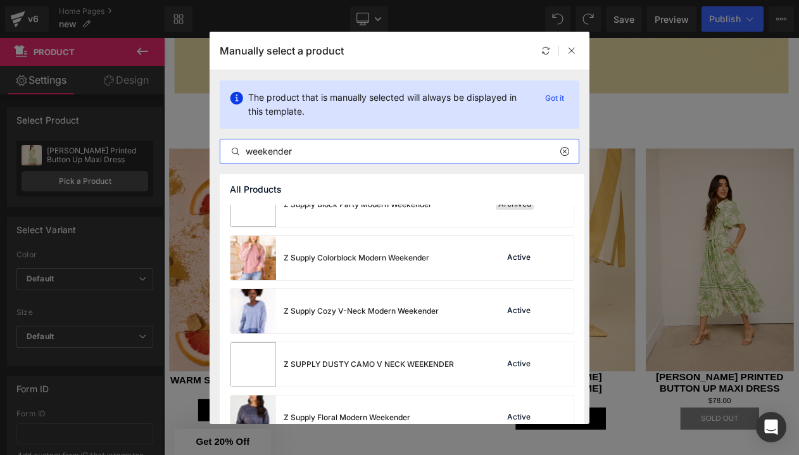
drag, startPoint x: 298, startPoint y: 156, endPoint x: 221, endPoint y: 150, distance: 76.8
click at [221, 150] on input "weekender" at bounding box center [399, 151] width 358 height 15
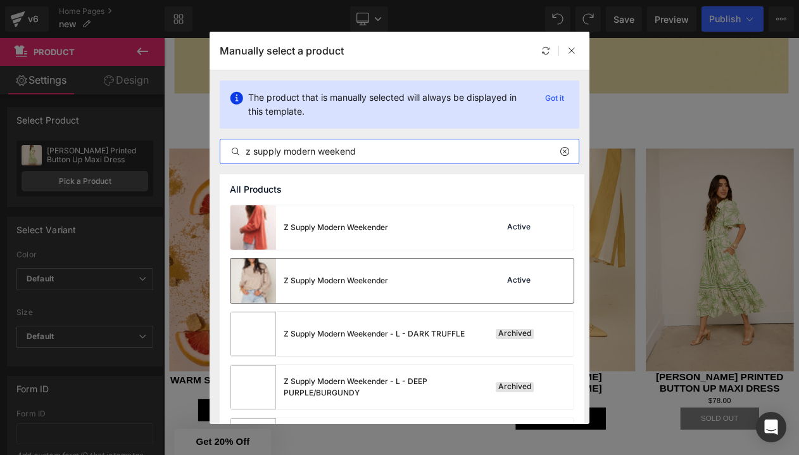
type input "z supply modern weekend"
click at [282, 281] on div "Z Supply Modern Weekender" at bounding box center [310, 280] width 158 height 44
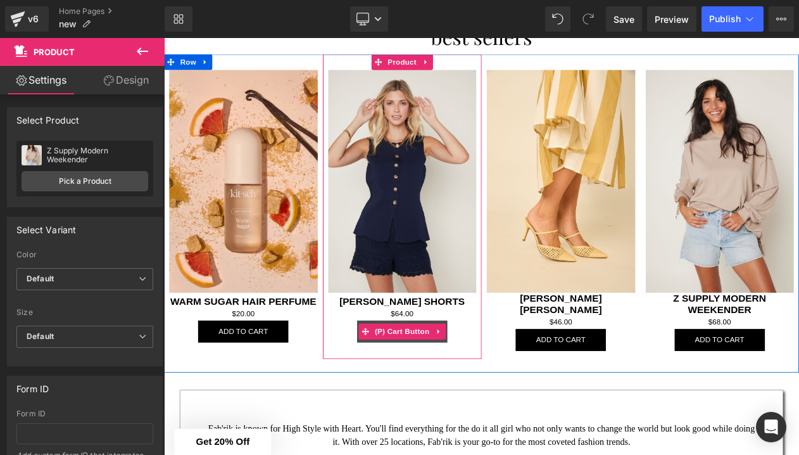
scroll to position [1797, 0]
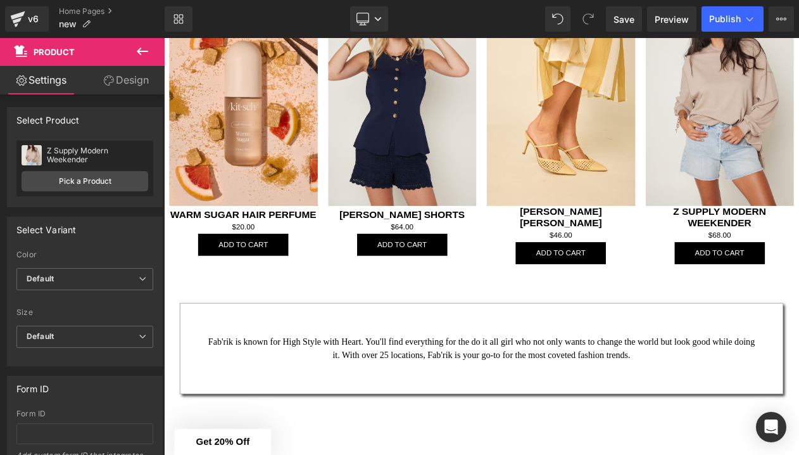
click at [143, 50] on icon at bounding box center [142, 51] width 15 height 15
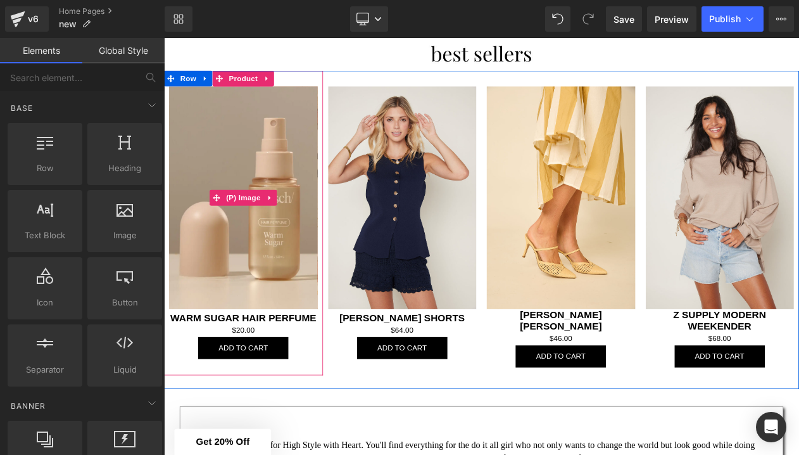
scroll to position [1671, 0]
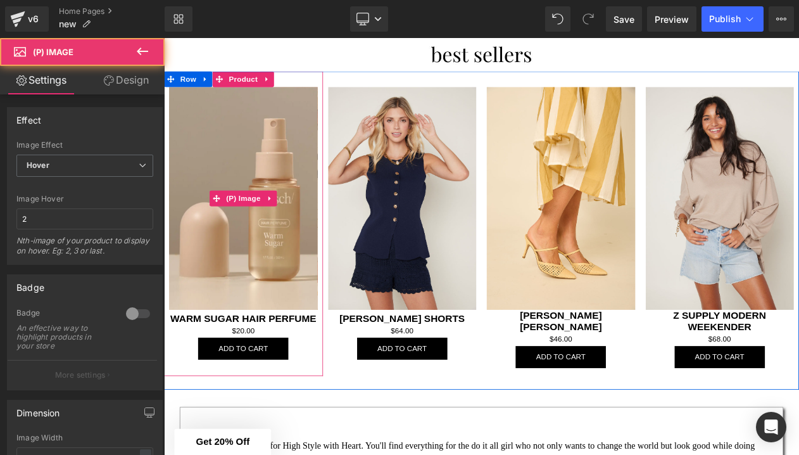
click at [257, 203] on img at bounding box center [259, 232] width 179 height 269
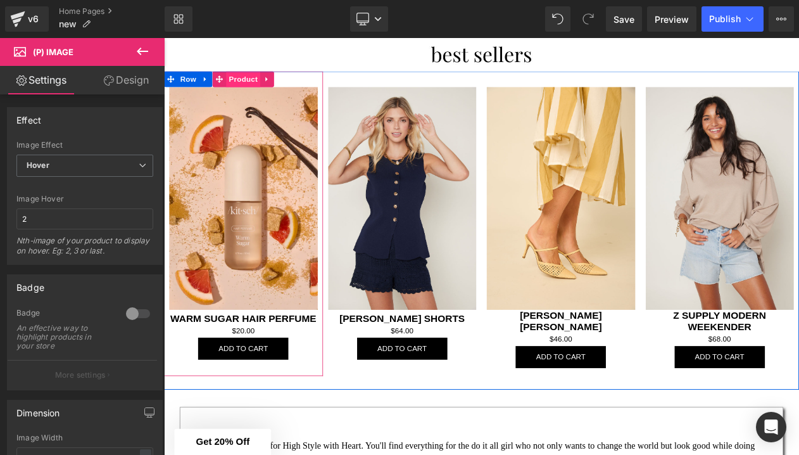
click at [246, 85] on span "Product" at bounding box center [259, 88] width 41 height 19
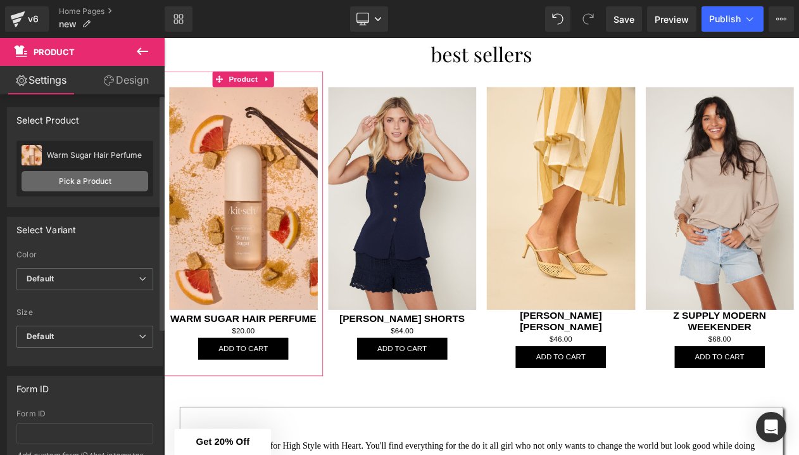
click at [108, 178] on link "Pick a Product" at bounding box center [85, 181] width 127 height 20
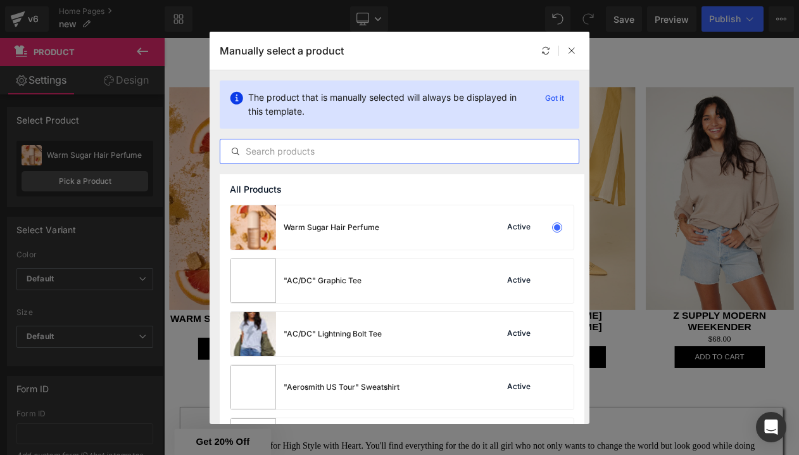
click at [334, 146] on input "text" at bounding box center [399, 151] width 358 height 15
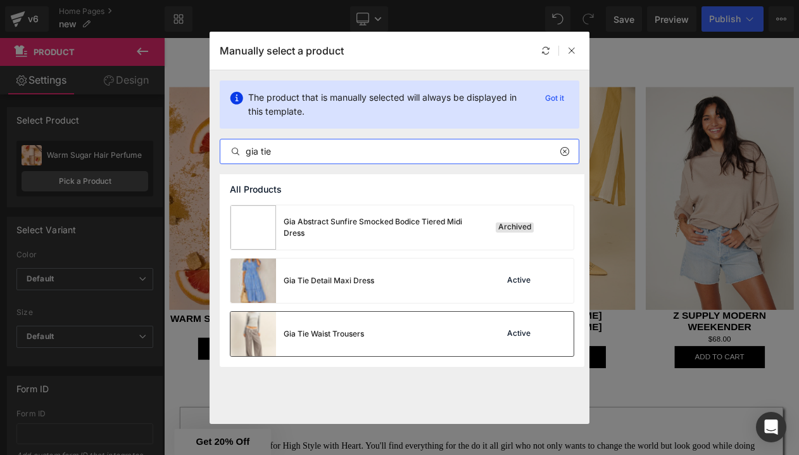
type input "gia tie"
click at [319, 331] on div "Gia Tie Waist Trousers" at bounding box center [324, 333] width 80 height 11
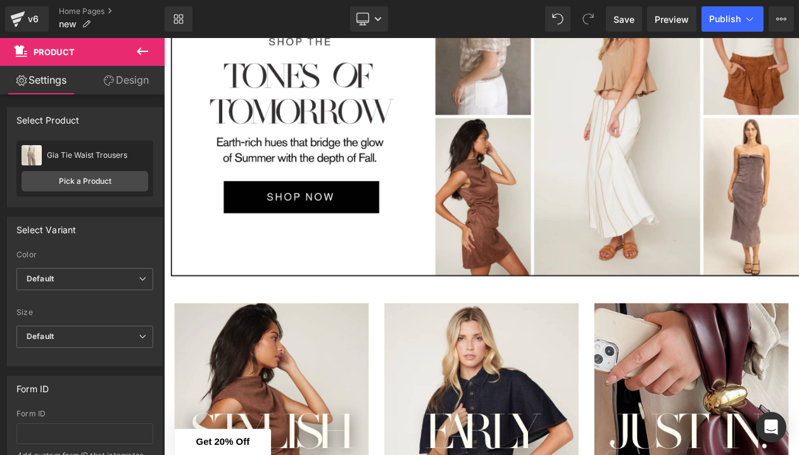
scroll to position [0, 0]
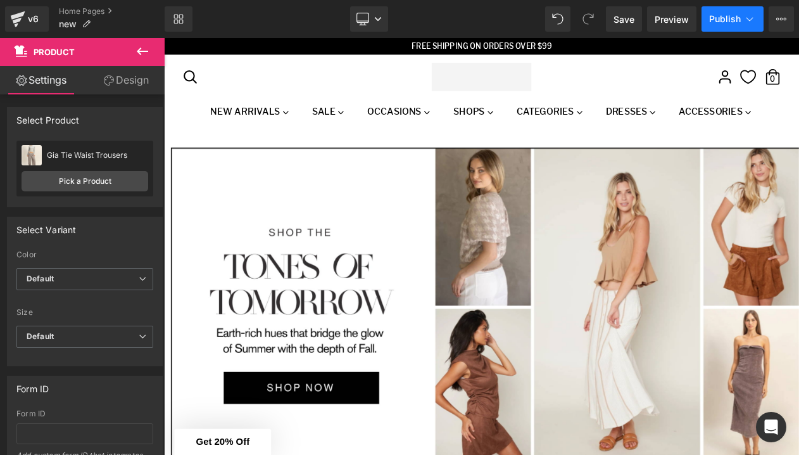
click at [727, 26] on button "Publish" at bounding box center [733, 18] width 62 height 25
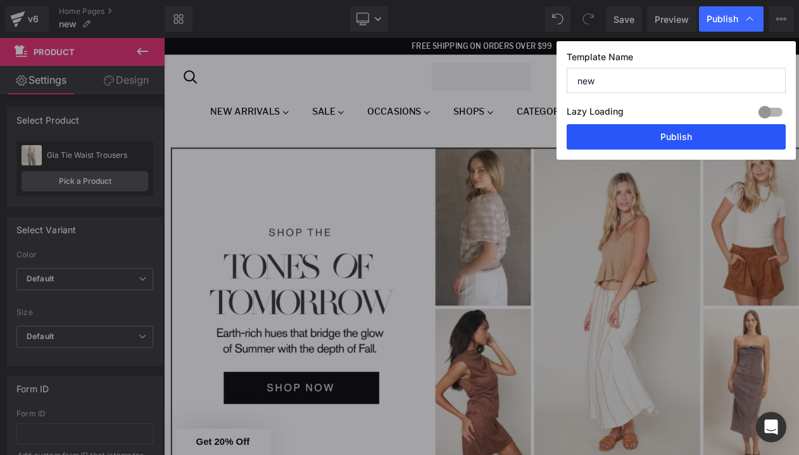
click at [675, 143] on button "Publish" at bounding box center [676, 136] width 219 height 25
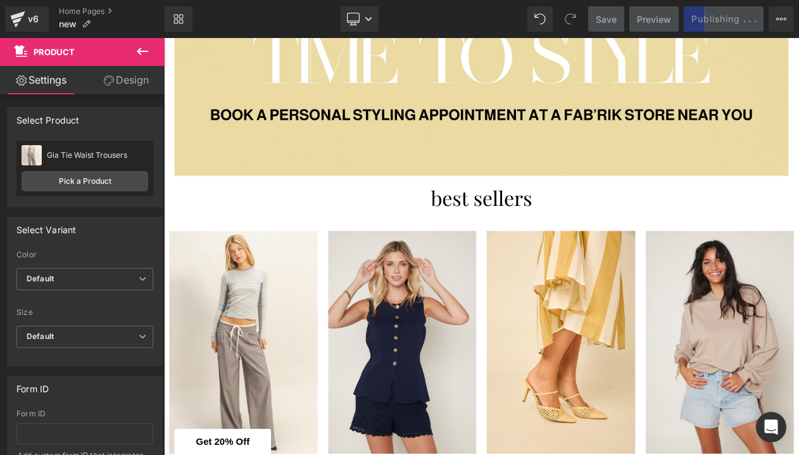
scroll to position [1400, 0]
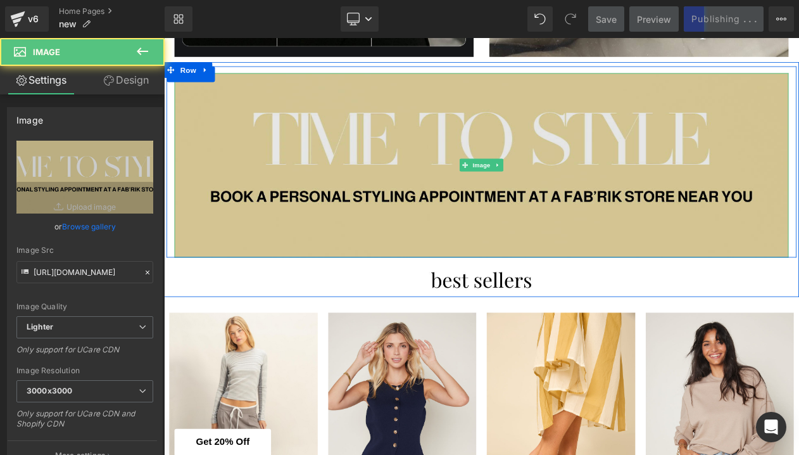
click at [669, 208] on img at bounding box center [547, 191] width 741 height 222
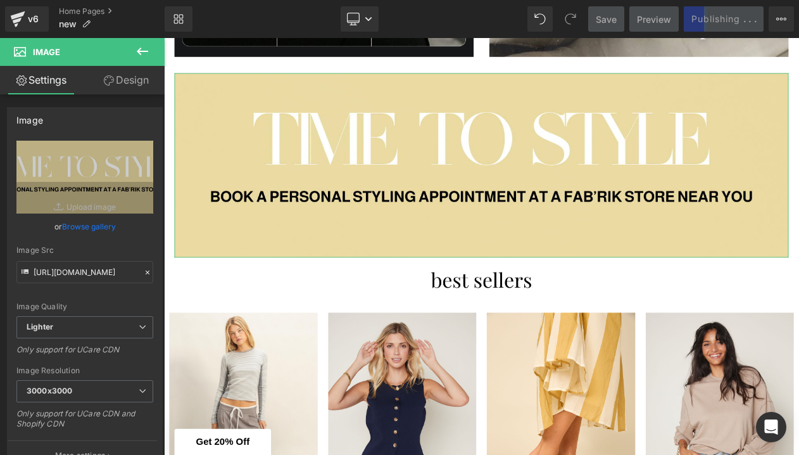
scroll to position [0, 0]
click at [124, 86] on link "Design" at bounding box center [126, 80] width 82 height 29
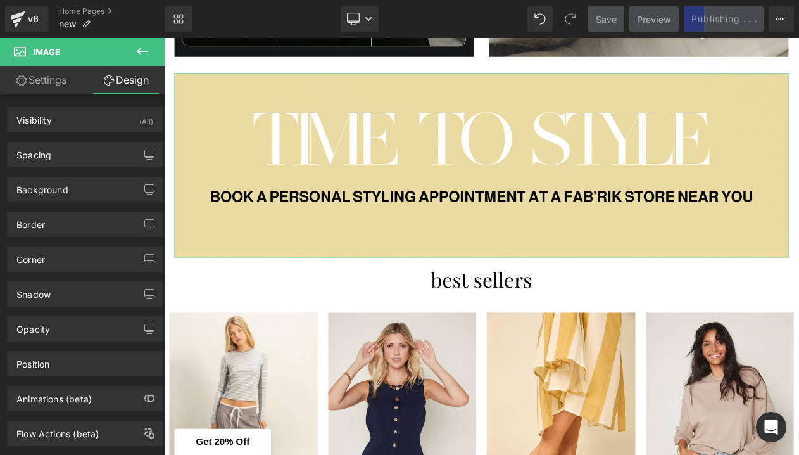
click at [39, 80] on link "Settings" at bounding box center [41, 80] width 82 height 29
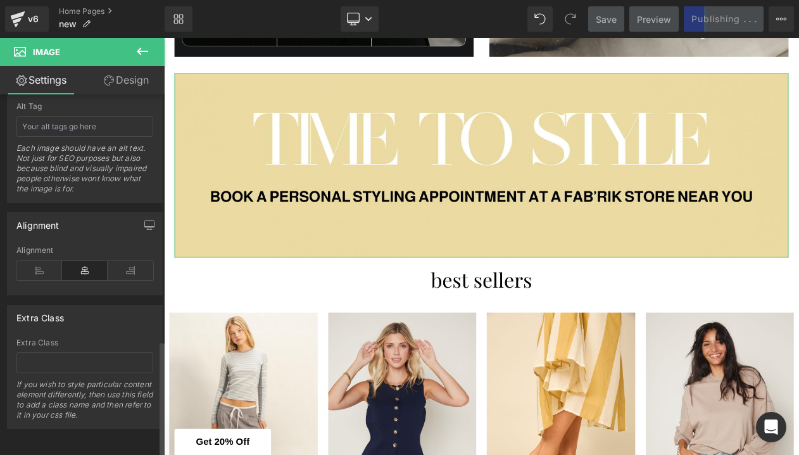
scroll to position [764, 0]
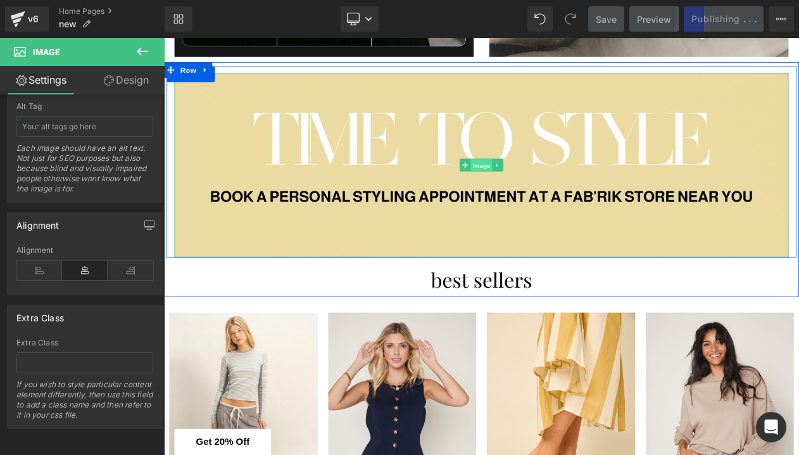
click at [546, 193] on span "Image" at bounding box center [547, 191] width 27 height 15
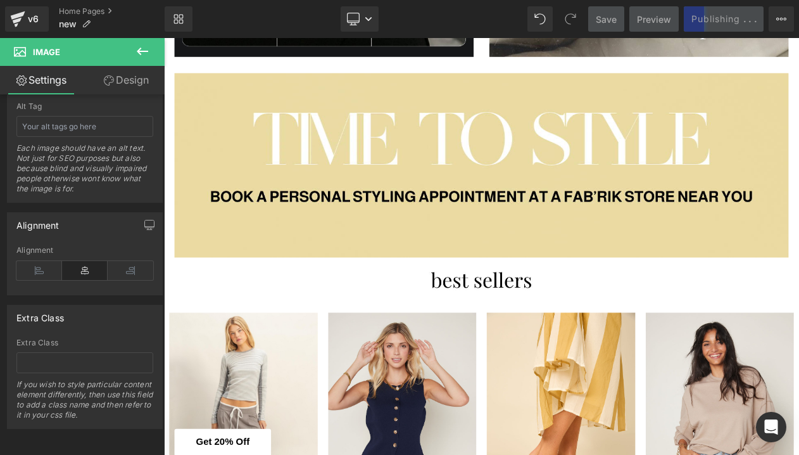
click at [136, 56] on icon at bounding box center [142, 51] width 15 height 15
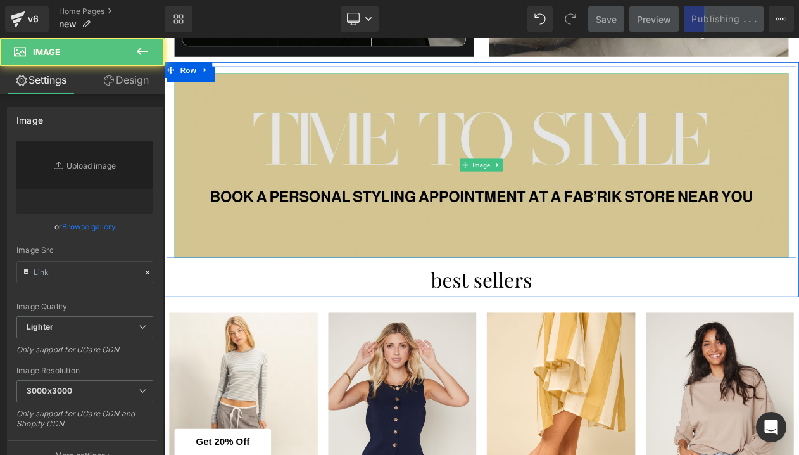
type input "[URL][DOMAIN_NAME]"
click at [274, 125] on img at bounding box center [547, 191] width 741 height 222
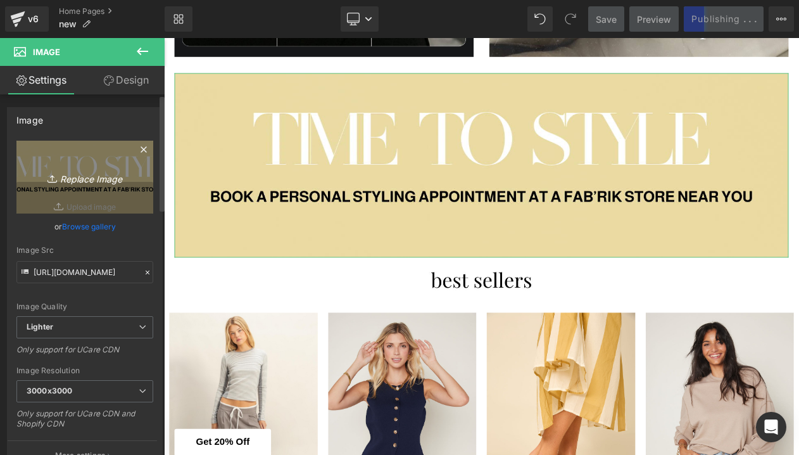
click at [79, 190] on link "Replace Image" at bounding box center [84, 177] width 137 height 73
type input "C:\fakepath\EMAIL TEXT GRAPHICS FABRIK-5.png"
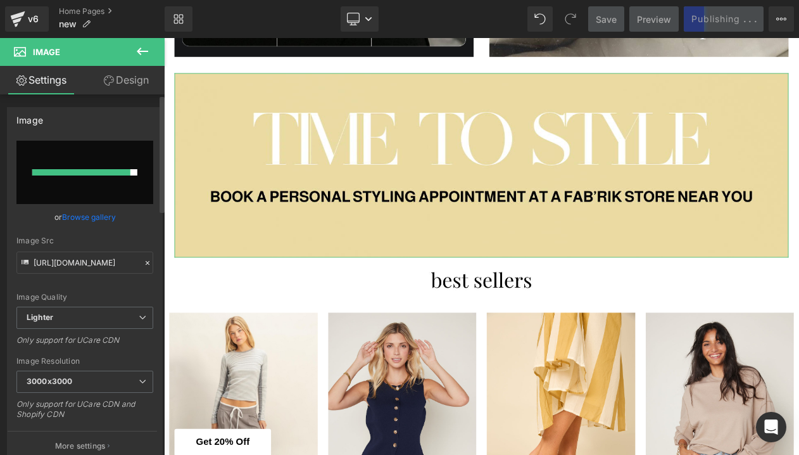
type input "[URL][DOMAIN_NAME]"
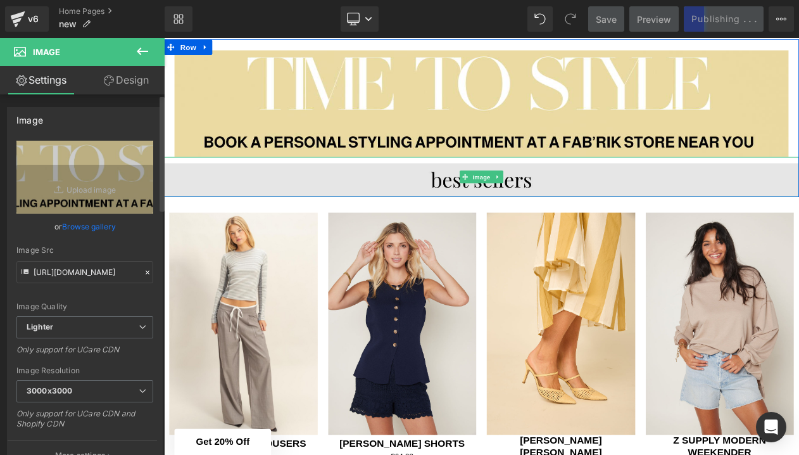
scroll to position [1439, 0]
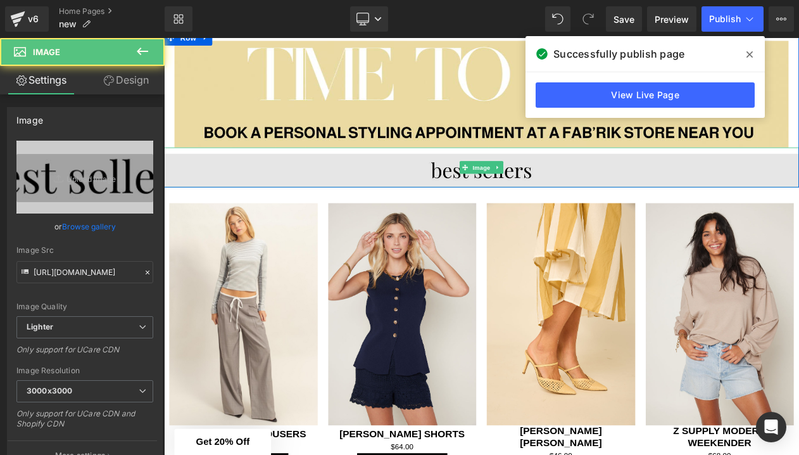
click at [570, 202] on img at bounding box center [547, 194] width 766 height 48
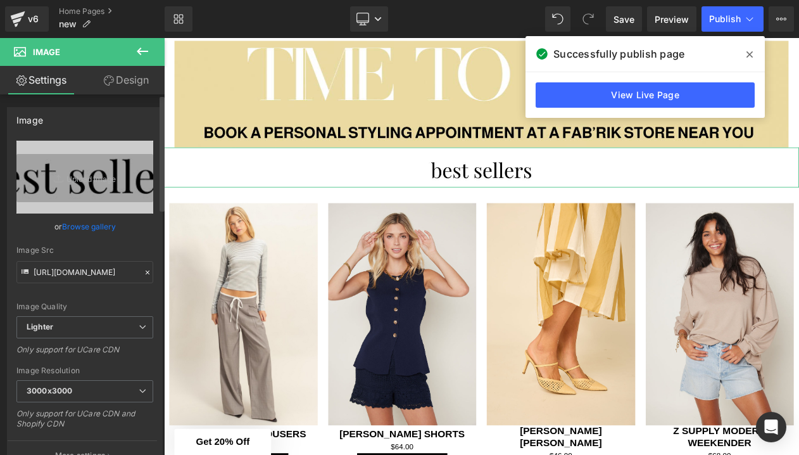
click at [88, 232] on link "Browse gallery" at bounding box center [89, 226] width 54 height 22
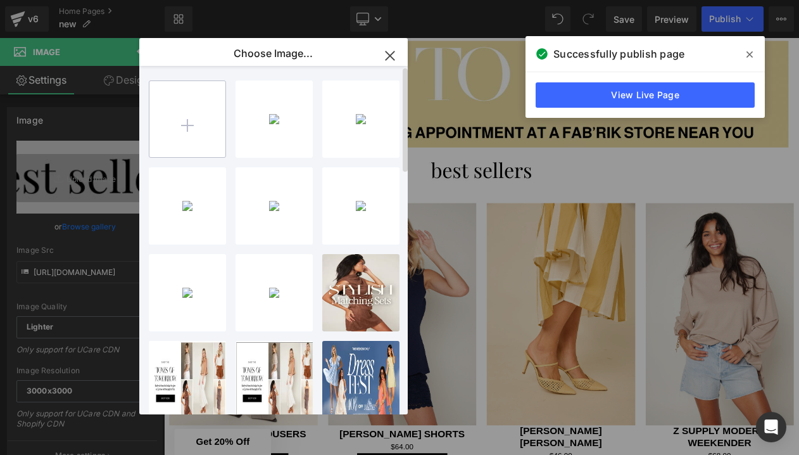
click at [190, 133] on input "file" at bounding box center [187, 119] width 76 height 76
type input "C:\fakepath\EMAIL TEXT GRAPHICS FABRIK-6.png"
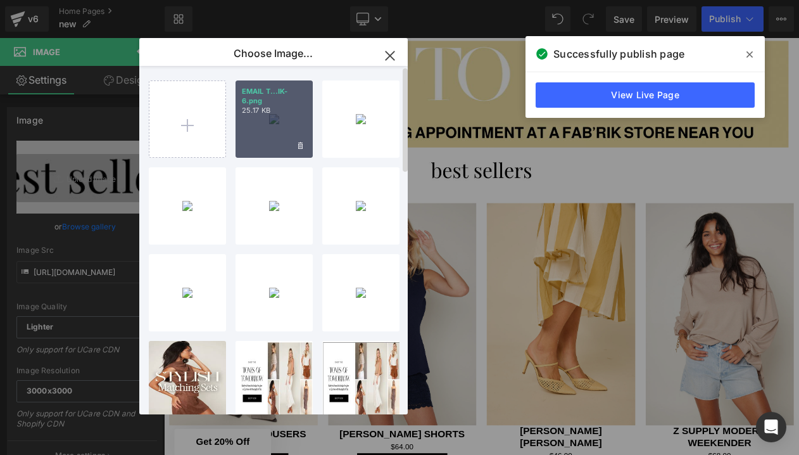
click at [277, 122] on div "EMAIL T...IK-6.png 25.17 KB" at bounding box center [274, 118] width 77 height 77
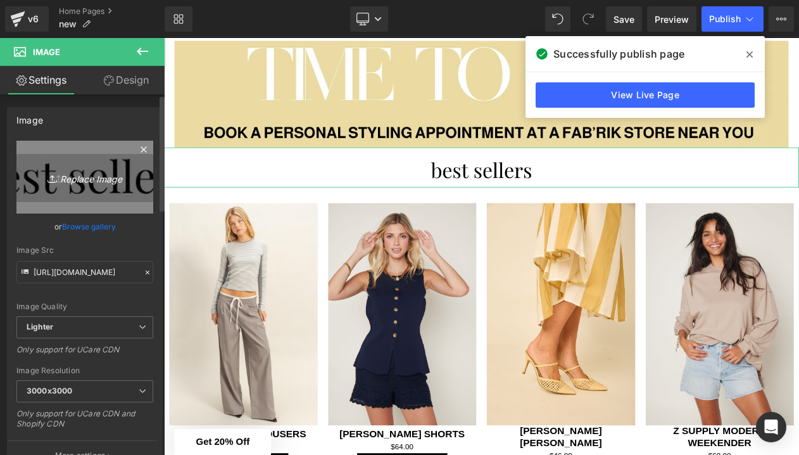
click at [105, 170] on icon "Replace Image" at bounding box center [84, 177] width 101 height 16
type input "C:\fakepath\EMAIL TEXT GRAPHICS FABRIK-6.png"
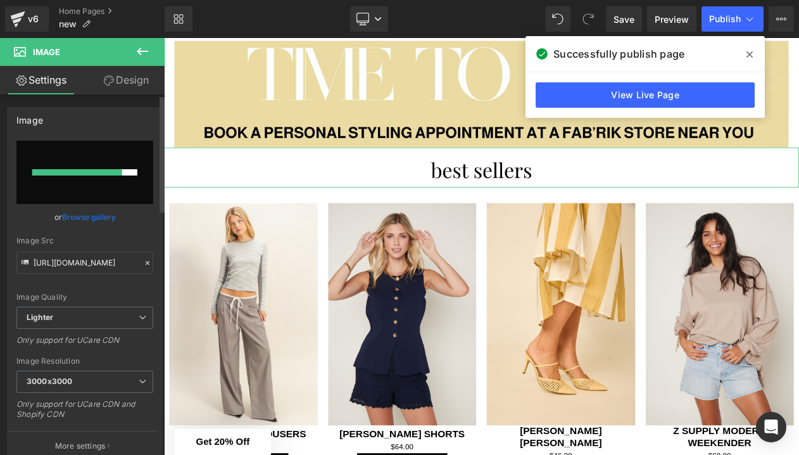
click at [84, 222] on link "Browse gallery" at bounding box center [89, 217] width 54 height 22
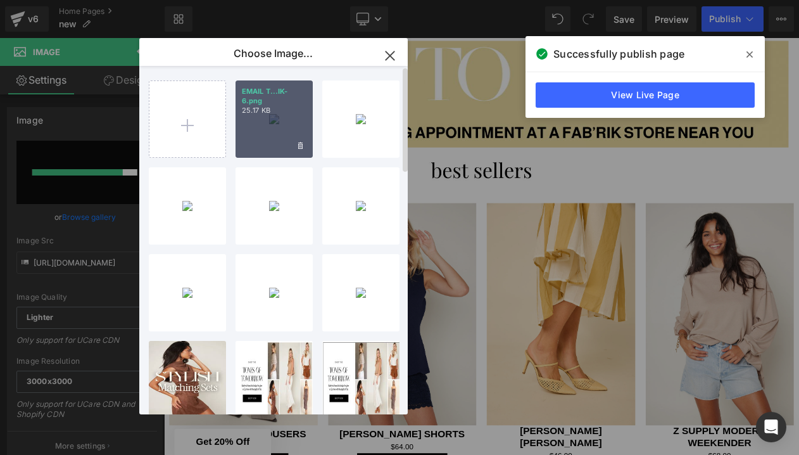
click at [262, 120] on div "EMAIL T...IK-6.png 25.17 KB" at bounding box center [274, 118] width 77 height 77
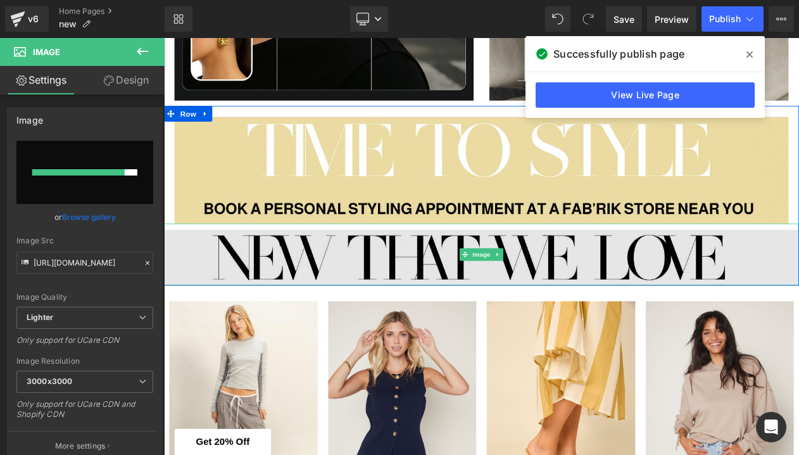
scroll to position [1329, 0]
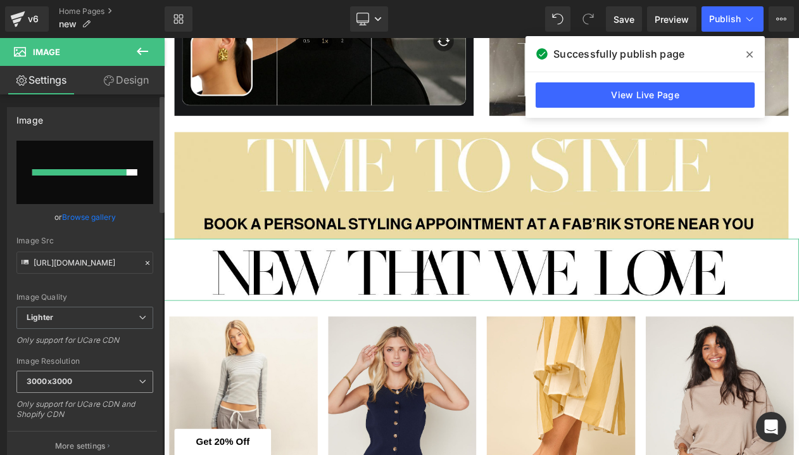
click at [139, 376] on span "3000x3000" at bounding box center [84, 382] width 137 height 22
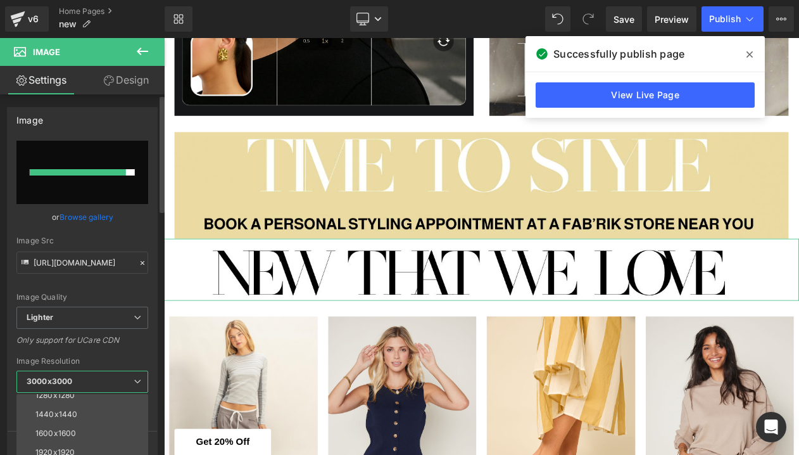
scroll to position [157, 0]
click at [84, 406] on li "1024x1024" at bounding box center [84, 398] width 137 height 19
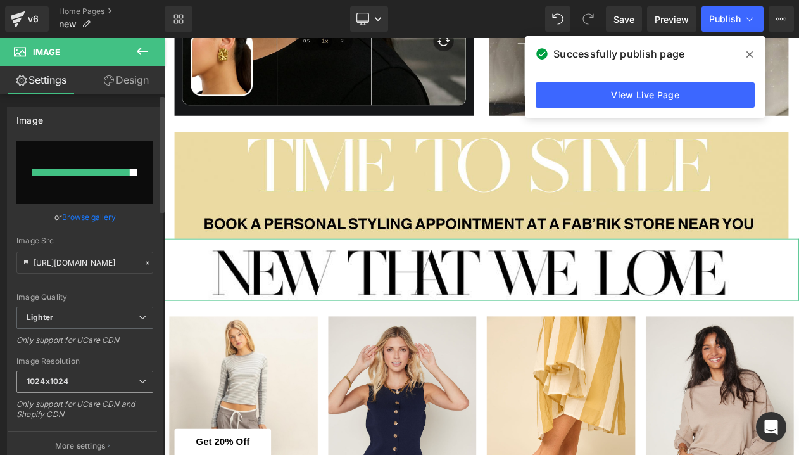
click at [81, 393] on div "1024x1024 100x100 240x240 480x480 576x576 640x640 768x768 800x800 960x960 1024x…" at bounding box center [84, 385] width 137 height 29
click at [77, 384] on span "1024x1024" at bounding box center [84, 382] width 137 height 22
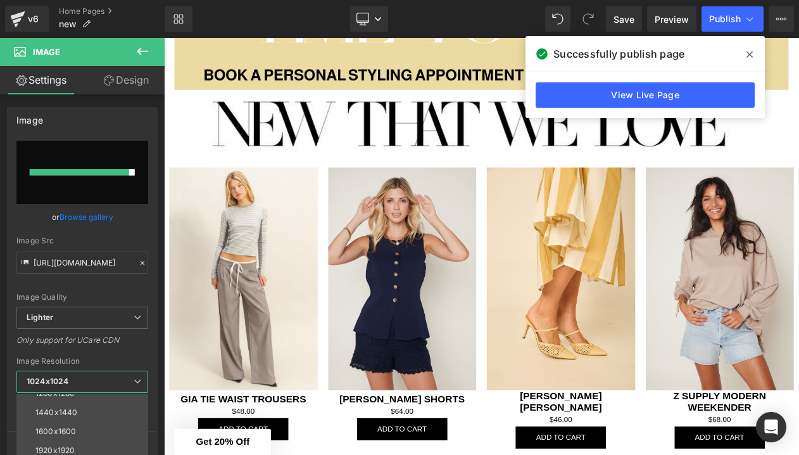
scroll to position [1521, 0]
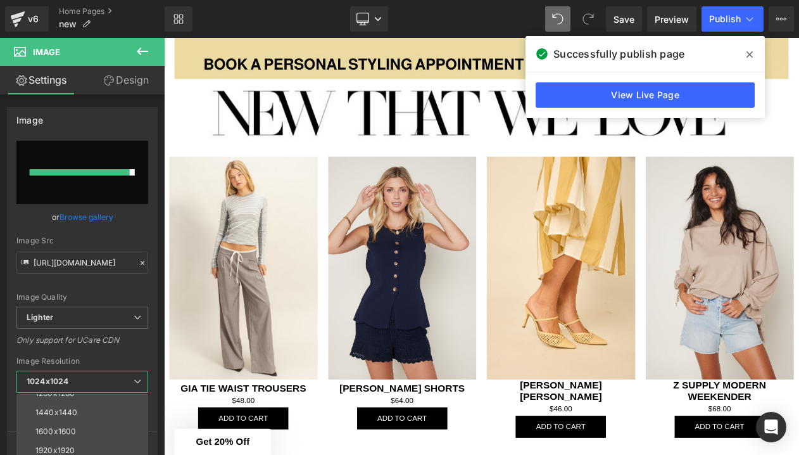
type input "[URL][DOMAIN_NAME]"
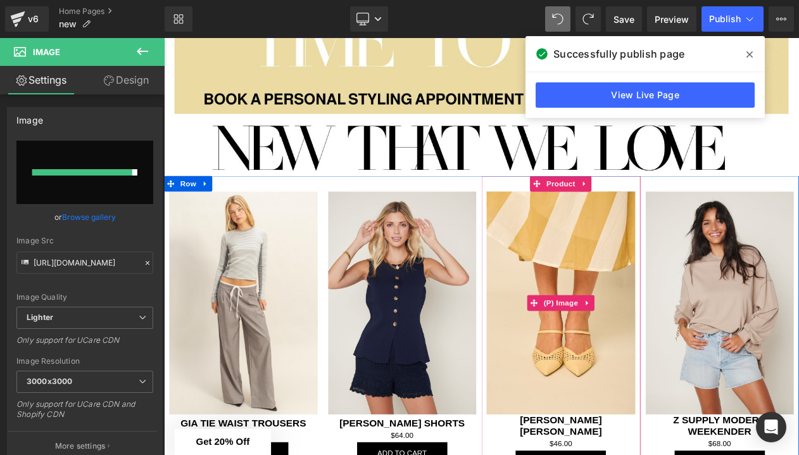
scroll to position [1467, 0]
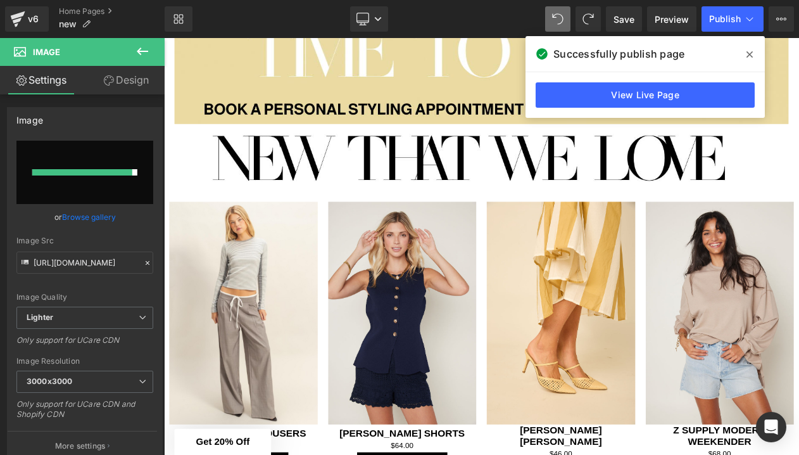
click at [537, 186] on div "Image" at bounding box center [547, 179] width 766 height 75
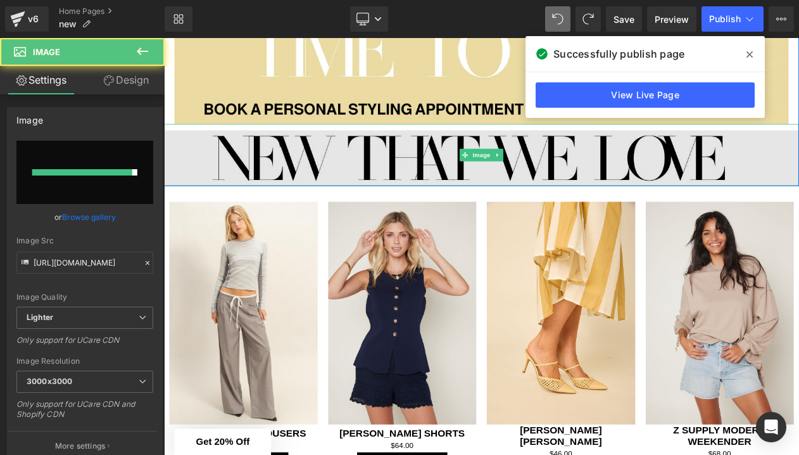
click at [246, 172] on img at bounding box center [547, 179] width 766 height 75
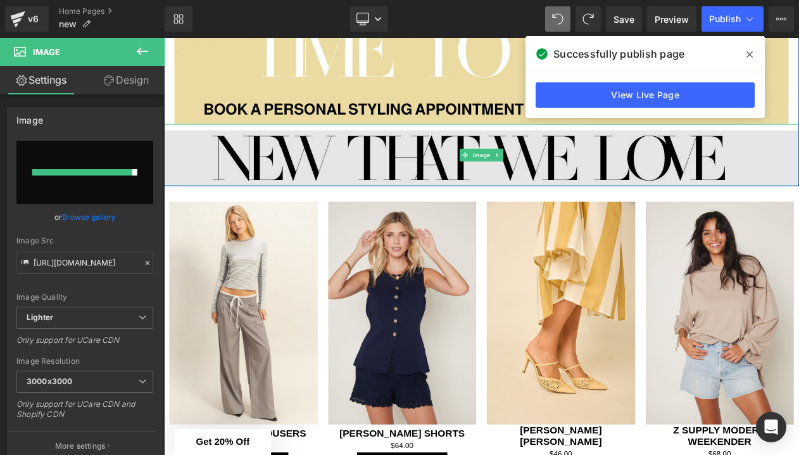
click at [567, 202] on img at bounding box center [547, 179] width 766 height 75
click at [424, 178] on img at bounding box center [547, 179] width 766 height 75
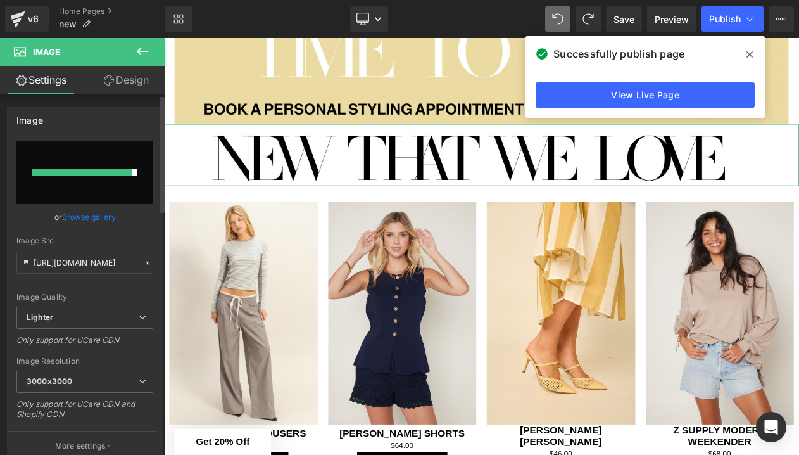
click at [89, 220] on link "Browse gallery" at bounding box center [89, 217] width 54 height 22
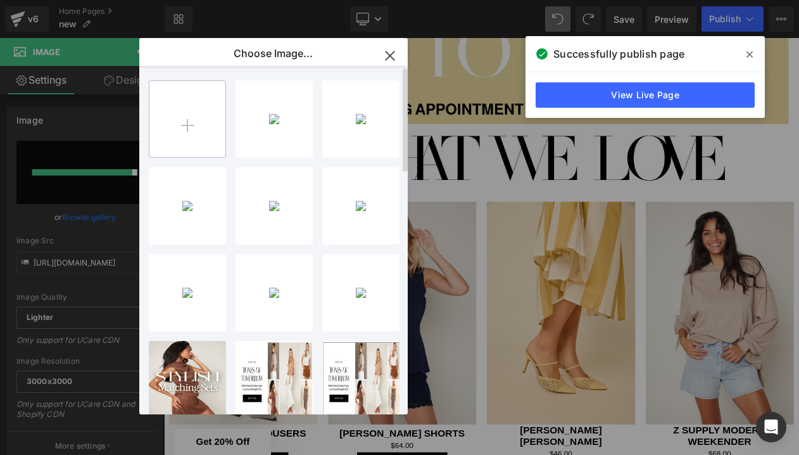
click at [196, 116] on input "file" at bounding box center [187, 119] width 76 height 76
type input "C:\fakepath\EMAIL TEXT GRAPHICS FABRIK-7.png"
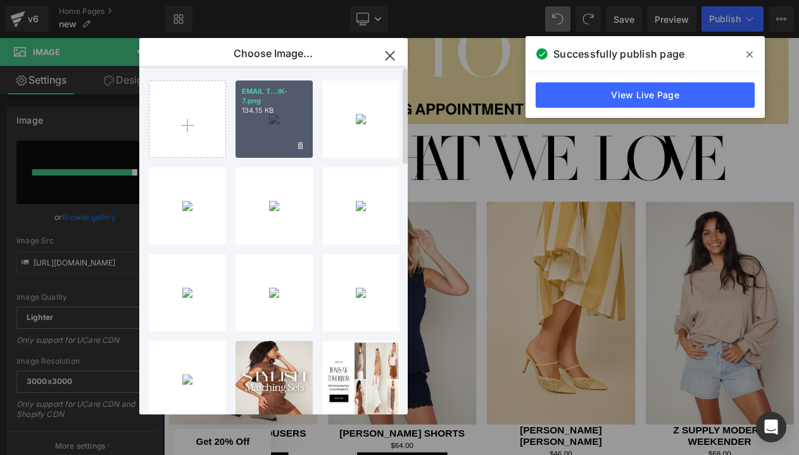
click at [258, 118] on div "EMAIL T...IK-7.png 134.15 KB" at bounding box center [274, 118] width 77 height 77
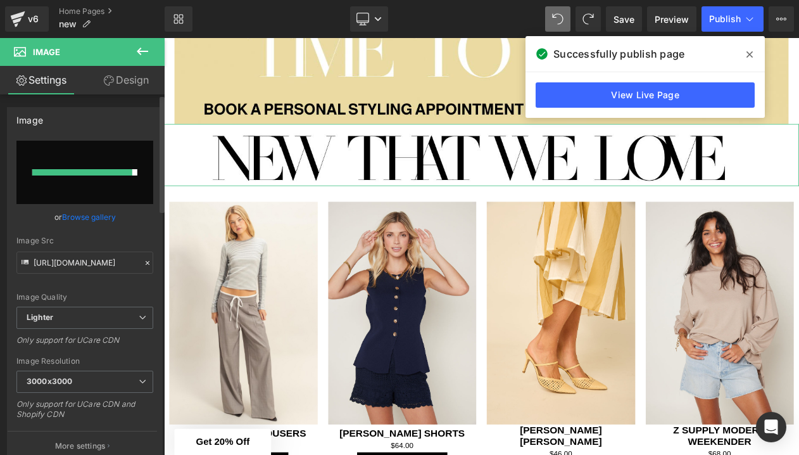
click at [83, 217] on link "Browse gallery" at bounding box center [89, 217] width 54 height 22
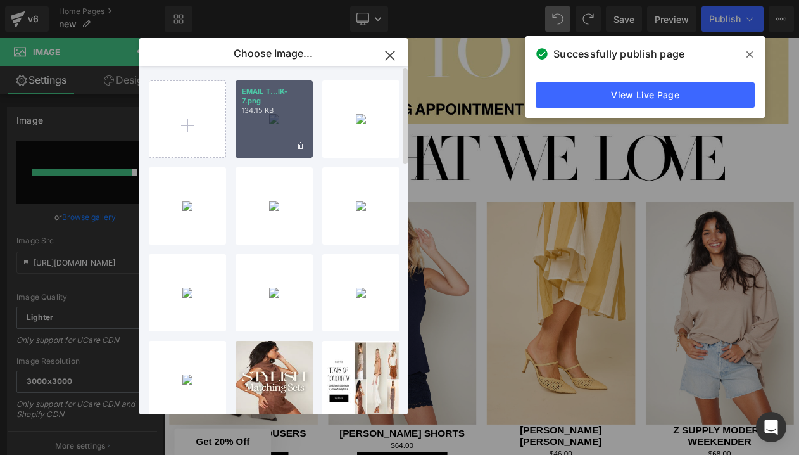
click at [263, 111] on div "EMAIL T...IK-7.png 134.15 KB" at bounding box center [274, 118] width 77 height 77
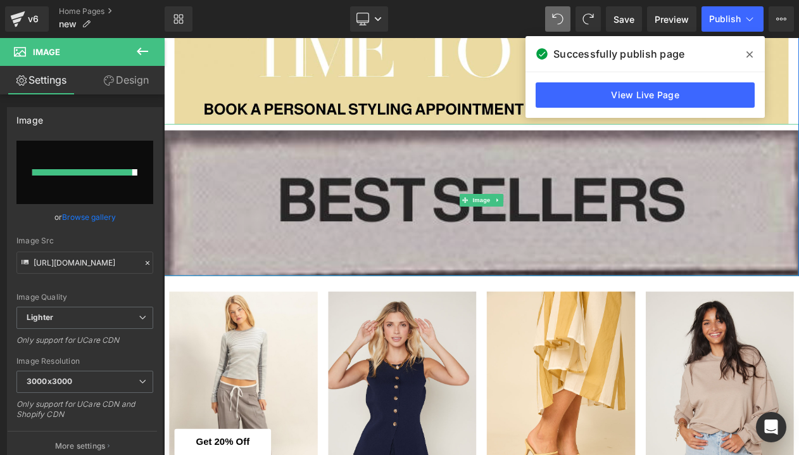
click at [381, 241] on img at bounding box center [547, 233] width 766 height 183
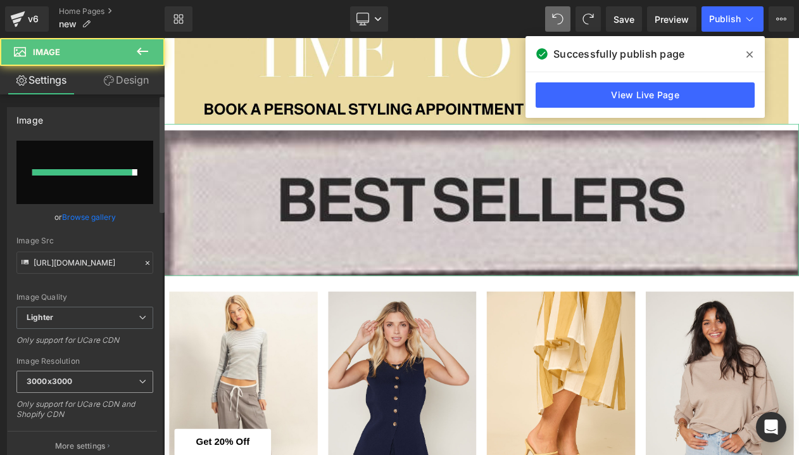
click at [69, 384] on b "3000x3000" at bounding box center [50, 381] width 46 height 10
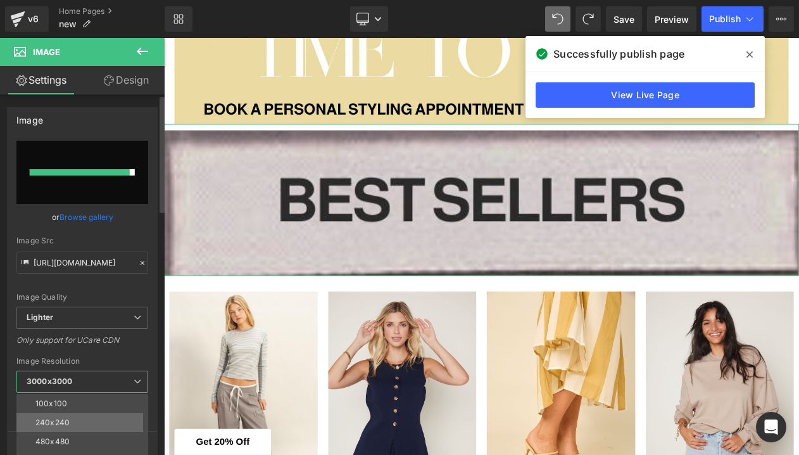
scroll to position [0, 0]
click at [65, 418] on div "240x240" at bounding box center [52, 422] width 34 height 9
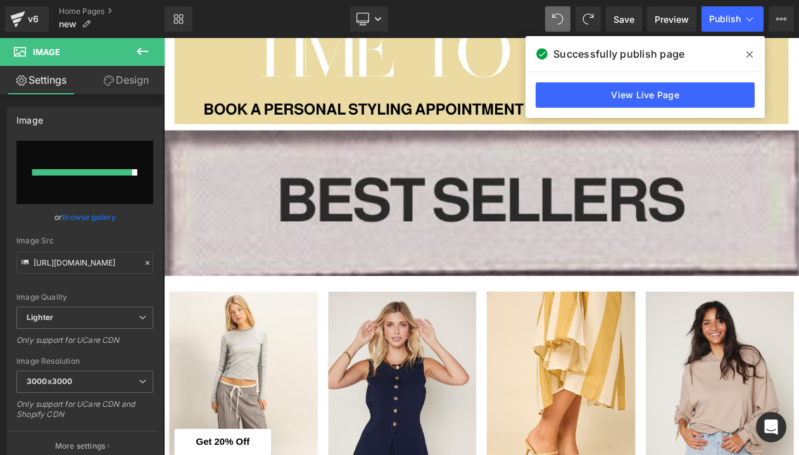
type input "[URL][DOMAIN_NAME]"
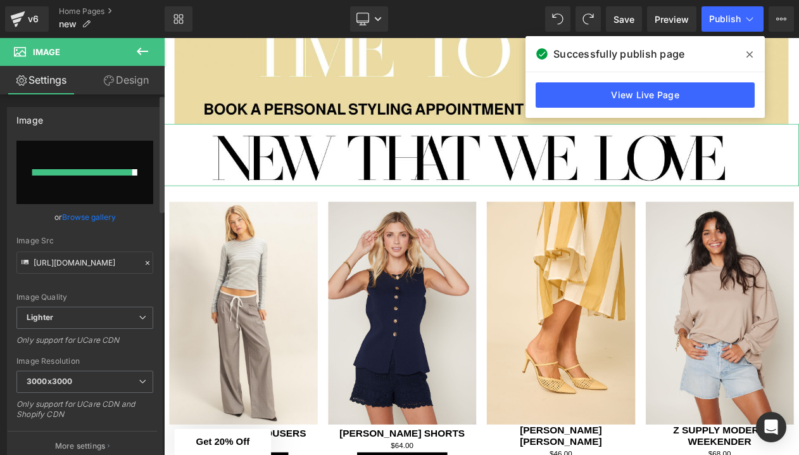
click at [75, 169] on div at bounding box center [82, 172] width 100 height 6
click at [87, 213] on link "Browse gallery" at bounding box center [89, 217] width 54 height 22
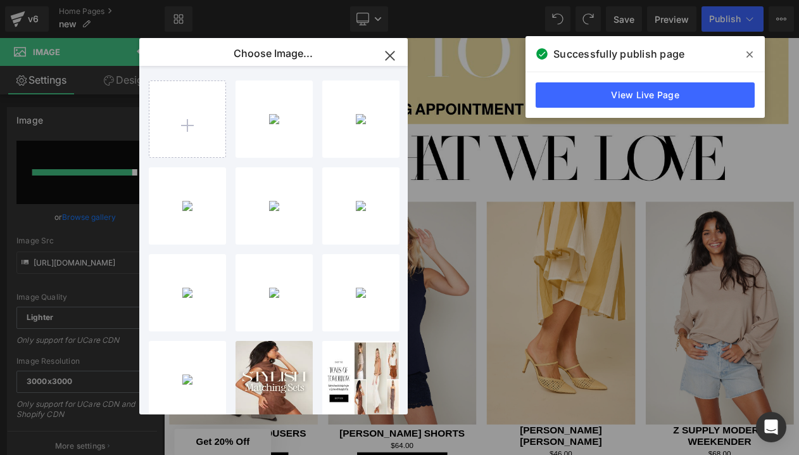
type input "C:\fakepath\Screenshot [DATE] 1.27.16 AM.png"
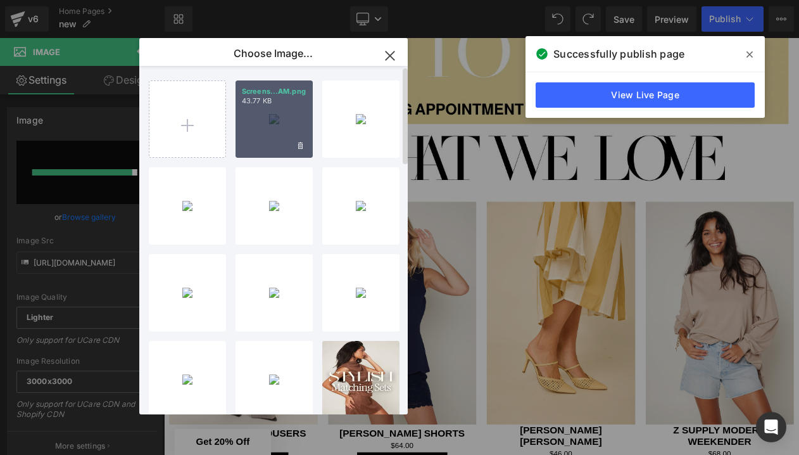
click at [244, 95] on p "Screens...AM.png" at bounding box center [274, 92] width 65 height 10
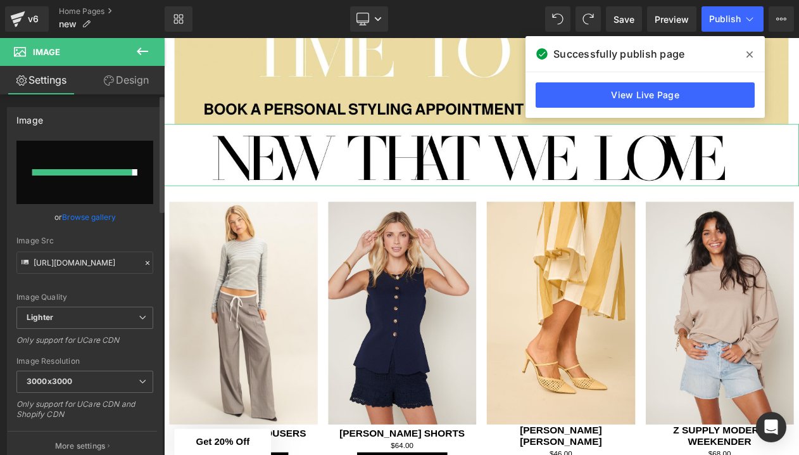
click at [107, 213] on link "Browse gallery" at bounding box center [89, 217] width 54 height 22
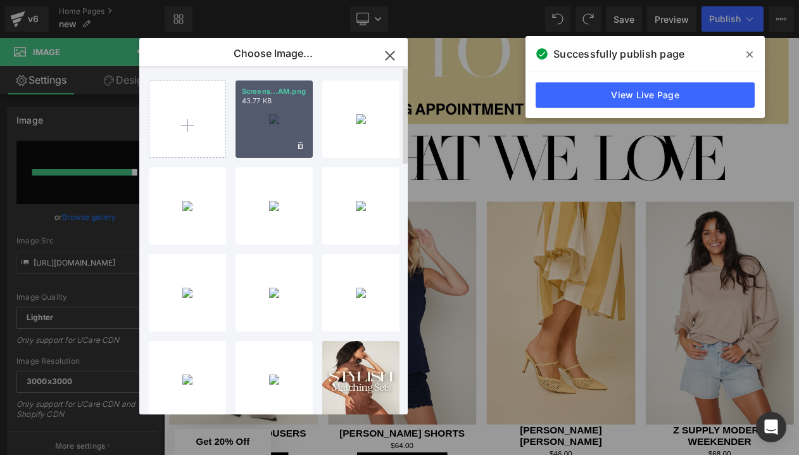
click at [267, 139] on div "Screens...AM.png 43.77 KB" at bounding box center [274, 118] width 77 height 77
type input "[URL][DOMAIN_NAME]"
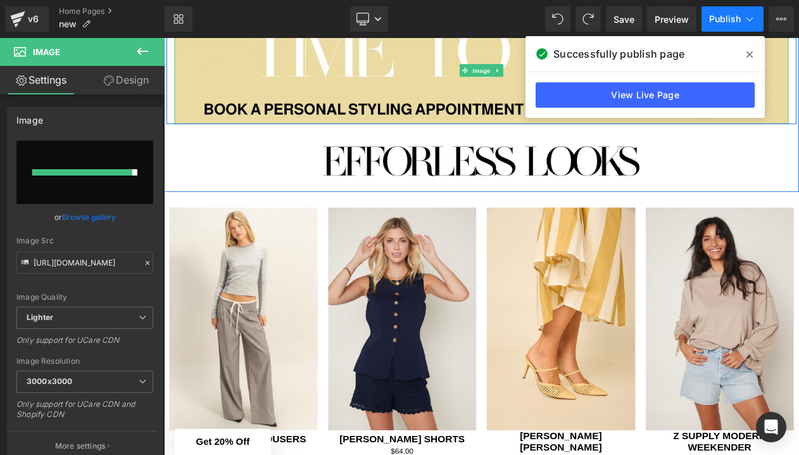
click at [737, 21] on span "Publish" at bounding box center [725, 19] width 32 height 10
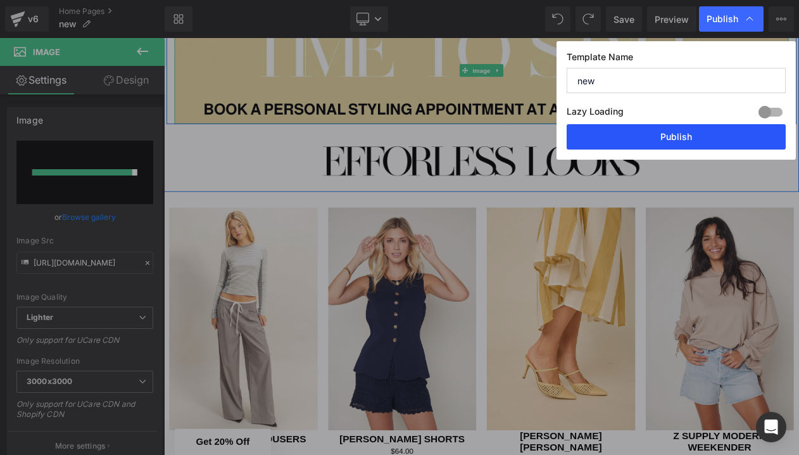
click at [671, 139] on button "Publish" at bounding box center [676, 136] width 219 height 25
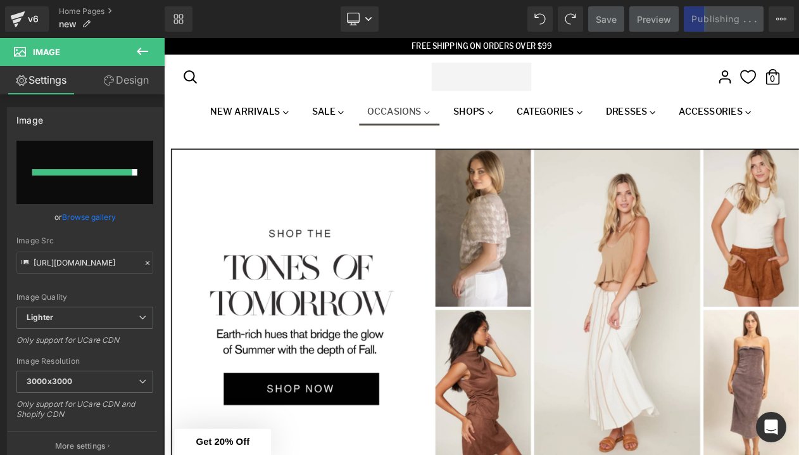
click at [459, 127] on link "Occasions" at bounding box center [448, 131] width 97 height 25
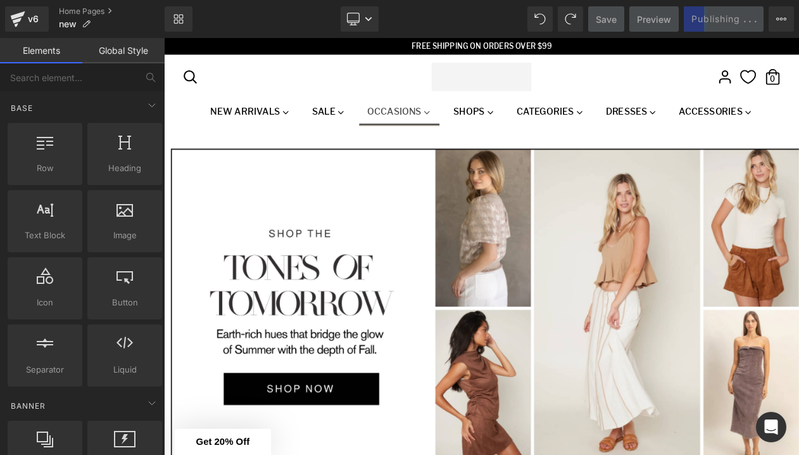
click at [476, 128] on icon at bounding box center [481, 127] width 11 height 11
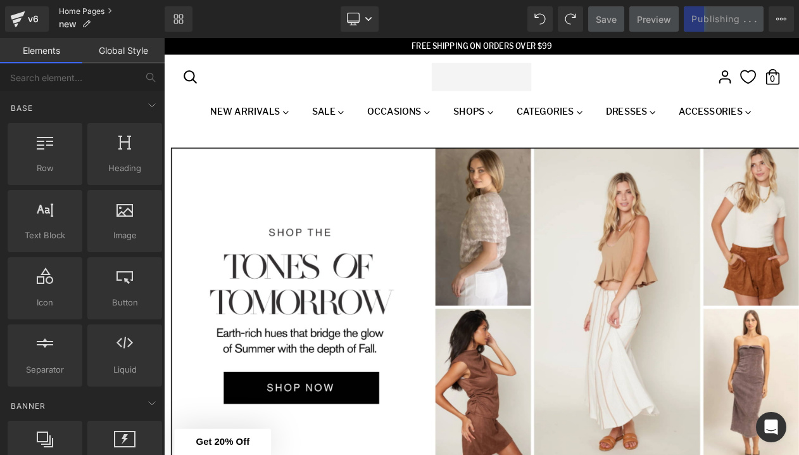
click at [104, 13] on link "Home Pages" at bounding box center [112, 11] width 106 height 10
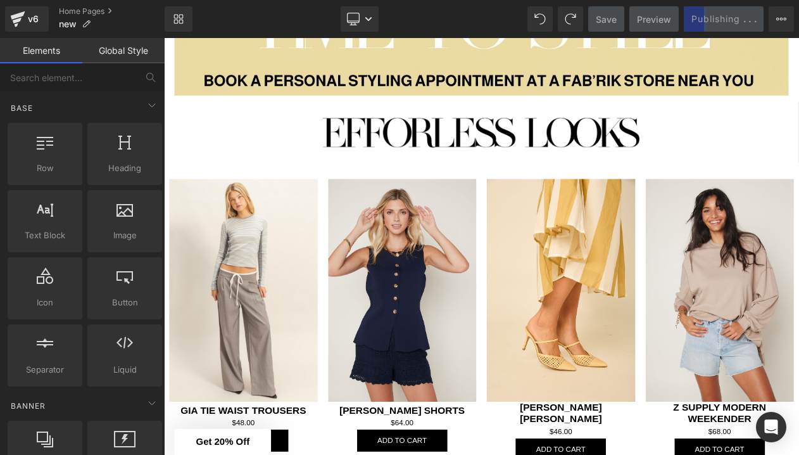
scroll to position [1438, 0]
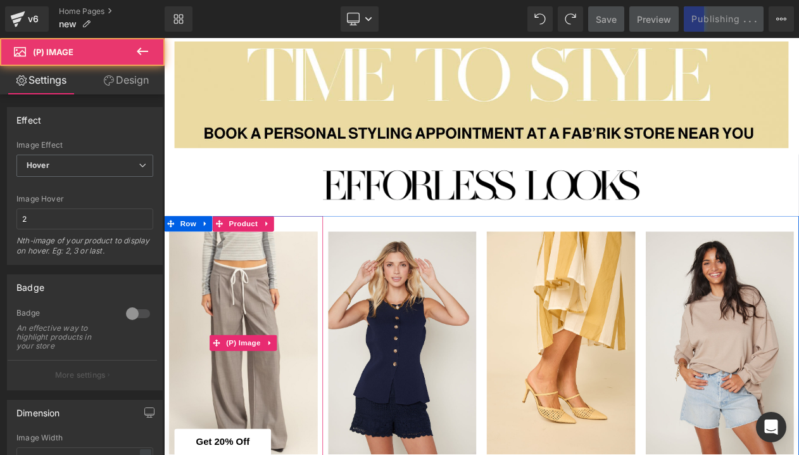
click at [267, 324] on img at bounding box center [259, 405] width 179 height 269
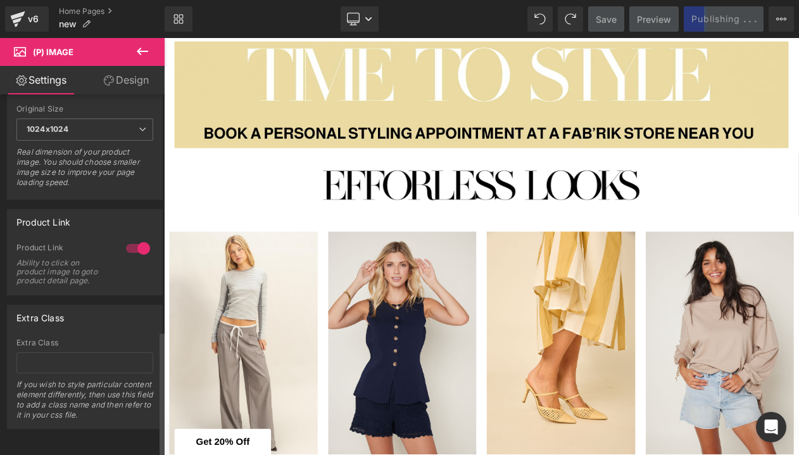
scroll to position [676, 0]
click at [142, 54] on icon at bounding box center [142, 51] width 15 height 15
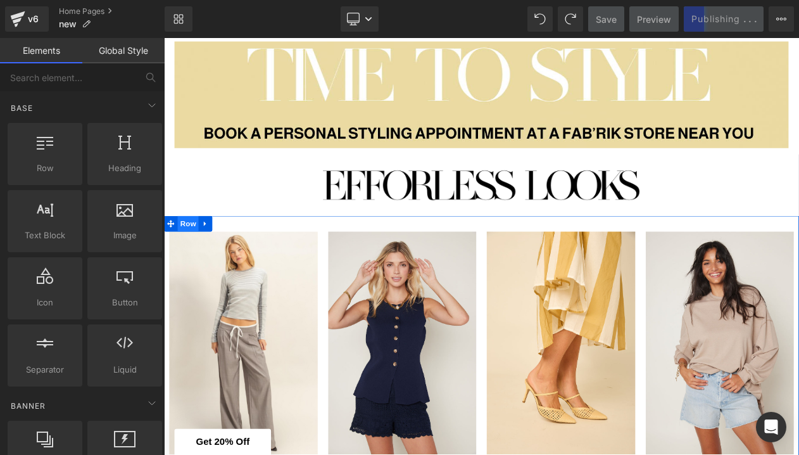
click at [191, 257] on span "Row" at bounding box center [193, 261] width 25 height 19
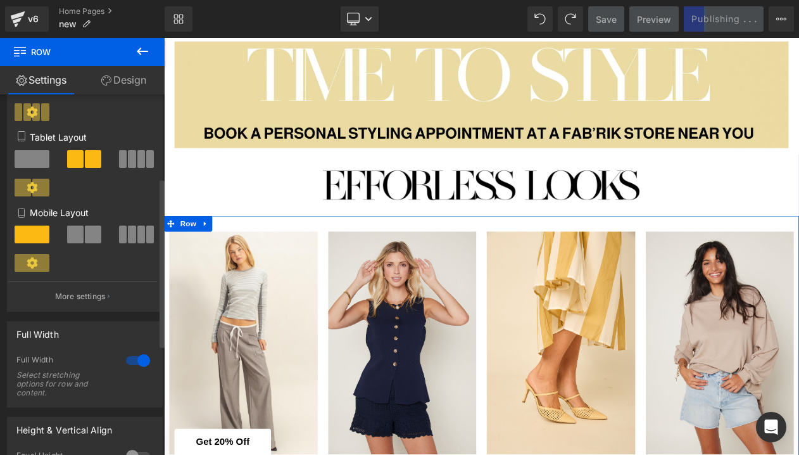
scroll to position [209, 0]
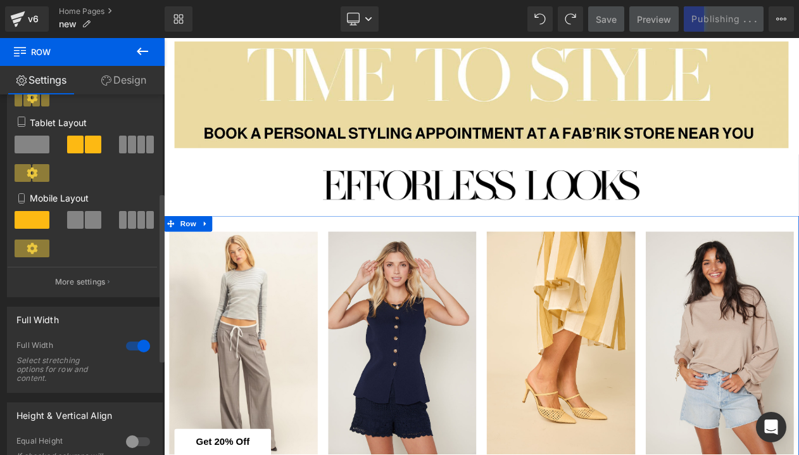
click at [130, 226] on span at bounding box center [132, 220] width 8 height 18
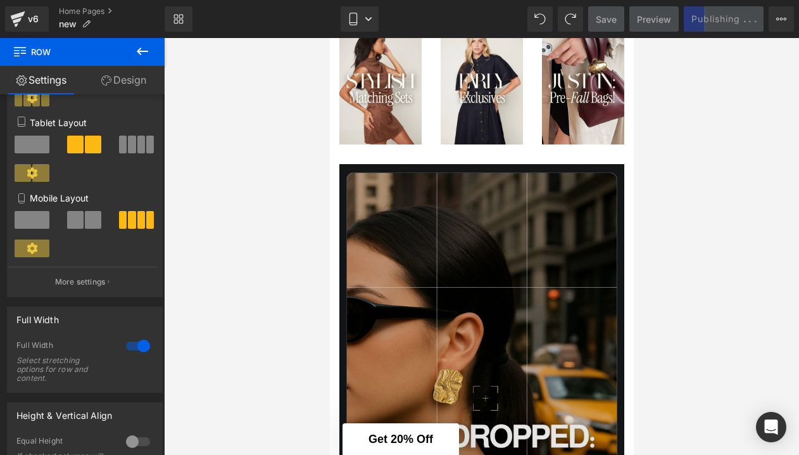
scroll to position [298, 0]
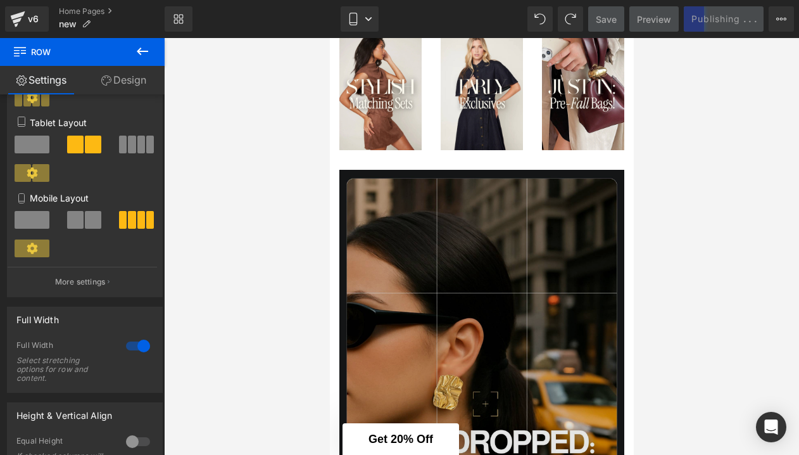
click at [414, 244] on img at bounding box center [481, 373] width 285 height 407
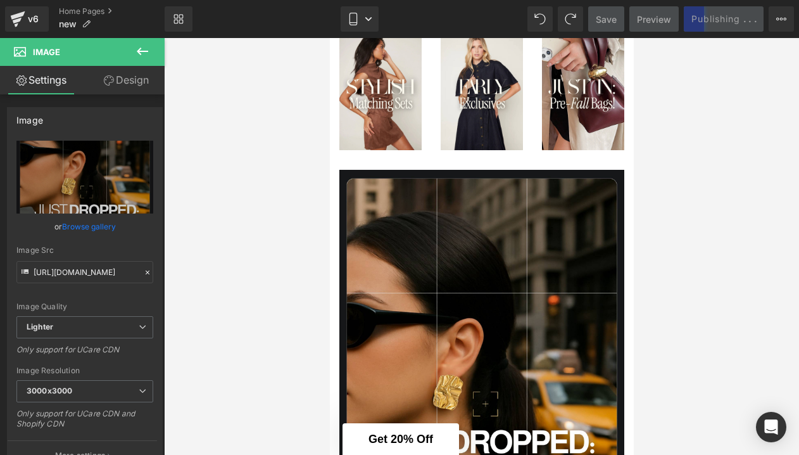
click at [145, 56] on icon at bounding box center [142, 51] width 15 height 15
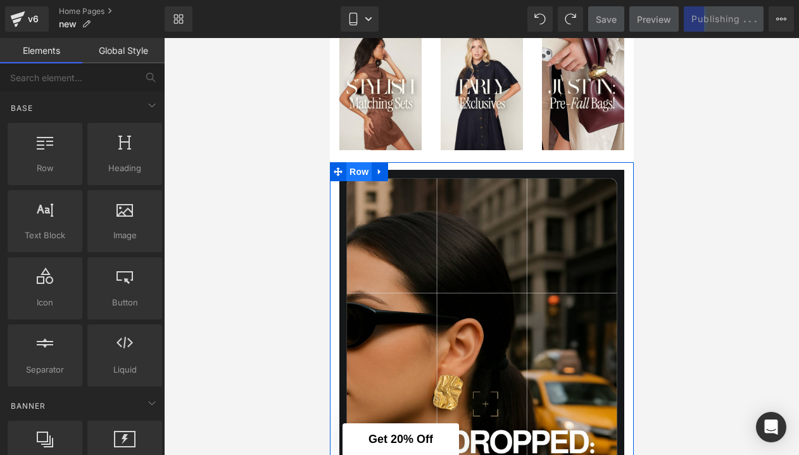
click at [349, 171] on span "Row" at bounding box center [358, 171] width 25 height 19
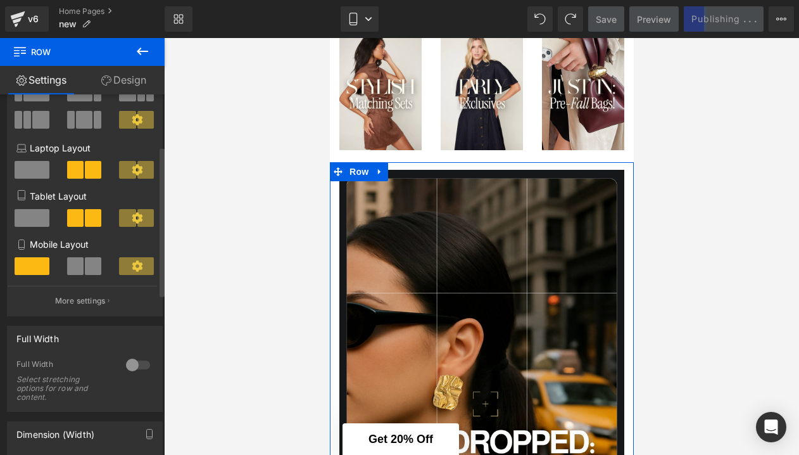
scroll to position [83, 0]
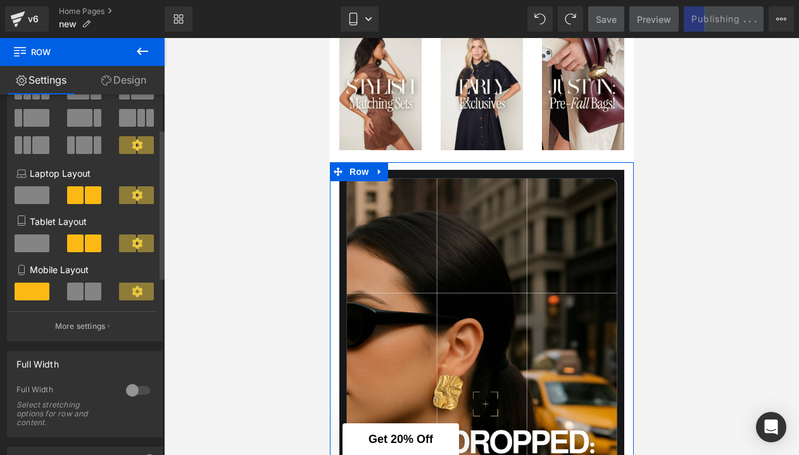
click at [80, 291] on span at bounding box center [75, 291] width 16 height 18
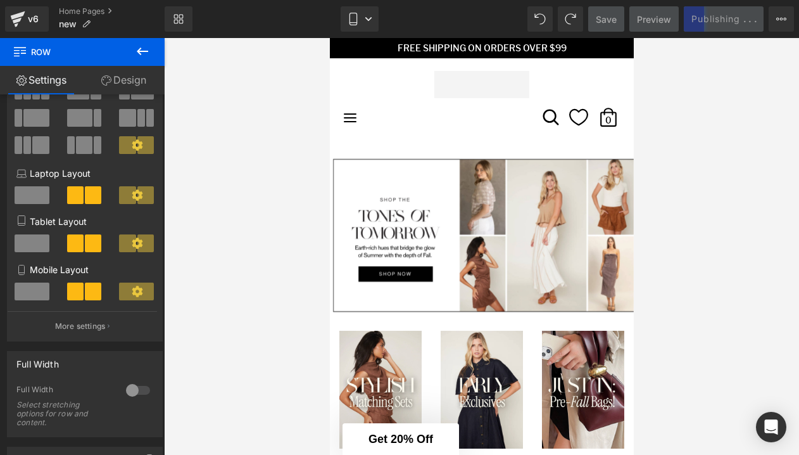
scroll to position [-1, 0]
click at [695, 202] on div at bounding box center [481, 246] width 635 height 417
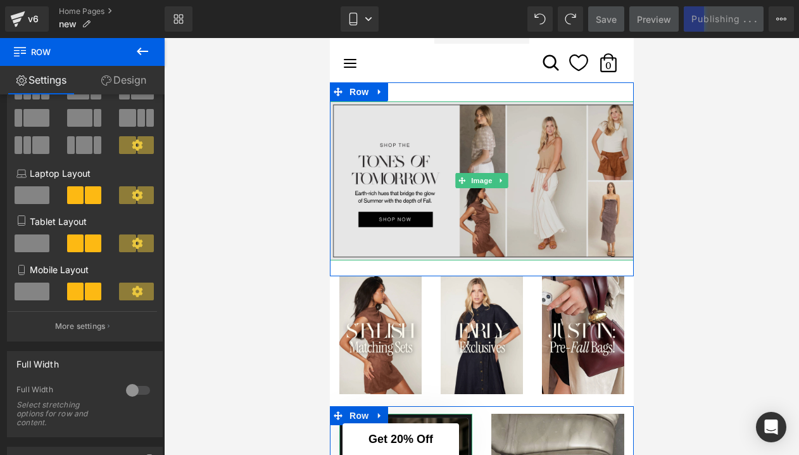
scroll to position [61, 0]
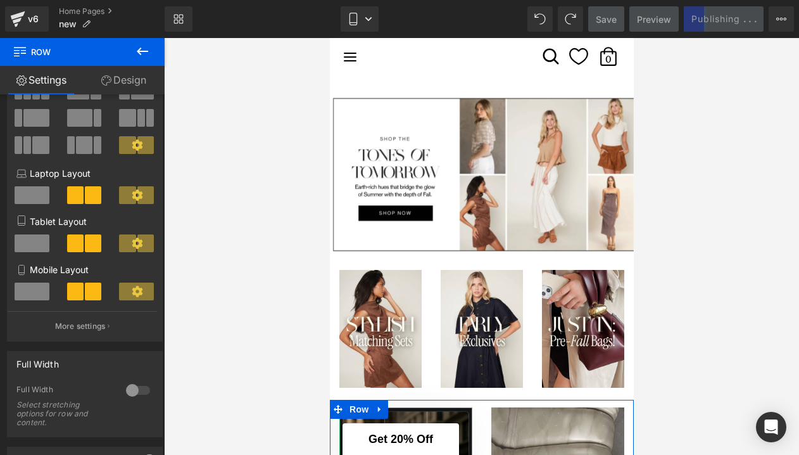
click at [666, 369] on div at bounding box center [481, 246] width 635 height 417
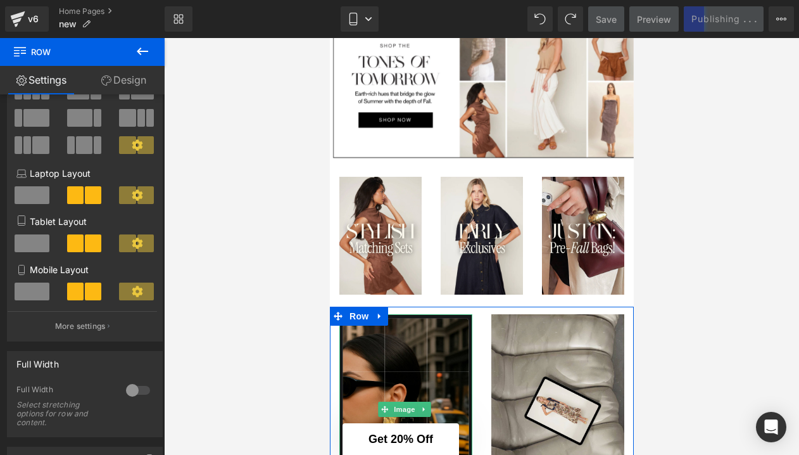
scroll to position [143, 0]
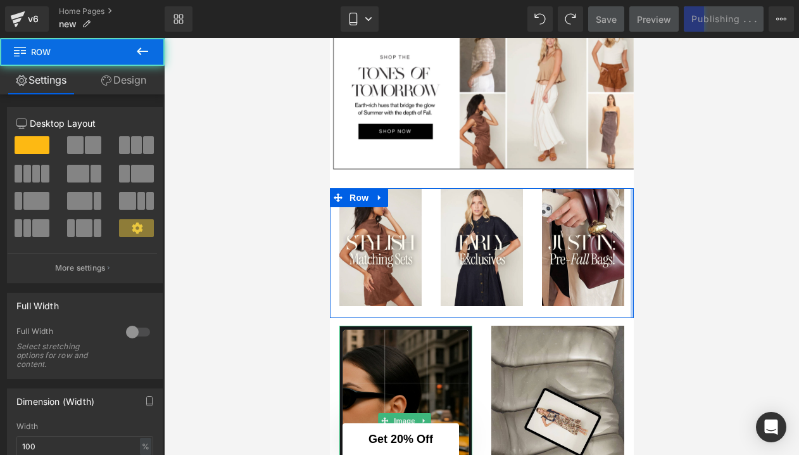
click at [630, 309] on div at bounding box center [631, 253] width 3 height 130
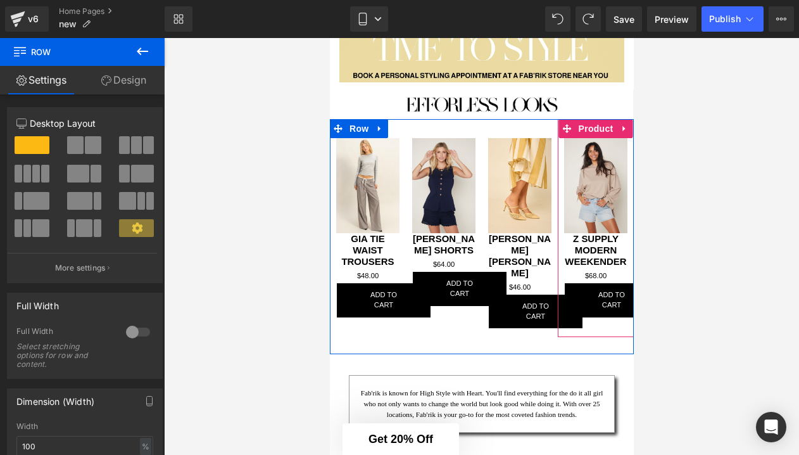
scroll to position [615, 0]
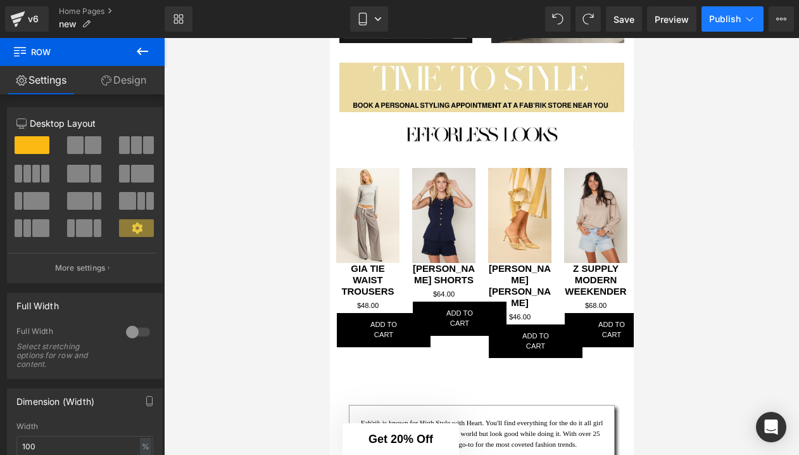
click at [755, 23] on icon at bounding box center [750, 19] width 13 height 13
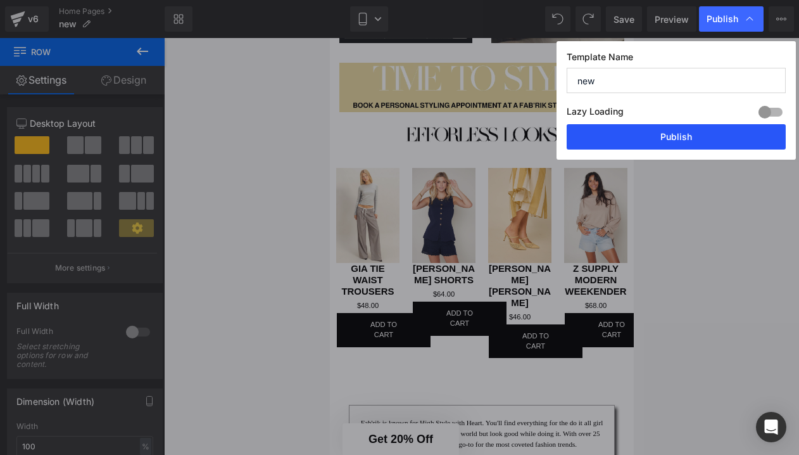
click at [647, 137] on button "Publish" at bounding box center [676, 136] width 219 height 25
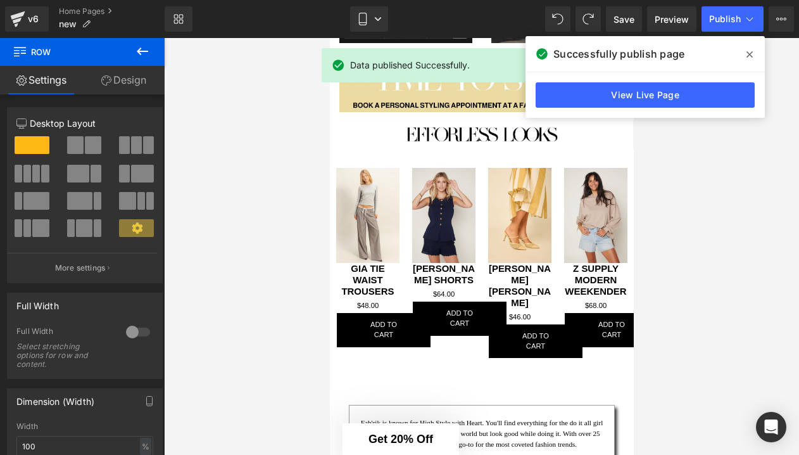
click at [146, 53] on icon at bounding box center [142, 51] width 15 height 15
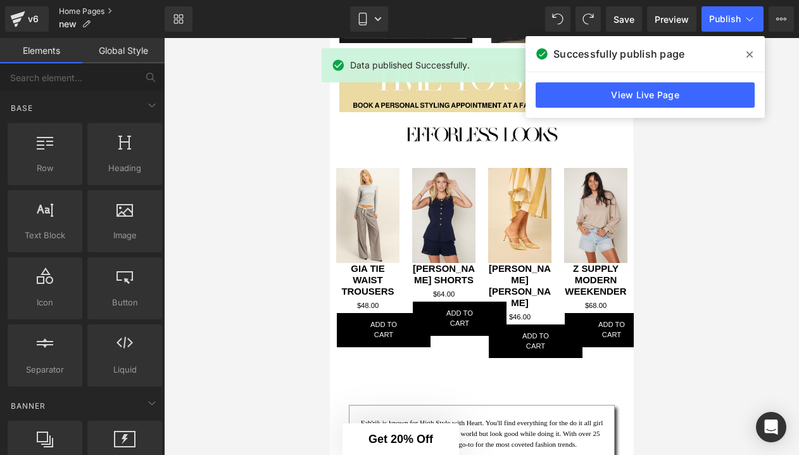
click at [86, 13] on link "Home Pages" at bounding box center [112, 11] width 106 height 10
